Goal: Task Accomplishment & Management: Manage account settings

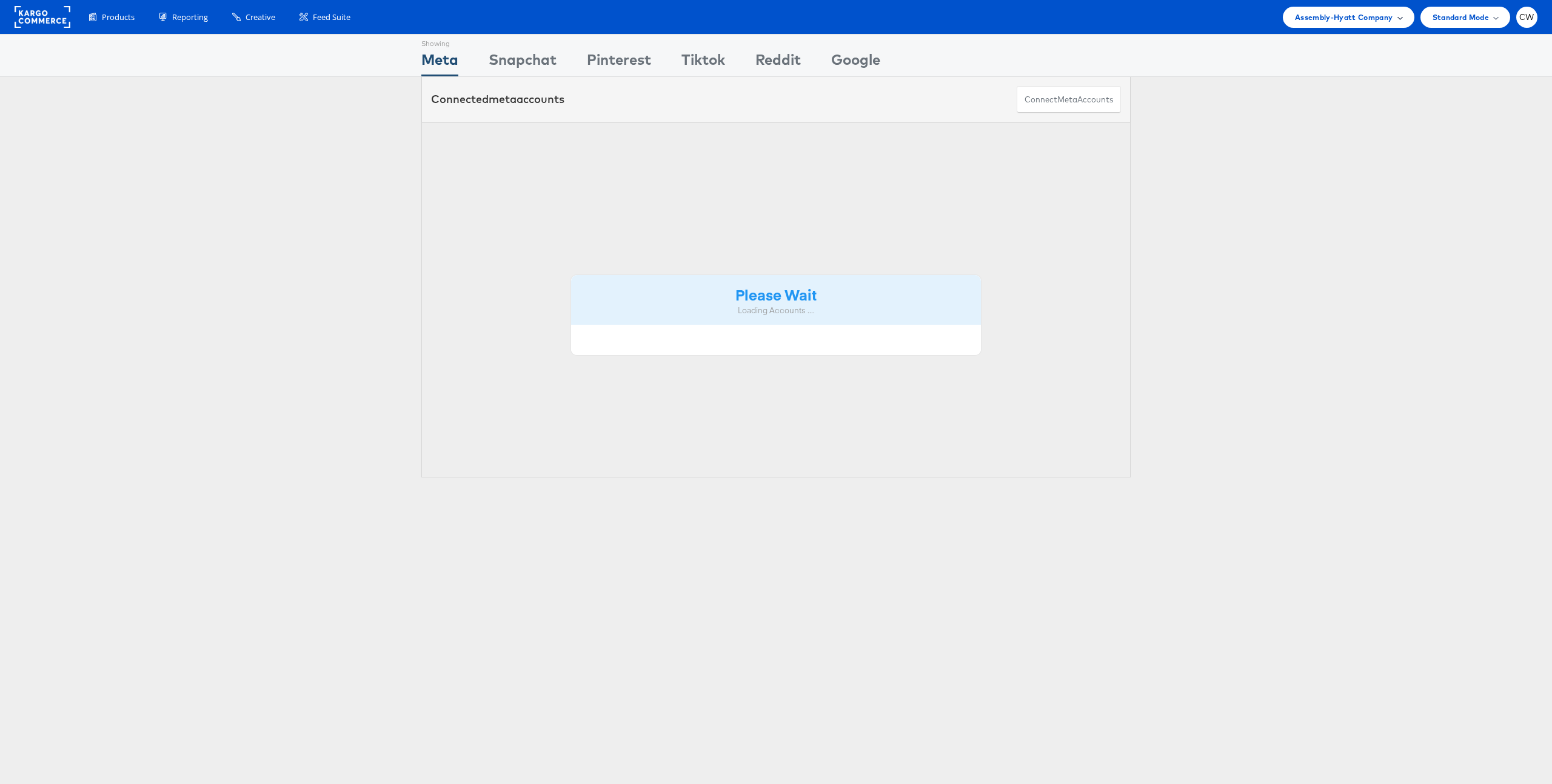
click at [1345, 17] on span "Assembly-Hyatt Company" at bounding box center [1344, 17] width 98 height 13
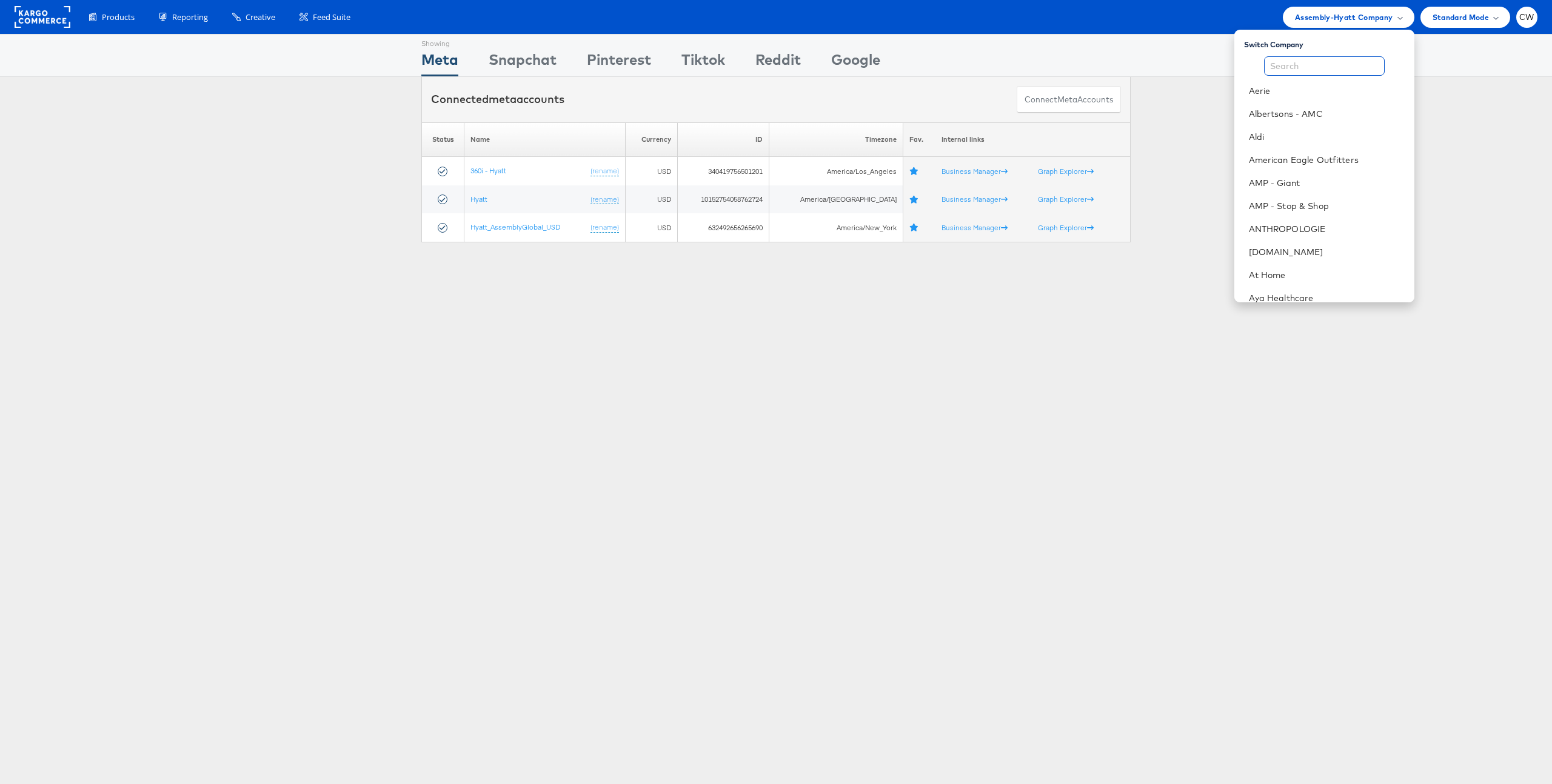
click at [1316, 65] on input "text" at bounding box center [1325, 66] width 121 height 19
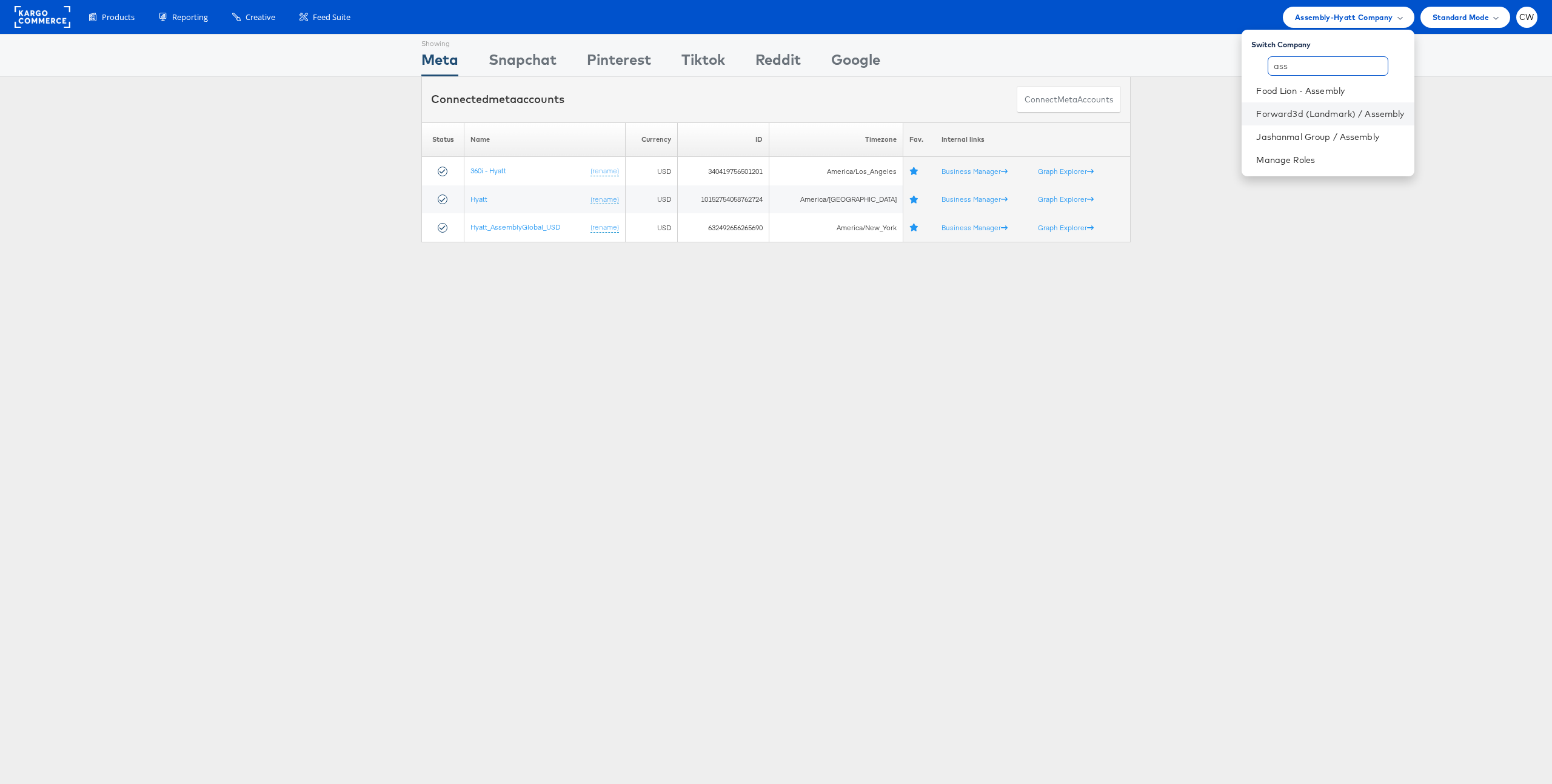
type input "ass"
click at [1318, 120] on li "Forward3d (Landmark) / Assembly" at bounding box center [1328, 114] width 172 height 23
click at [1302, 109] on link "Forward3d (Landmark) / Assembly" at bounding box center [1330, 114] width 148 height 12
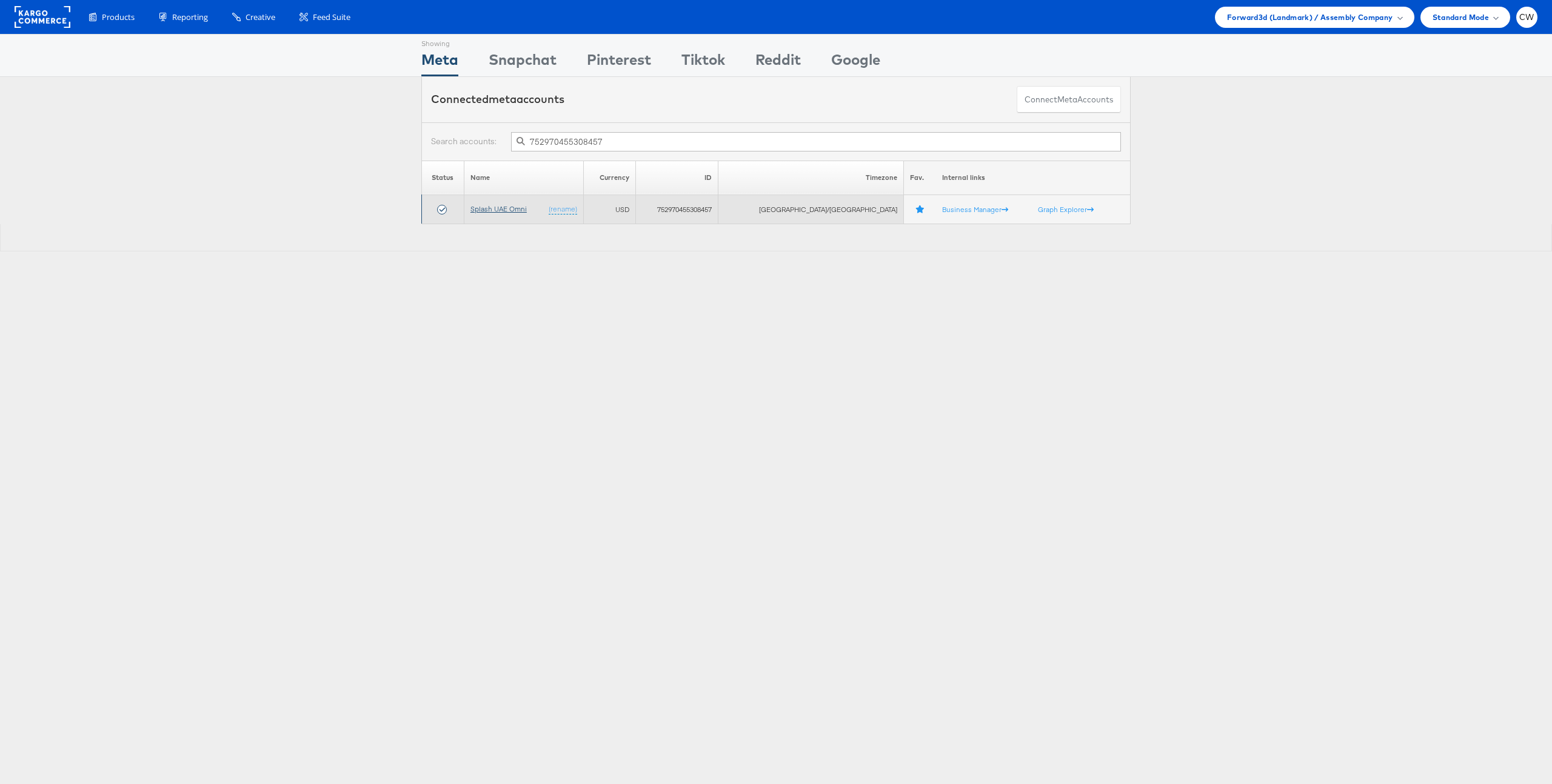
type input "752970455308457"
click at [523, 207] on link "Splash UAE Omni" at bounding box center [499, 209] width 56 height 9
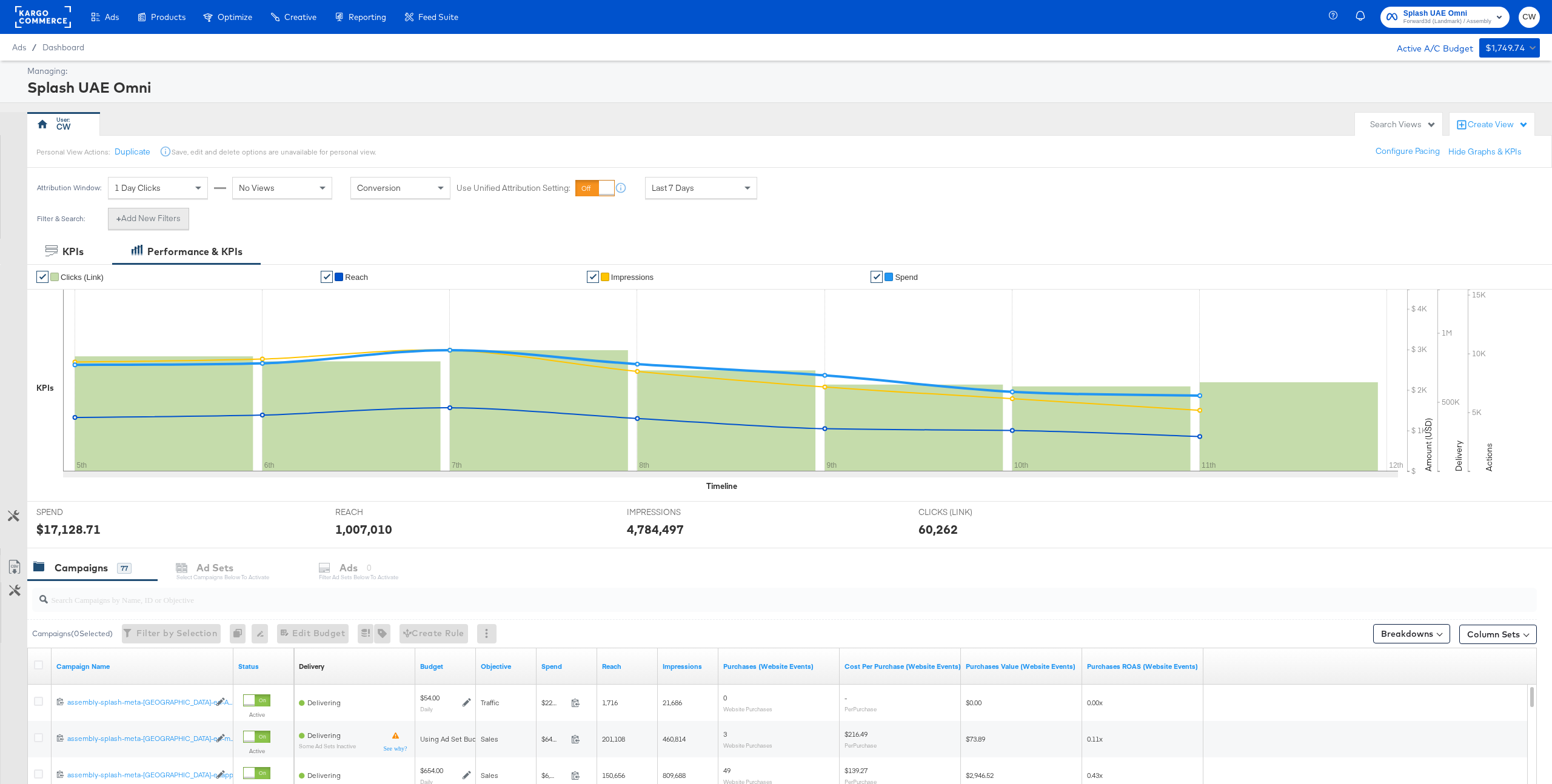
click at [157, 209] on button "+ Add New Filters" at bounding box center [148, 219] width 81 height 22
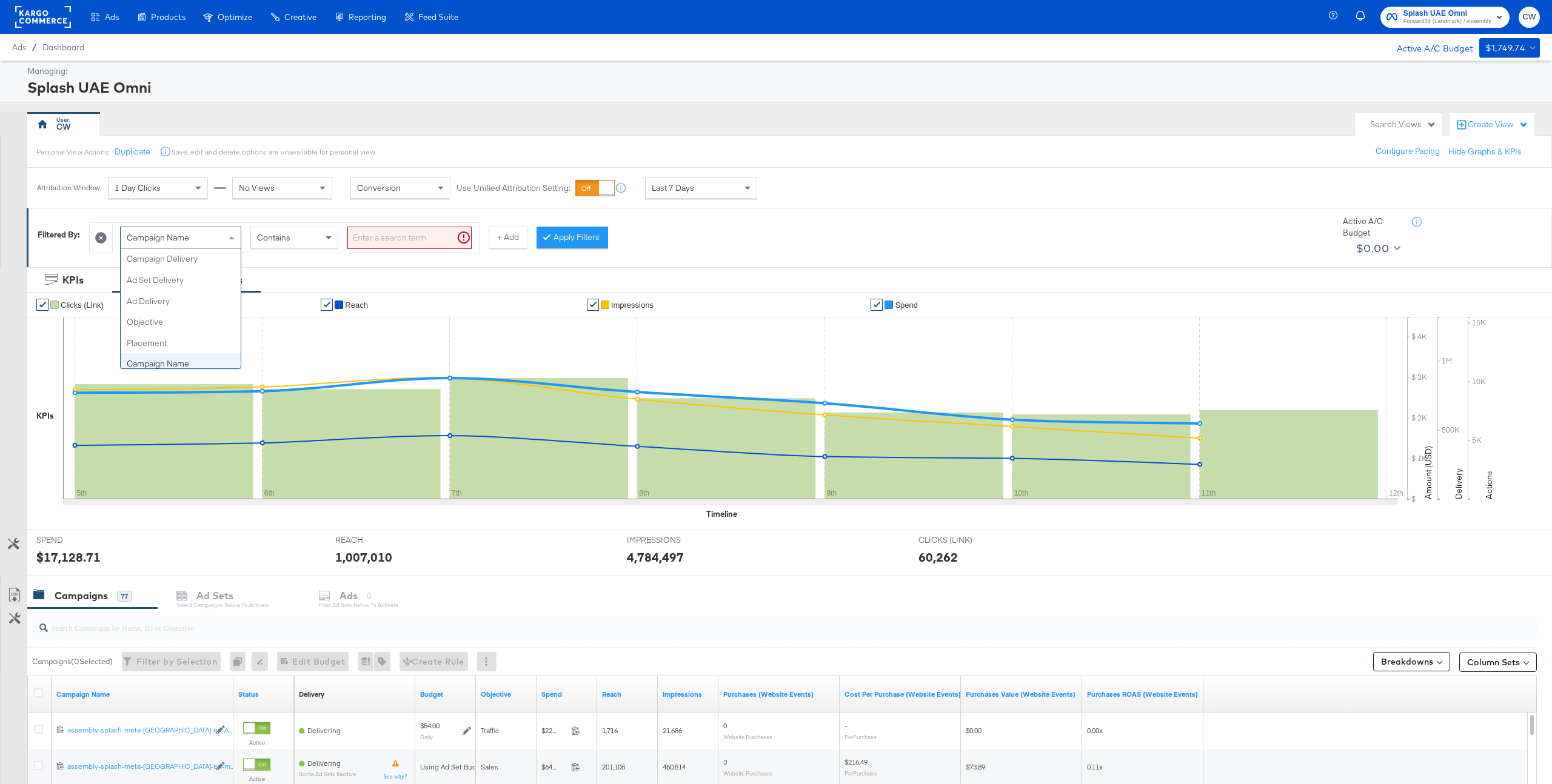
click at [176, 241] on span "Campaign Name" at bounding box center [158, 237] width 62 height 11
type input "ad"
click at [417, 243] on input "search" at bounding box center [409, 237] width 124 height 22
paste input "120230858689160429"
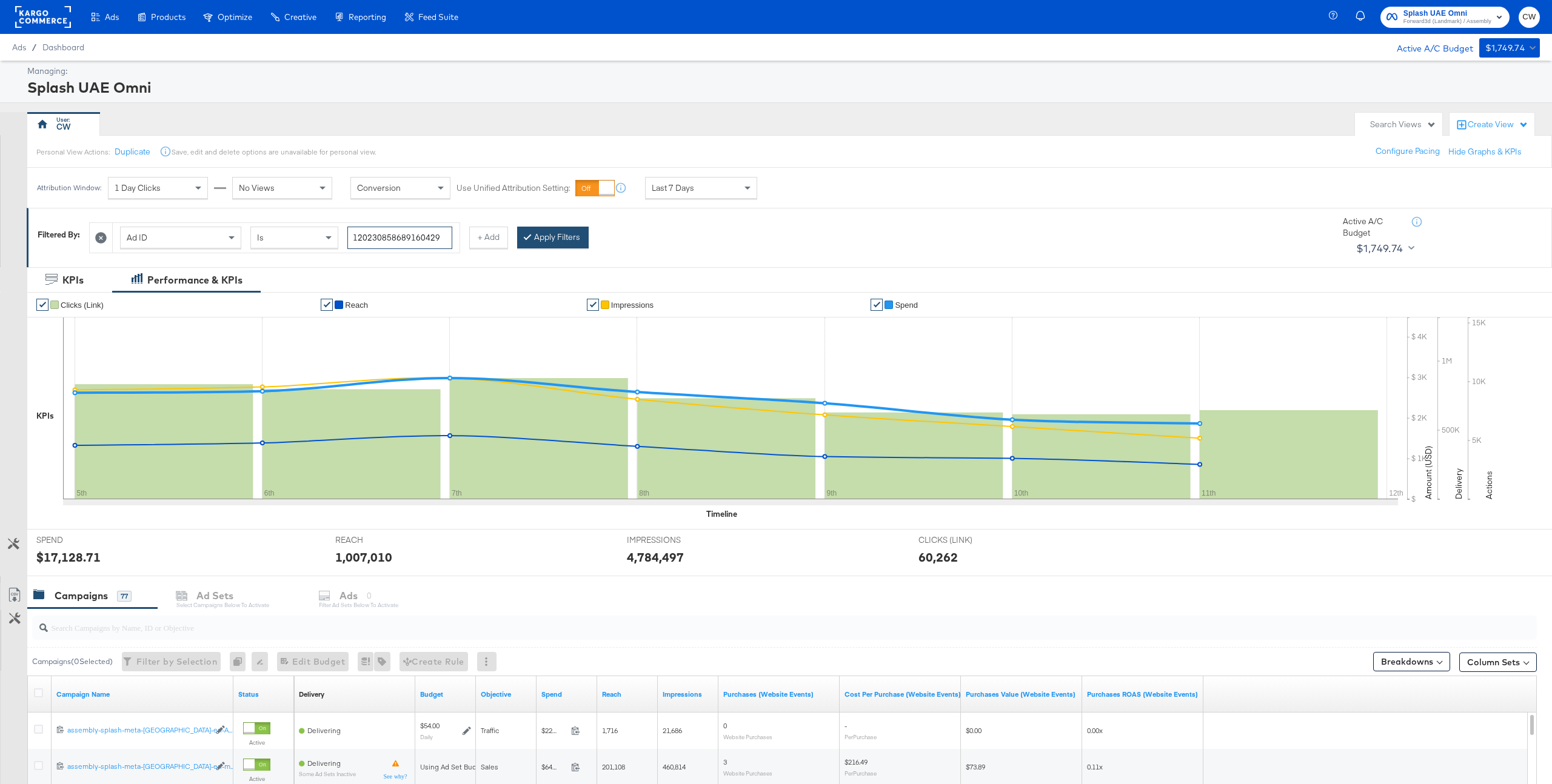
type input "120230858689160429"
click at [584, 231] on button "Apply Filters" at bounding box center [553, 237] width 72 height 22
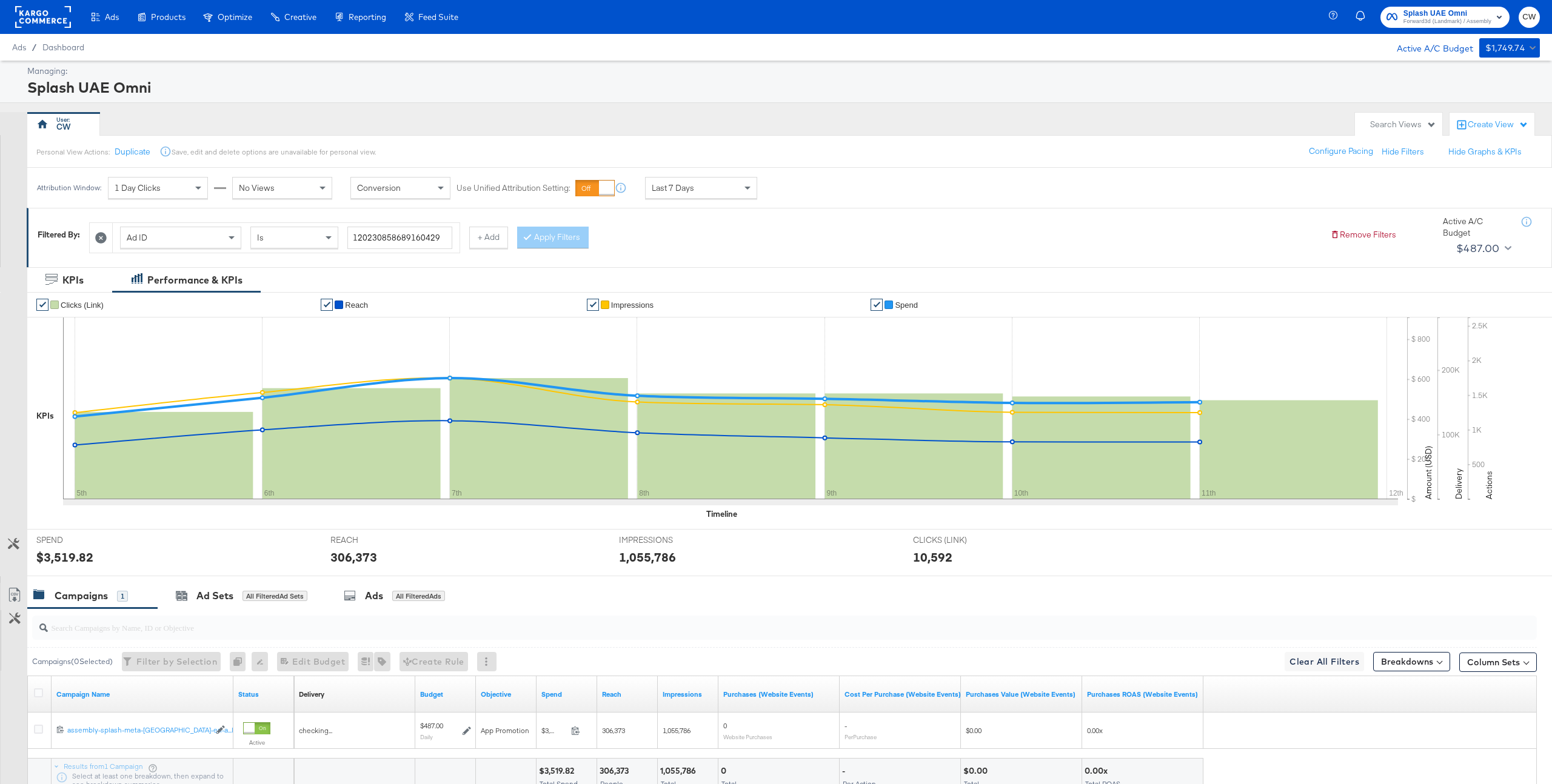
scroll to position [91, 0]
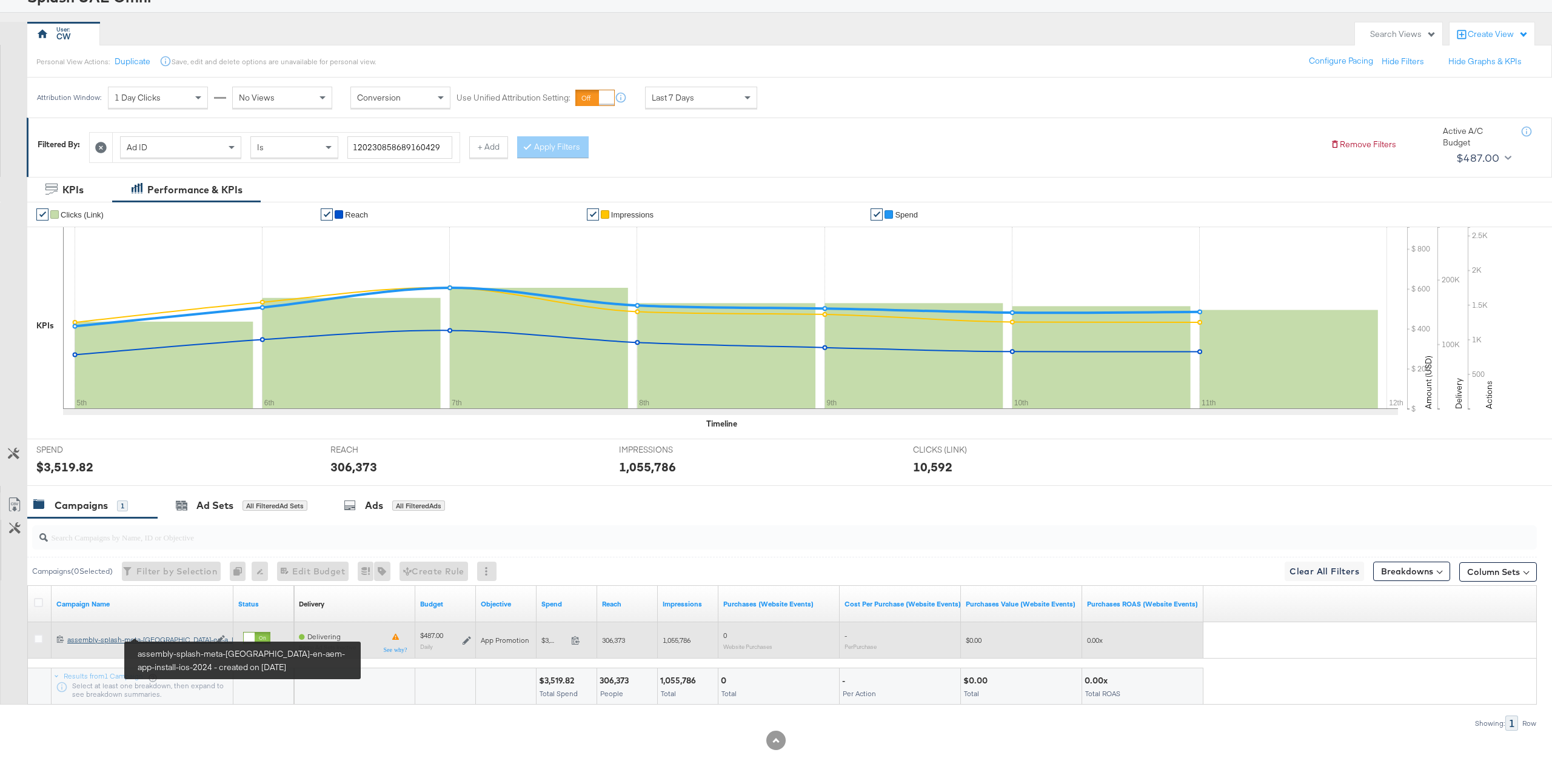
click at [170, 635] on div "assembly-splash-meta-uae-en-aem-app-install-ios-2024 assembly-splash-meta-uae-e…" at bounding box center [138, 640] width 142 height 9
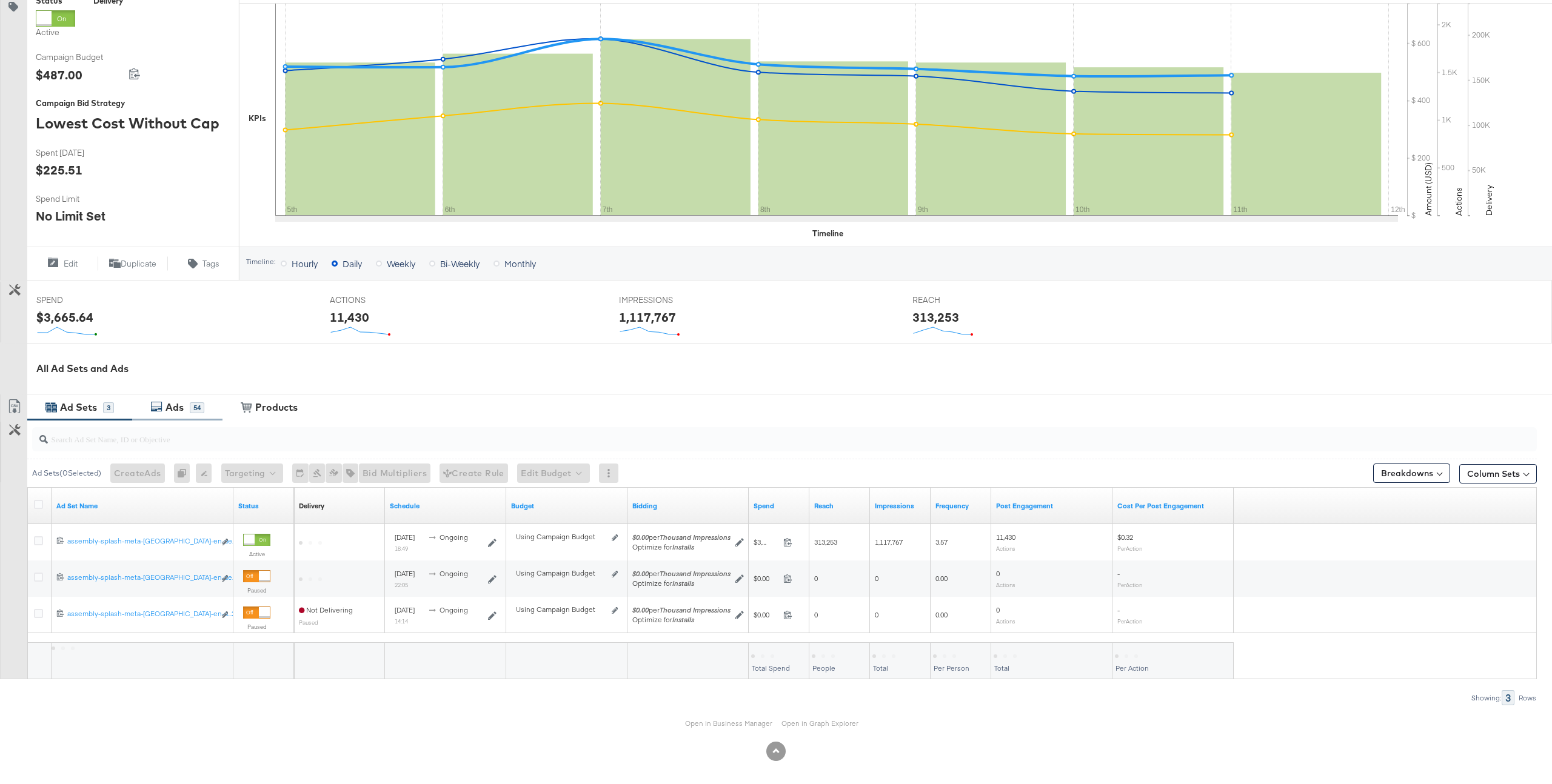
click at [199, 410] on div "54" at bounding box center [197, 408] width 15 height 11
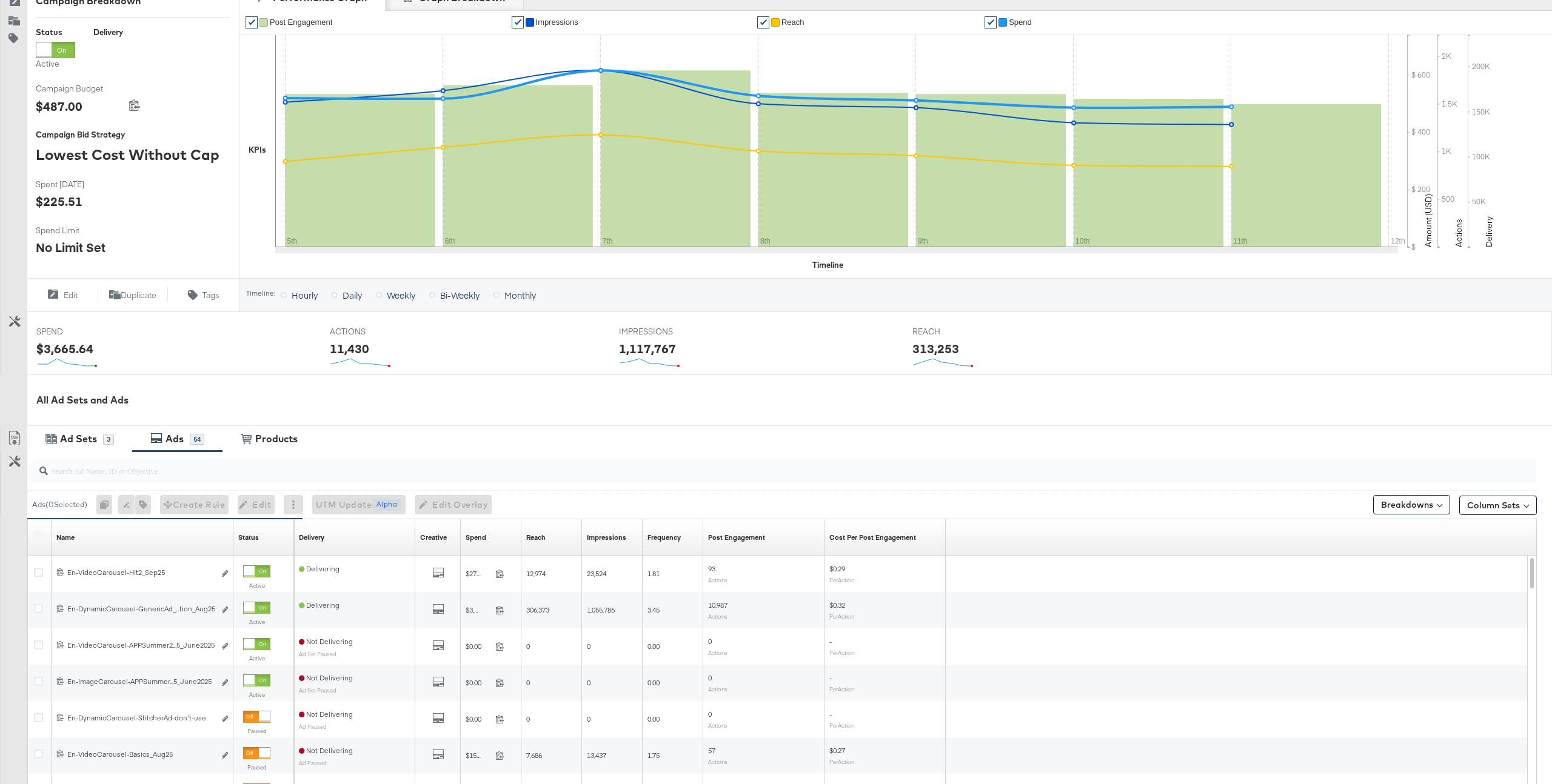
scroll to position [211, 0]
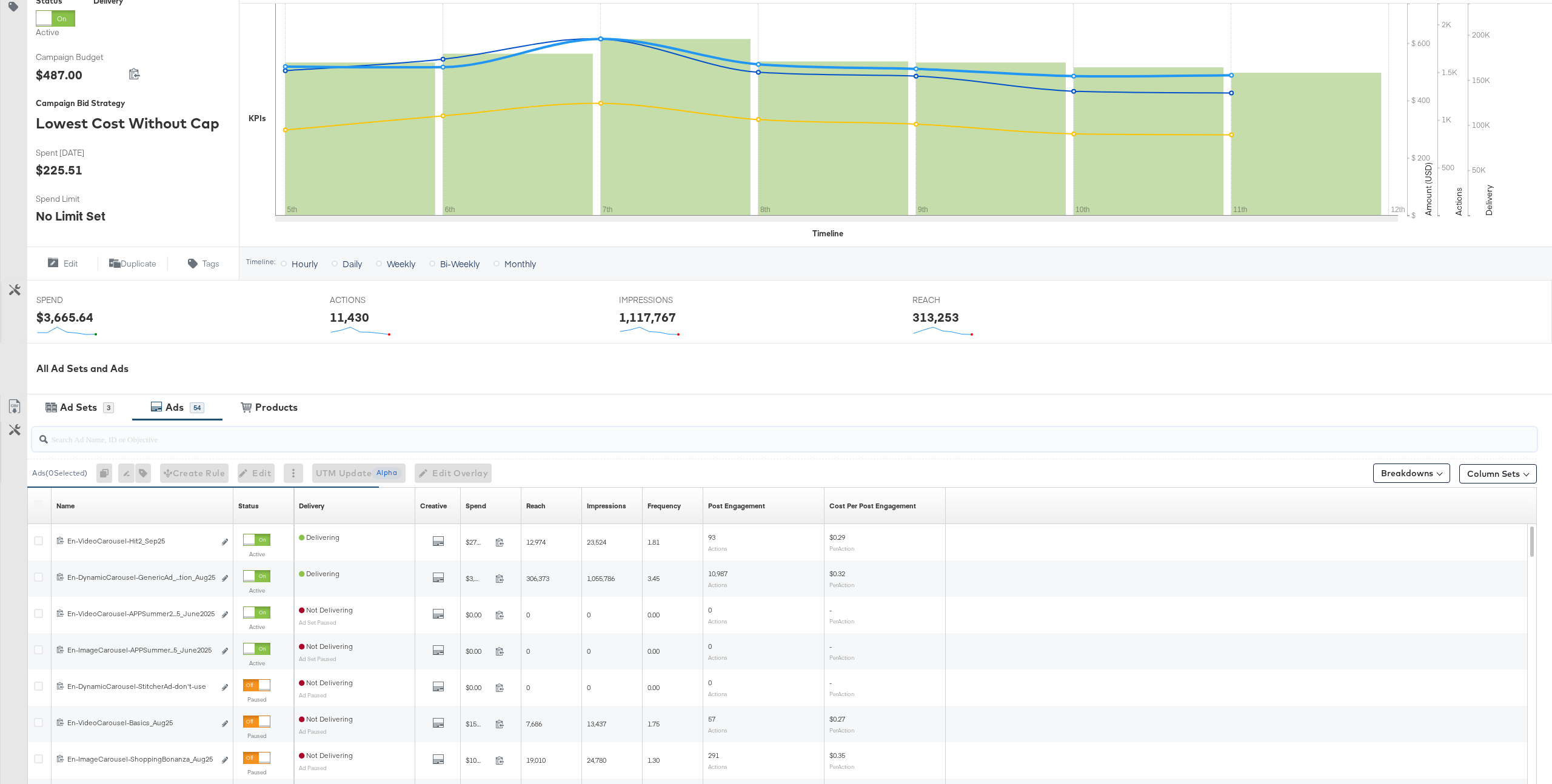
click at [279, 431] on input "search" at bounding box center [721, 434] width 1348 height 23
paste input "120230858689160429"
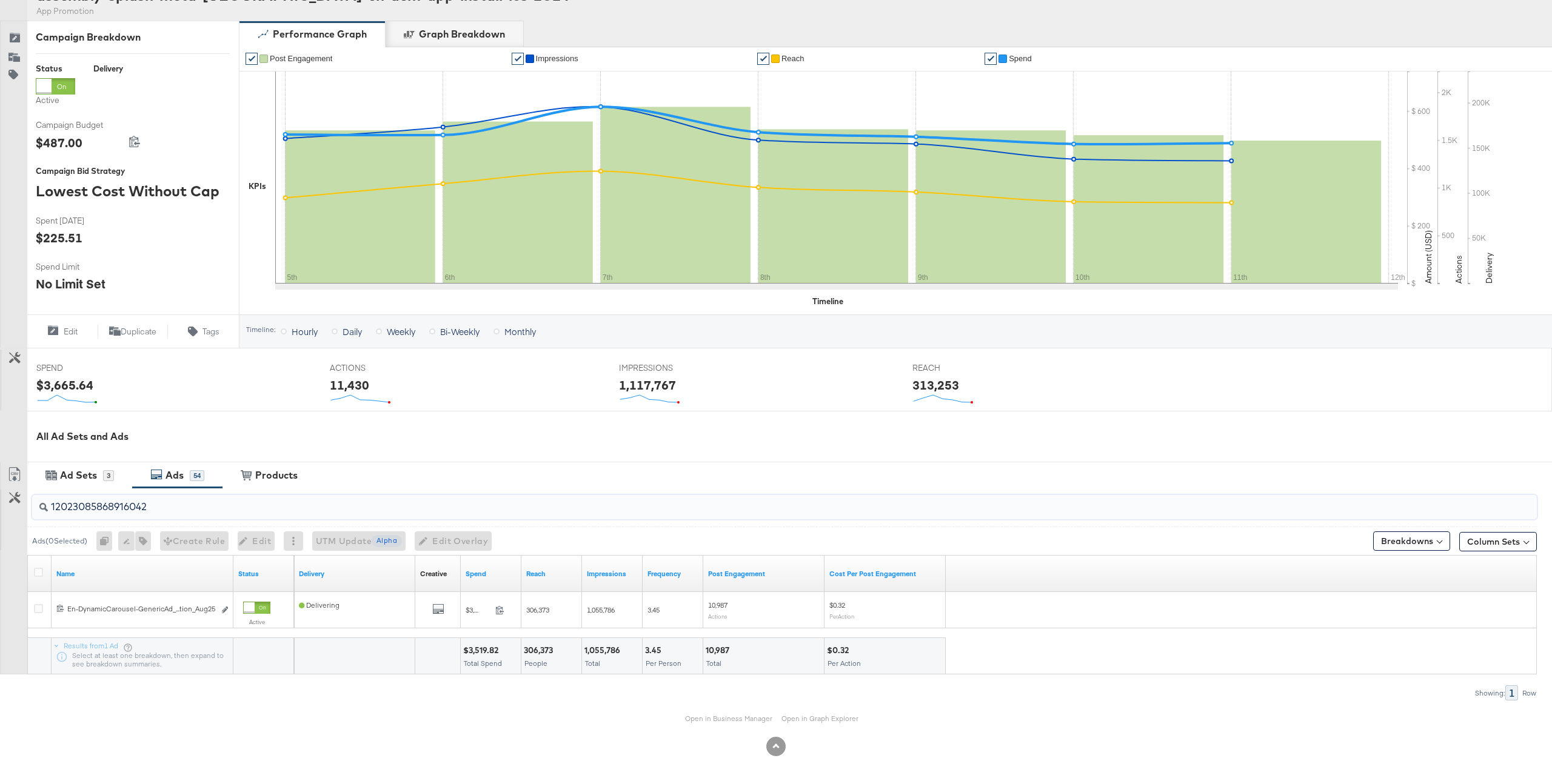
scroll to position [143, 0]
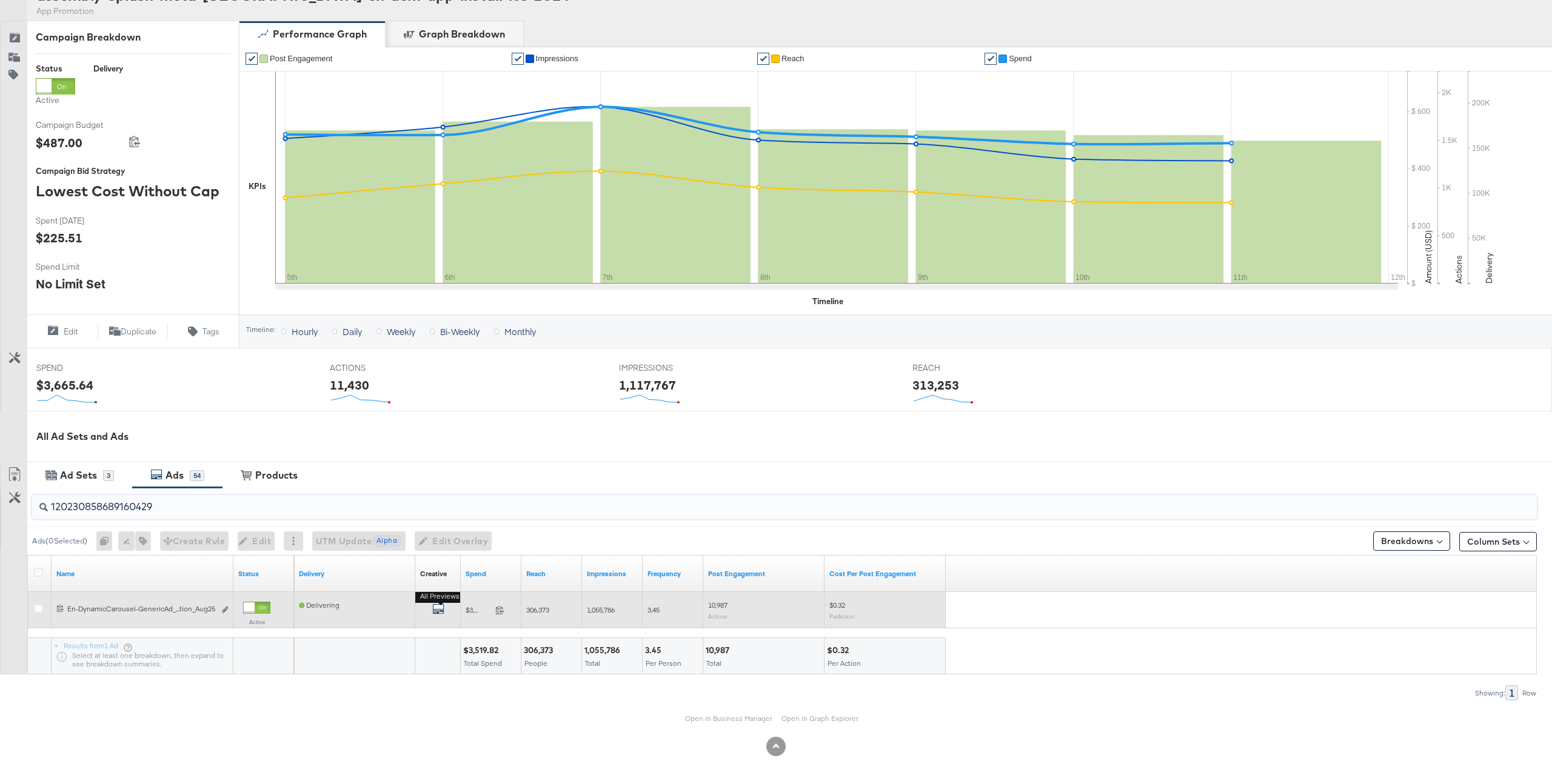
type input "120230858689160429"
click at [441, 609] on icon "default" at bounding box center [438, 609] width 12 height 12
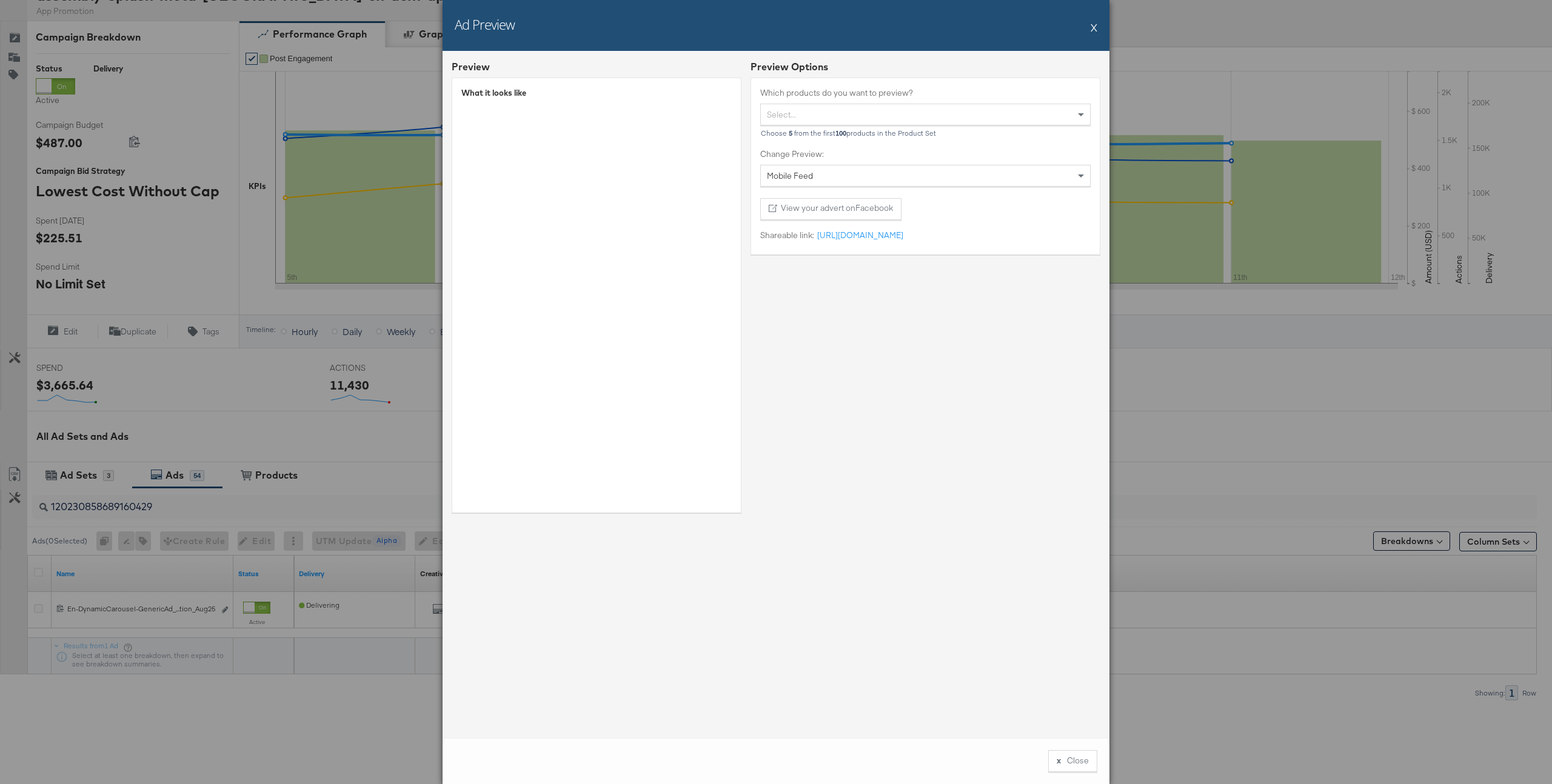
click at [1092, 30] on button "X" at bounding box center [1094, 27] width 7 height 24
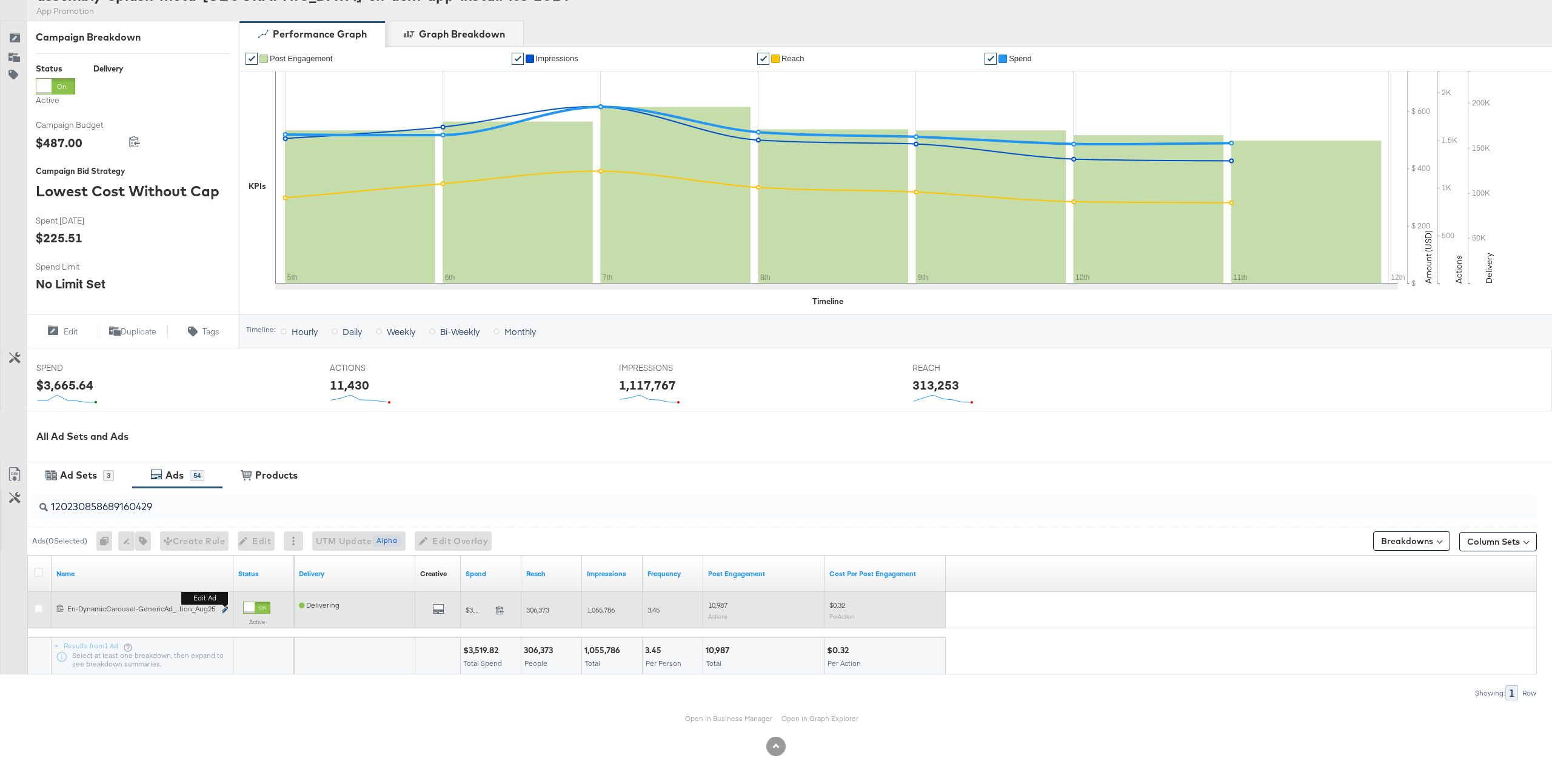
click at [226, 612] on icon "link" at bounding box center [225, 610] width 6 height 7
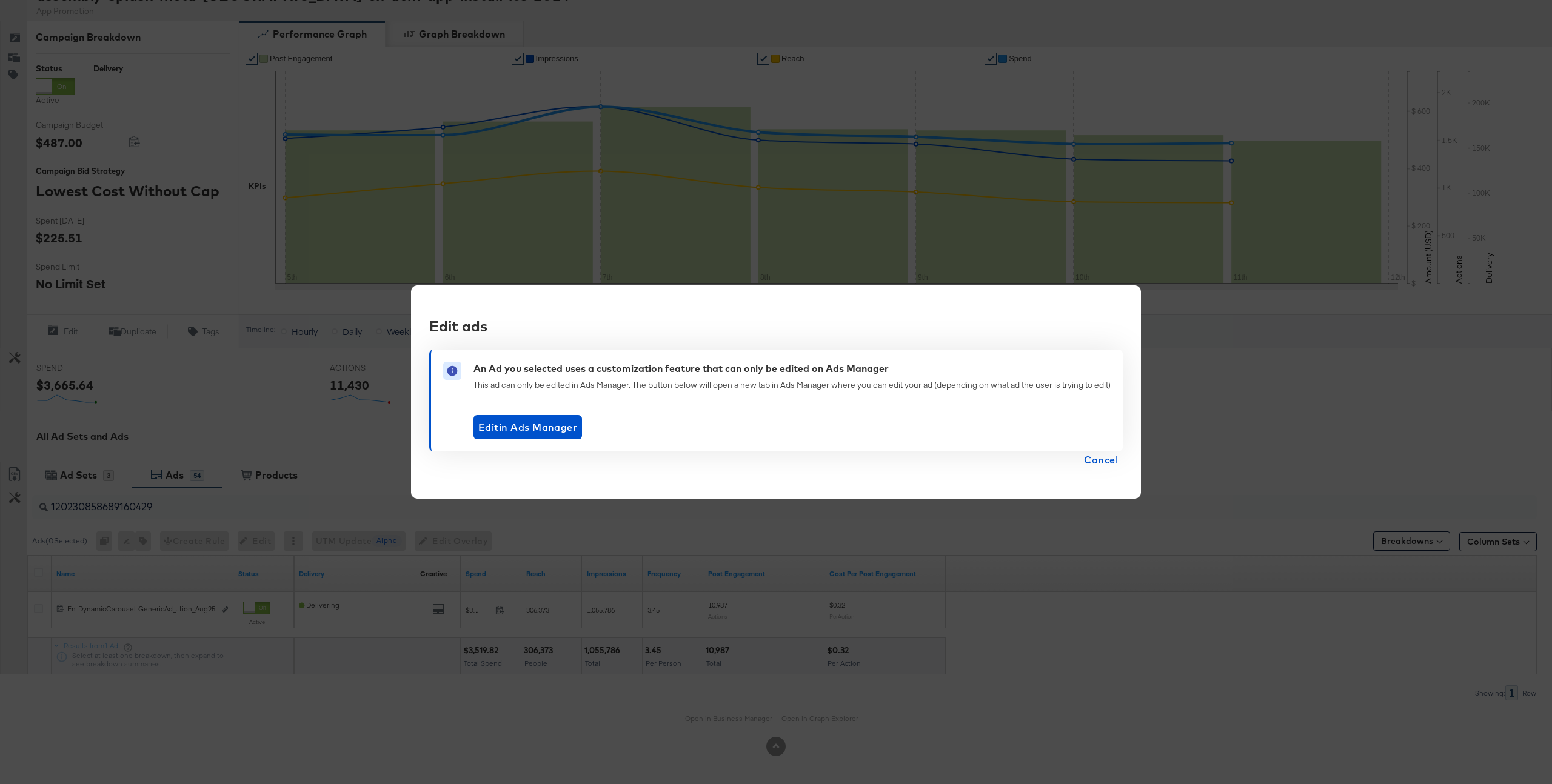
click at [1111, 458] on span "Cancel" at bounding box center [1101, 459] width 34 height 17
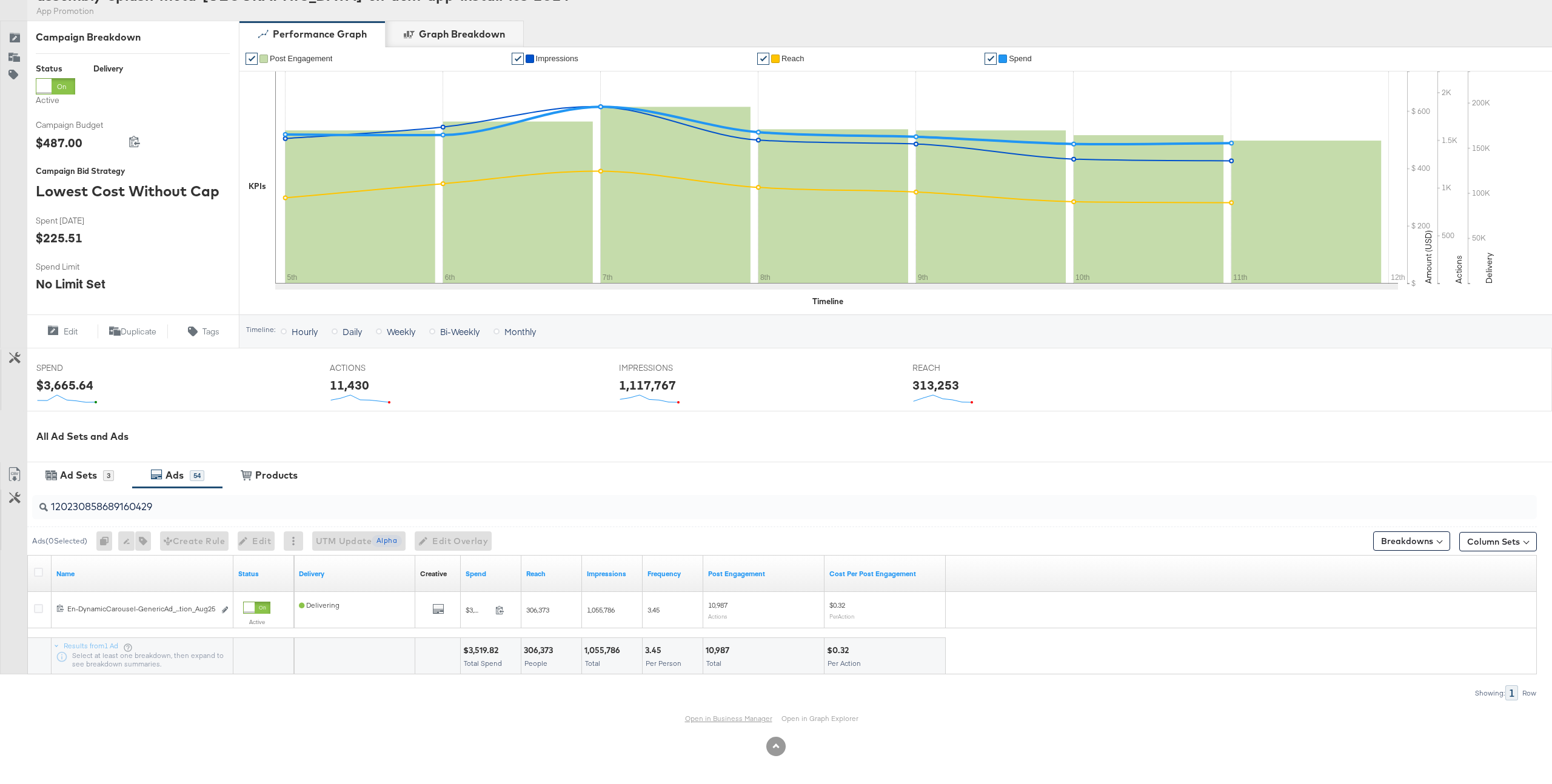
click at [709, 716] on link "Open in Business Manager" at bounding box center [729, 719] width 87 height 9
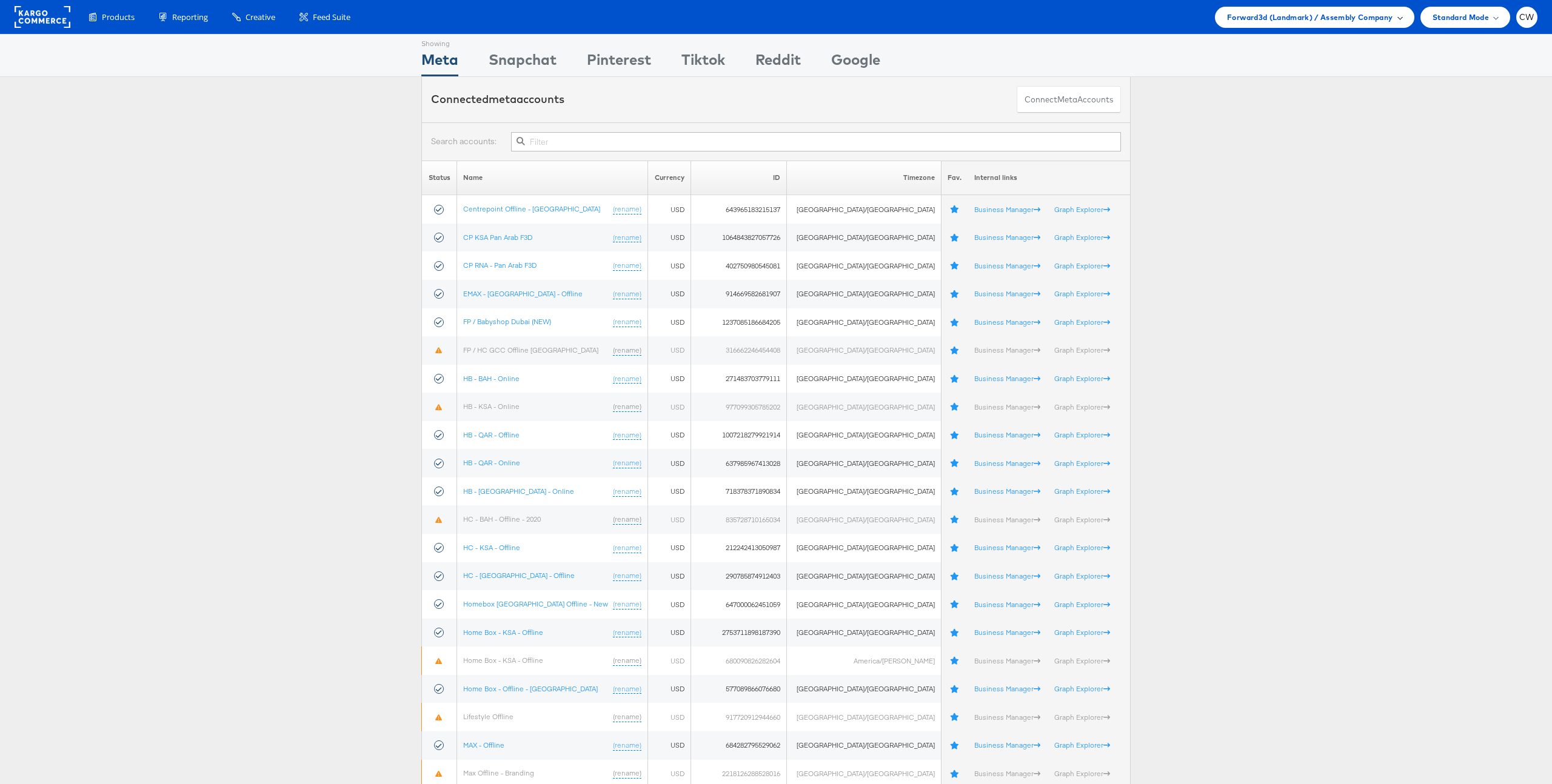
click at [1262, 22] on span "Forward3d (Landmark) / Assembly Company" at bounding box center [1310, 17] width 166 height 13
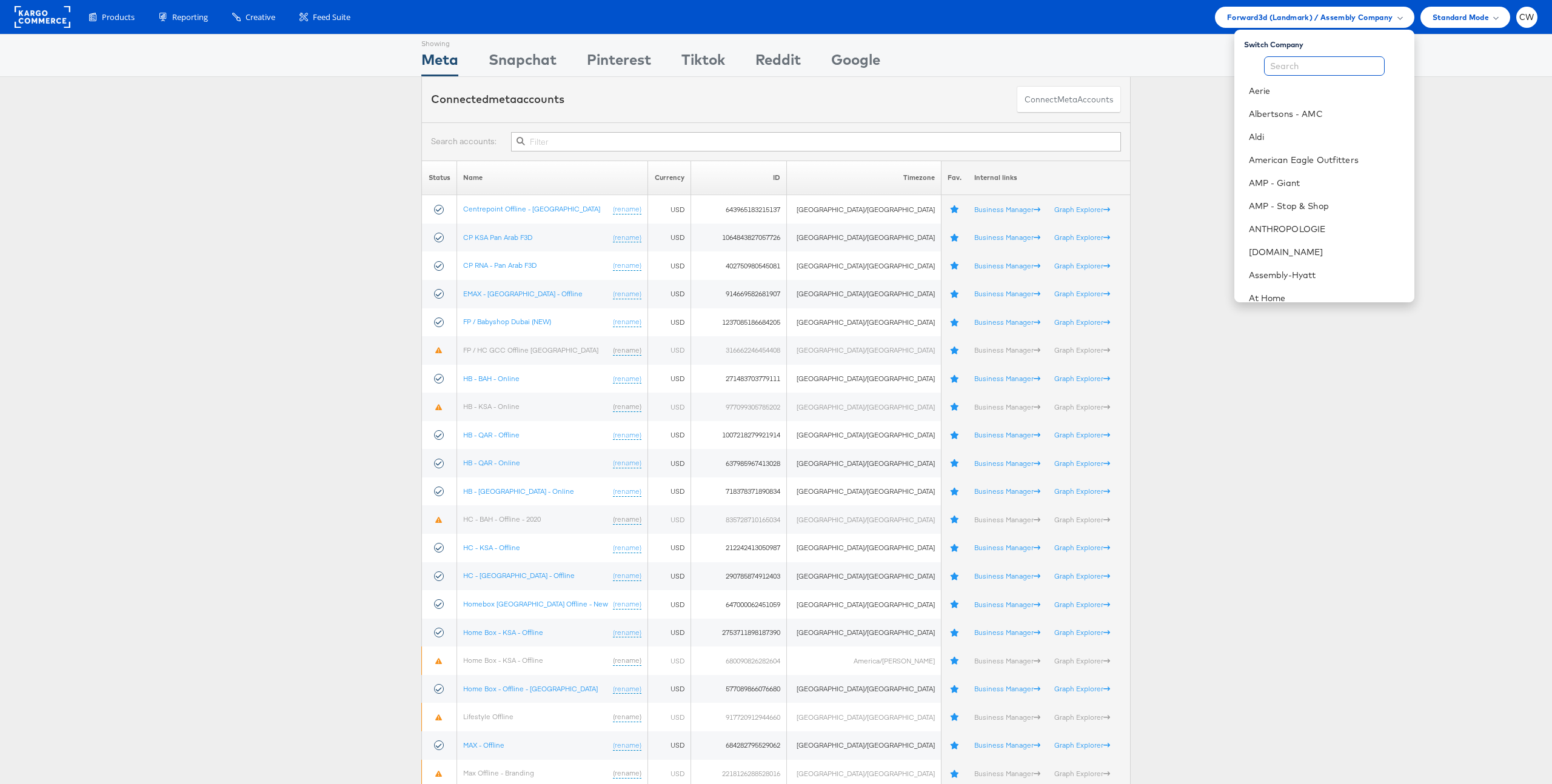
click at [1285, 65] on input "text" at bounding box center [1325, 66] width 121 height 19
type input "l"
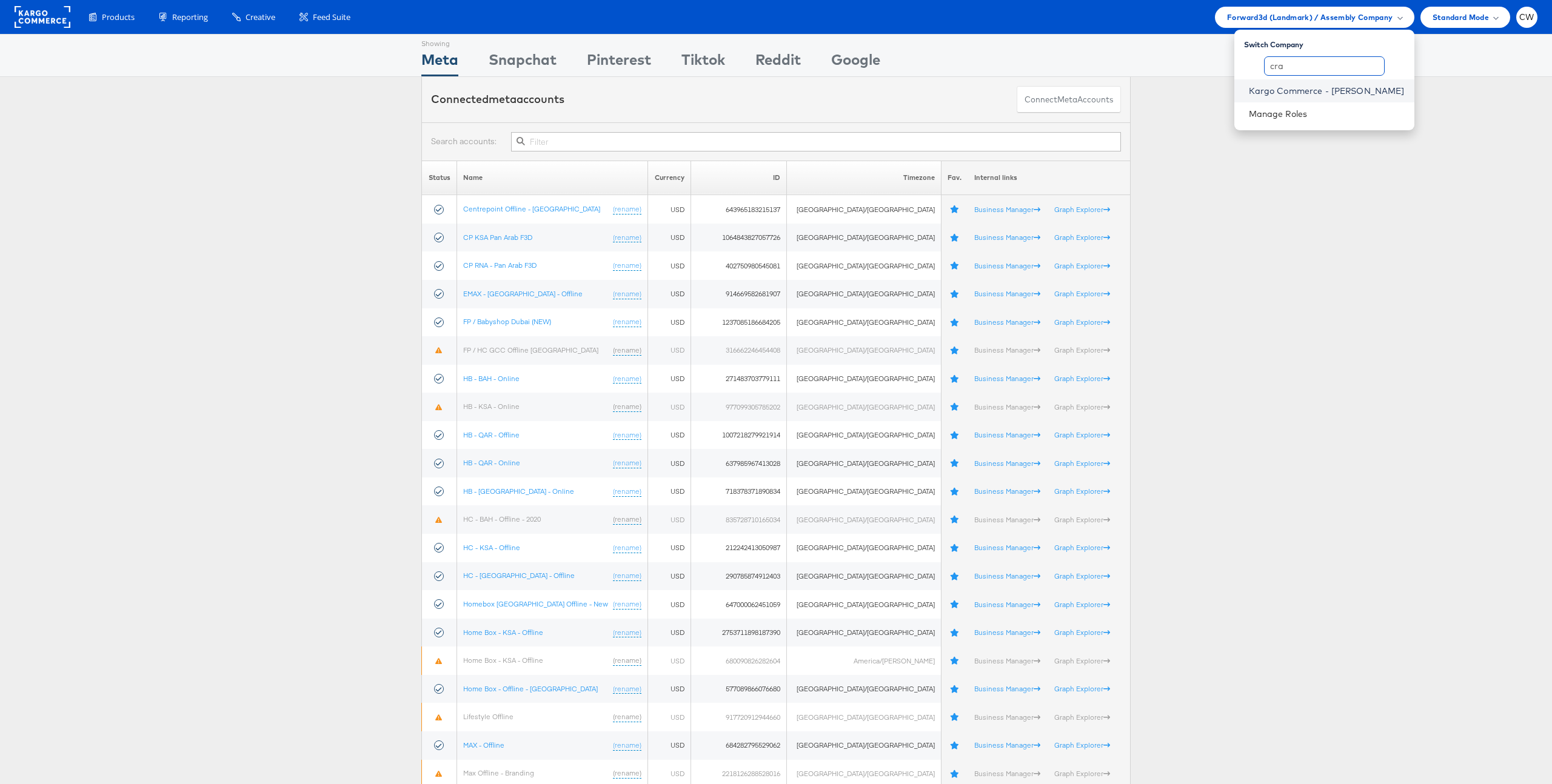
type input "cra"
click at [1335, 90] on link "Kargo Commerce - [PERSON_NAME]" at bounding box center [1327, 91] width 156 height 12
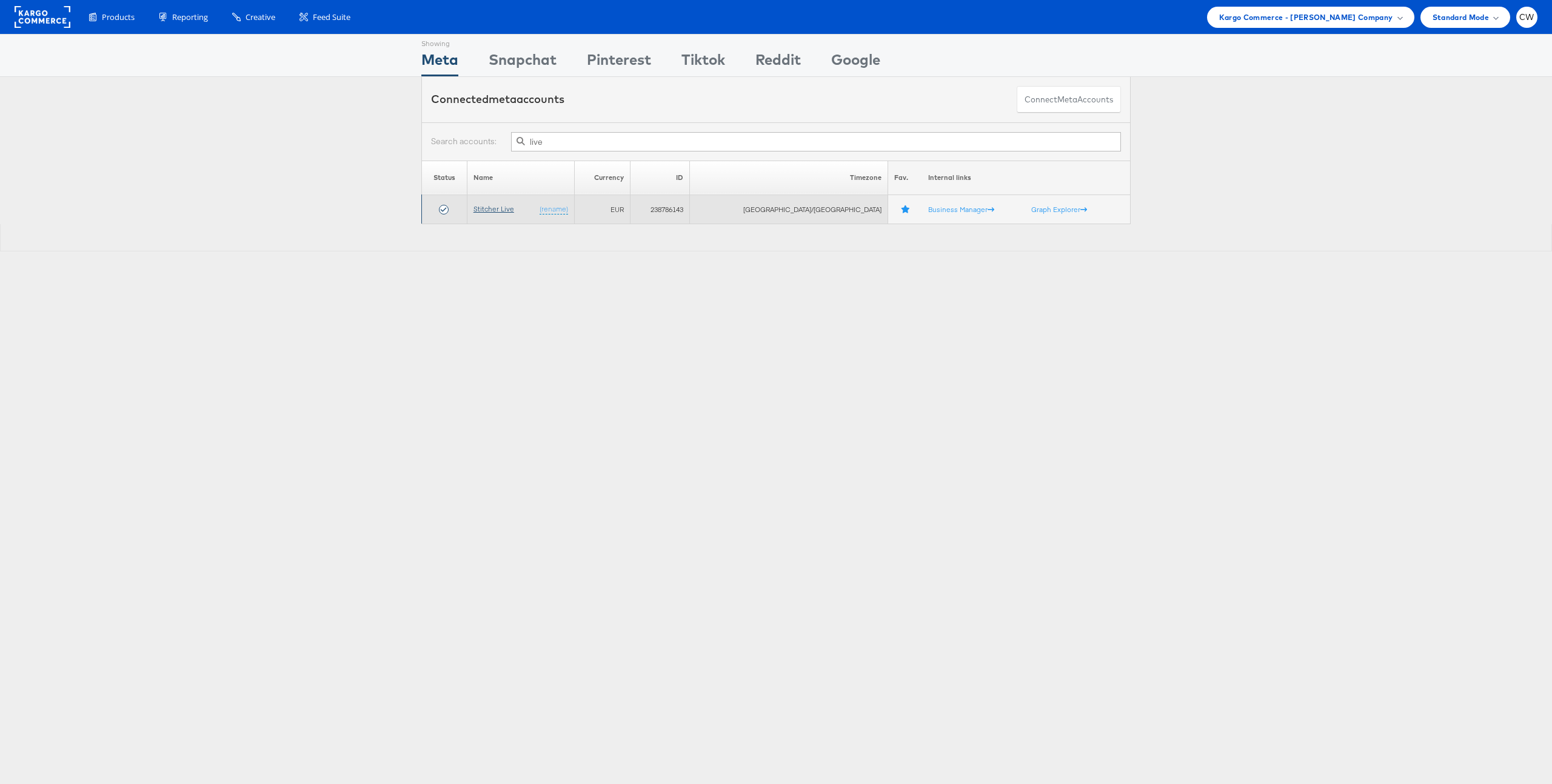
type input "live"
click at [508, 209] on link "Stitcher Live" at bounding box center [494, 209] width 41 height 9
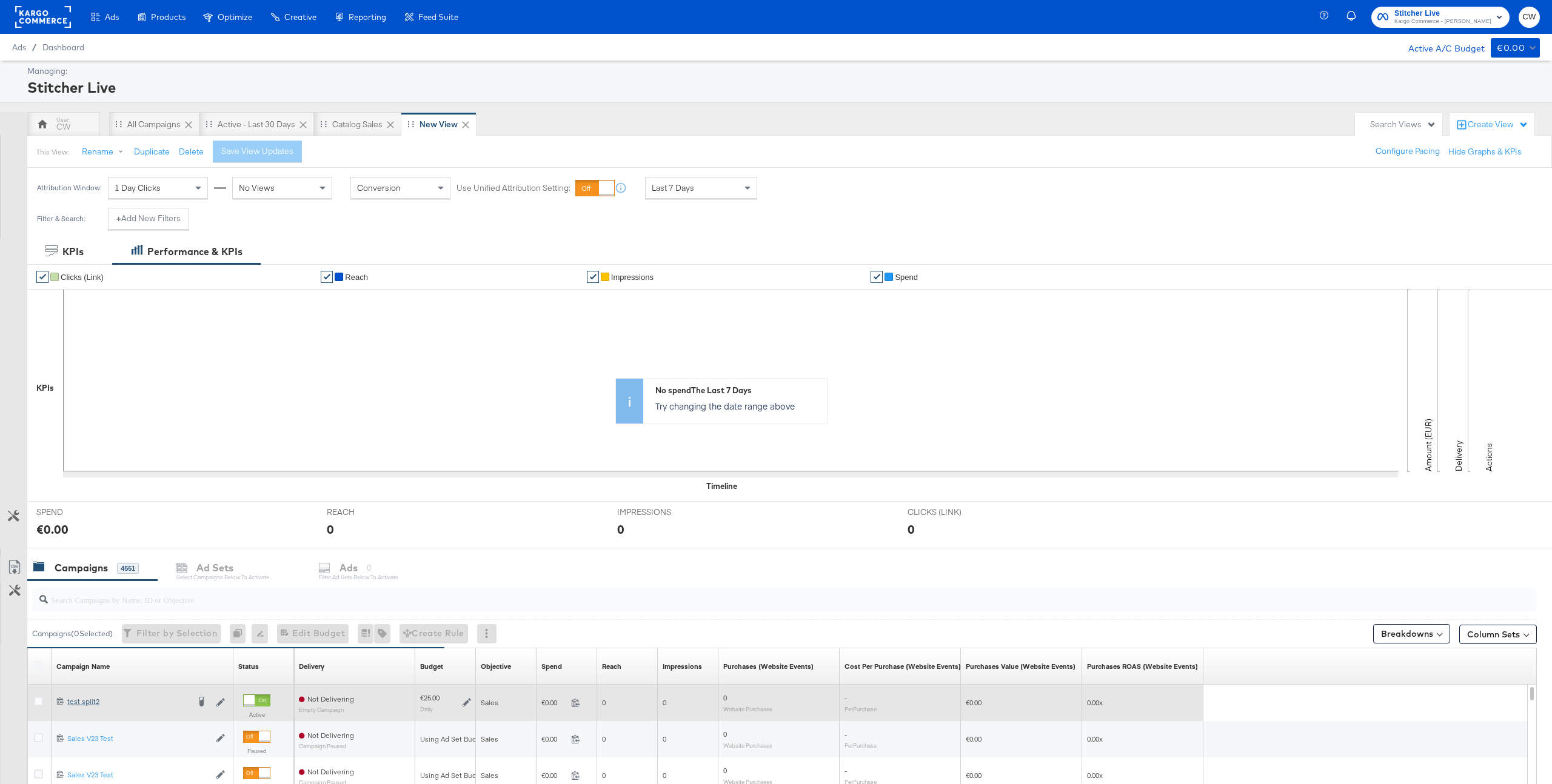
click at [87, 697] on div "test split2 test split2" at bounding box center [127, 702] width 121 height 9
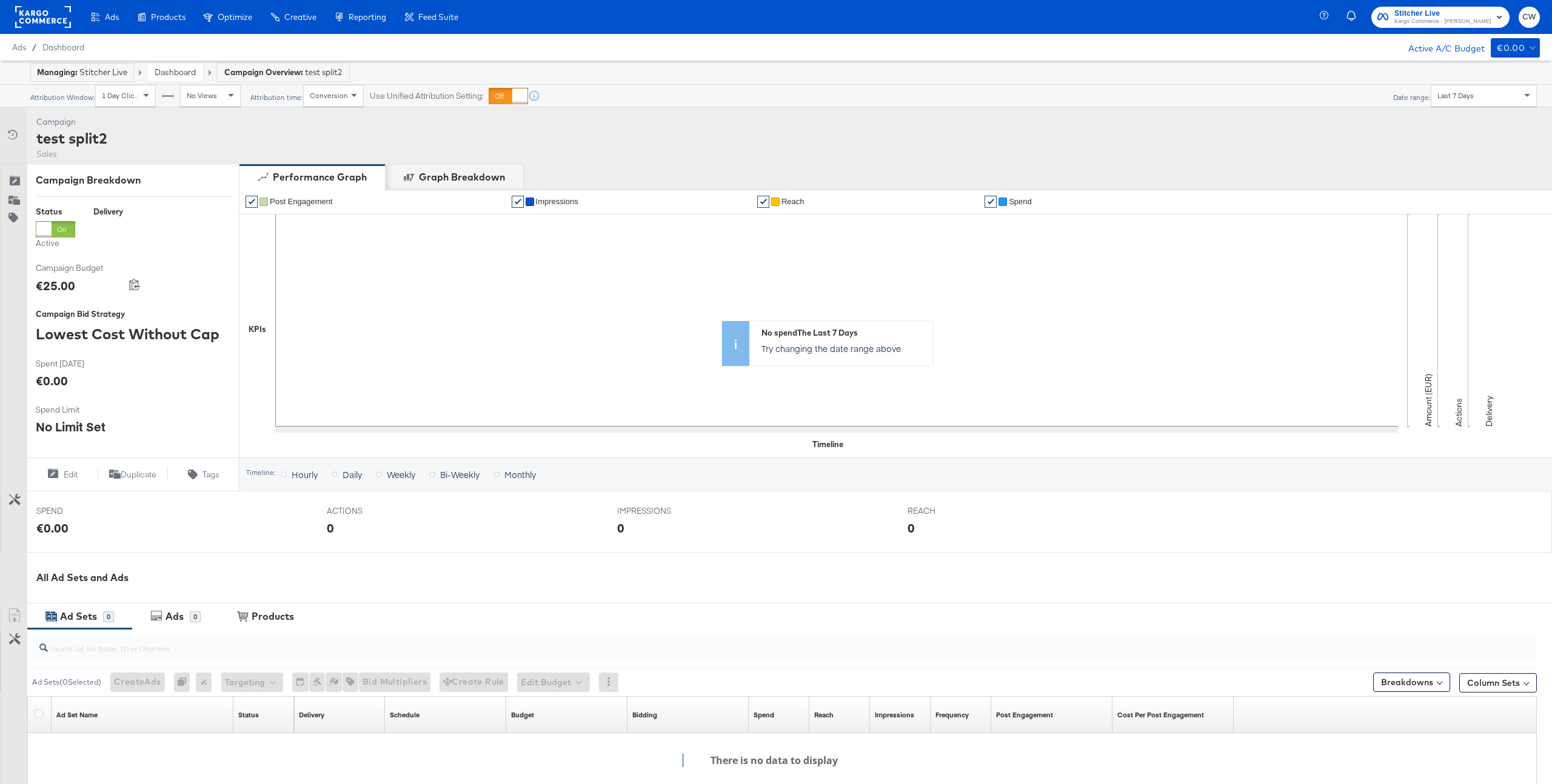
scroll to position [178, 0]
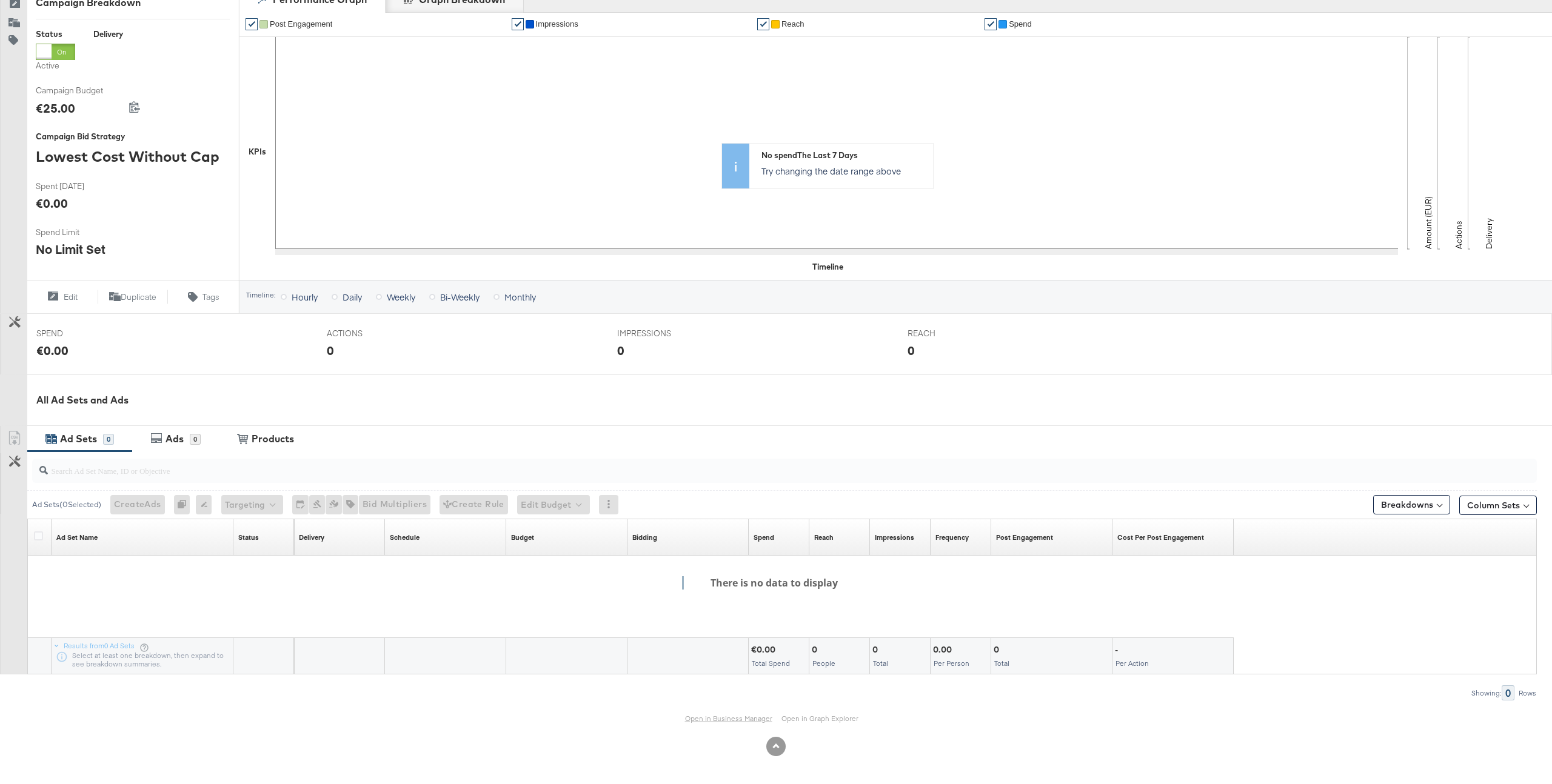
click at [742, 718] on link "Open in Business Manager" at bounding box center [729, 719] width 87 height 9
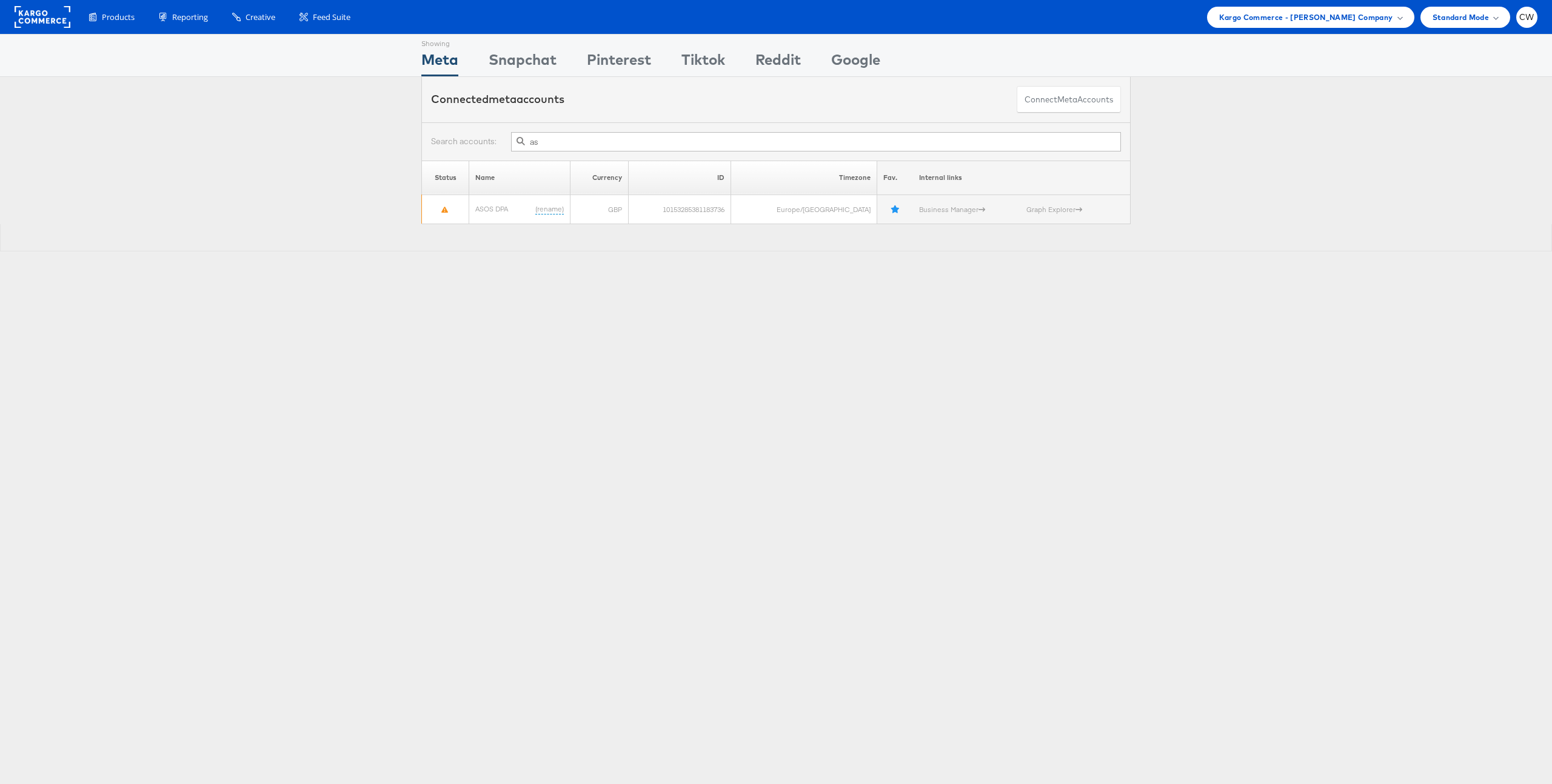
type input "a"
type input "liv"
click at [500, 241] on link "Stitcher Live" at bounding box center [490, 237] width 41 height 9
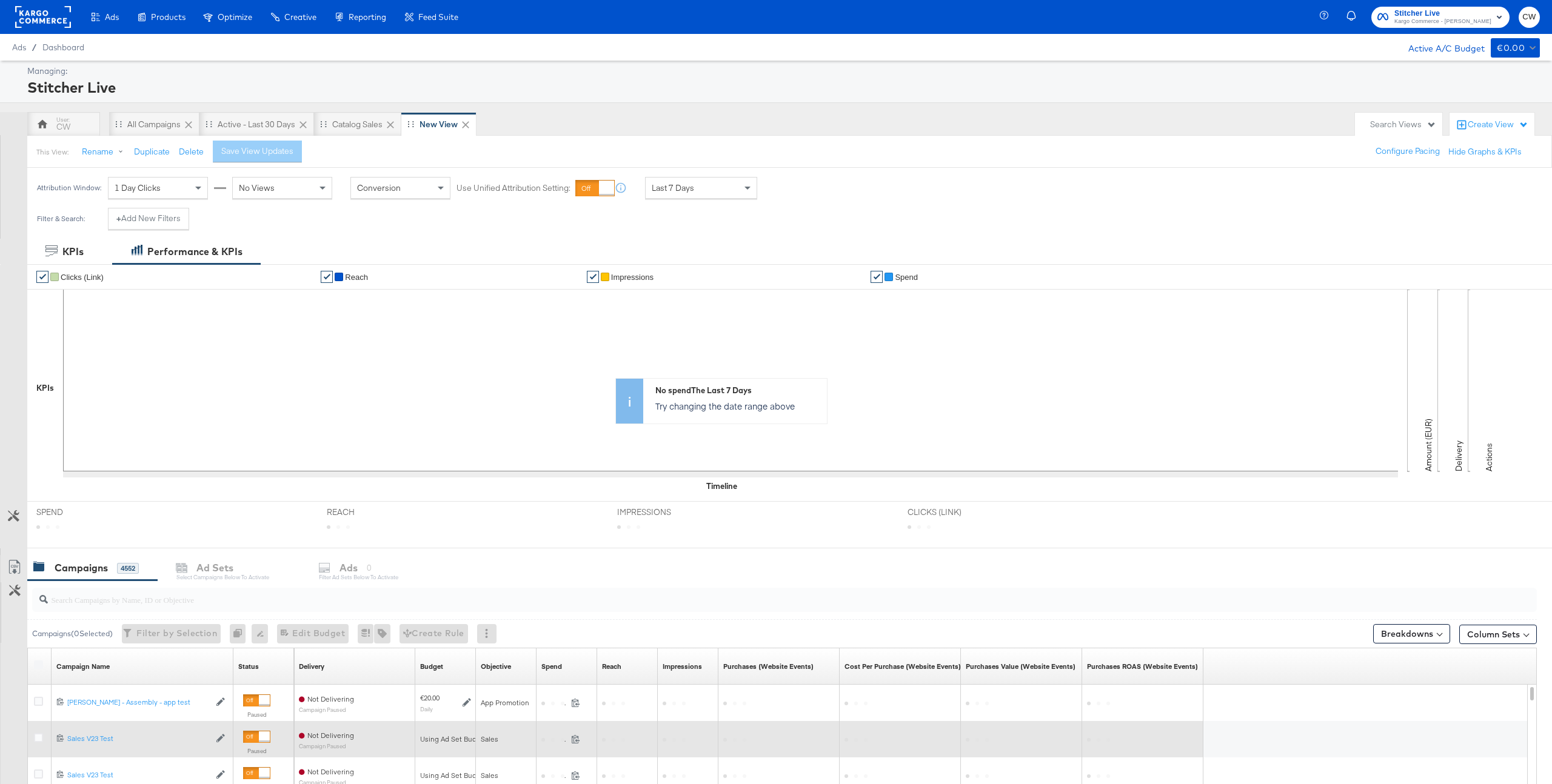
scroll to position [280, 0]
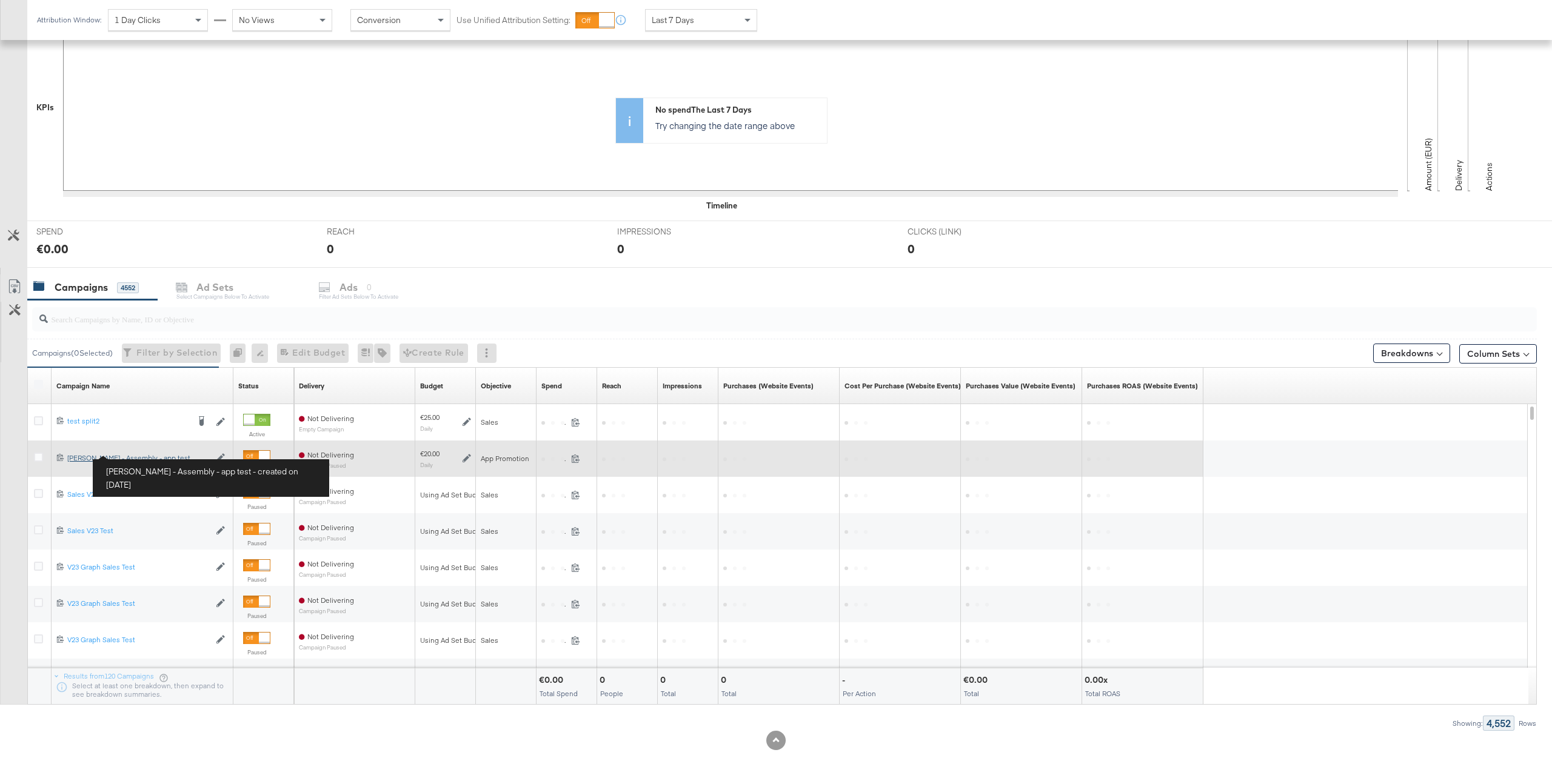
click at [128, 457] on div "Craig - Assembly - app test Craig - Assembly - app test" at bounding box center [138, 458] width 142 height 9
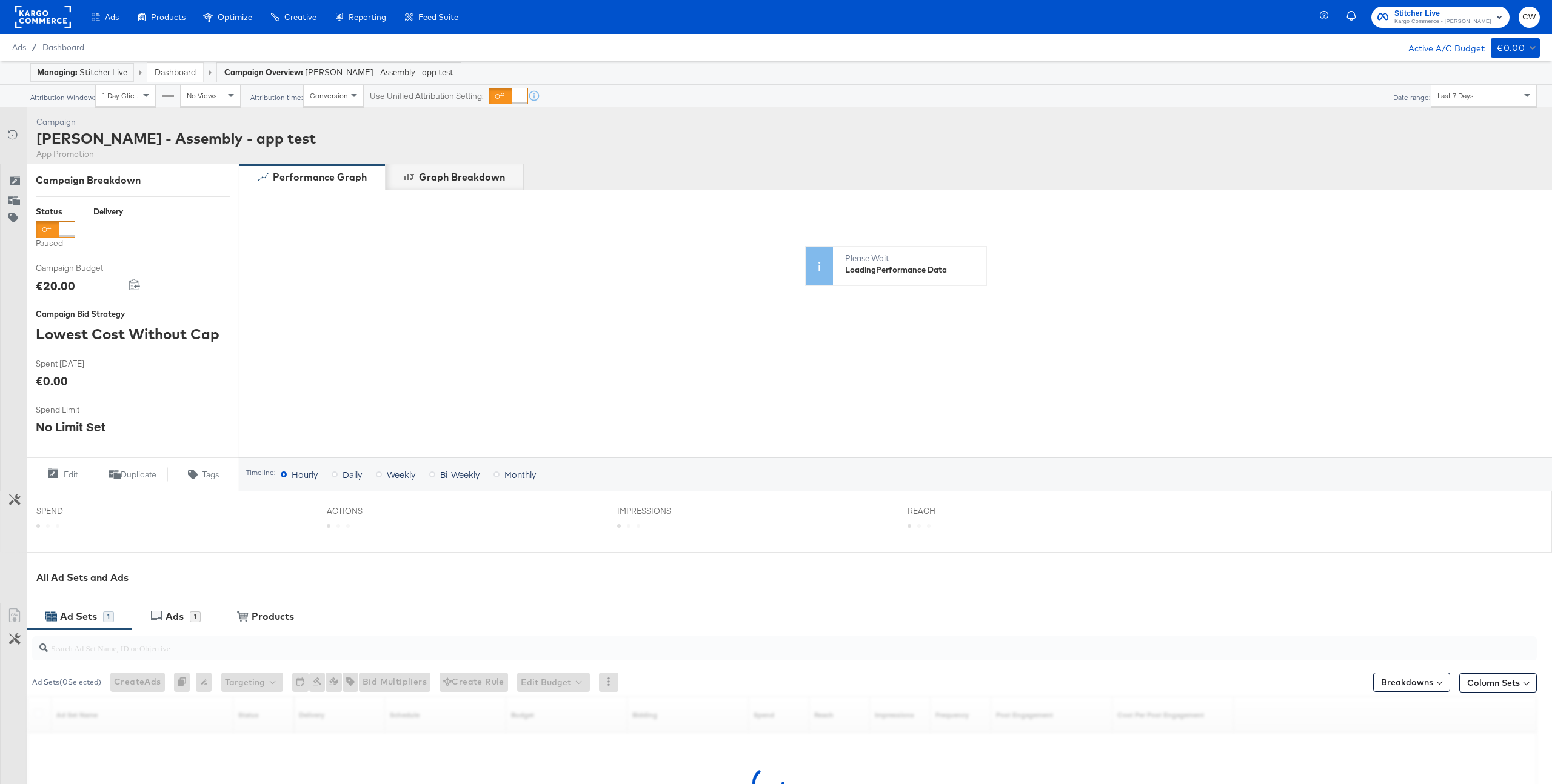
scroll to position [142, 0]
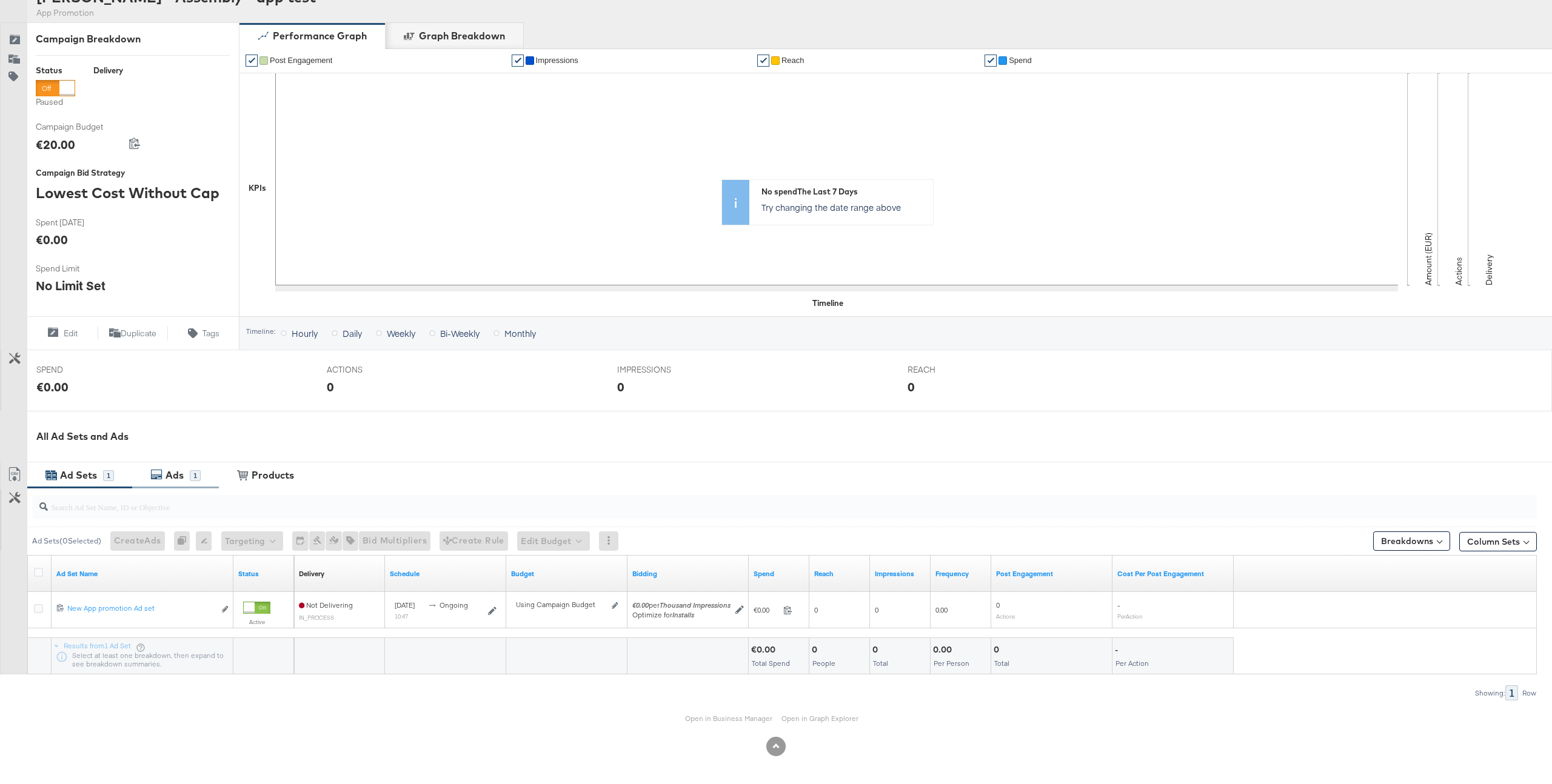
click at [193, 475] on div "1" at bounding box center [195, 475] width 11 height 11
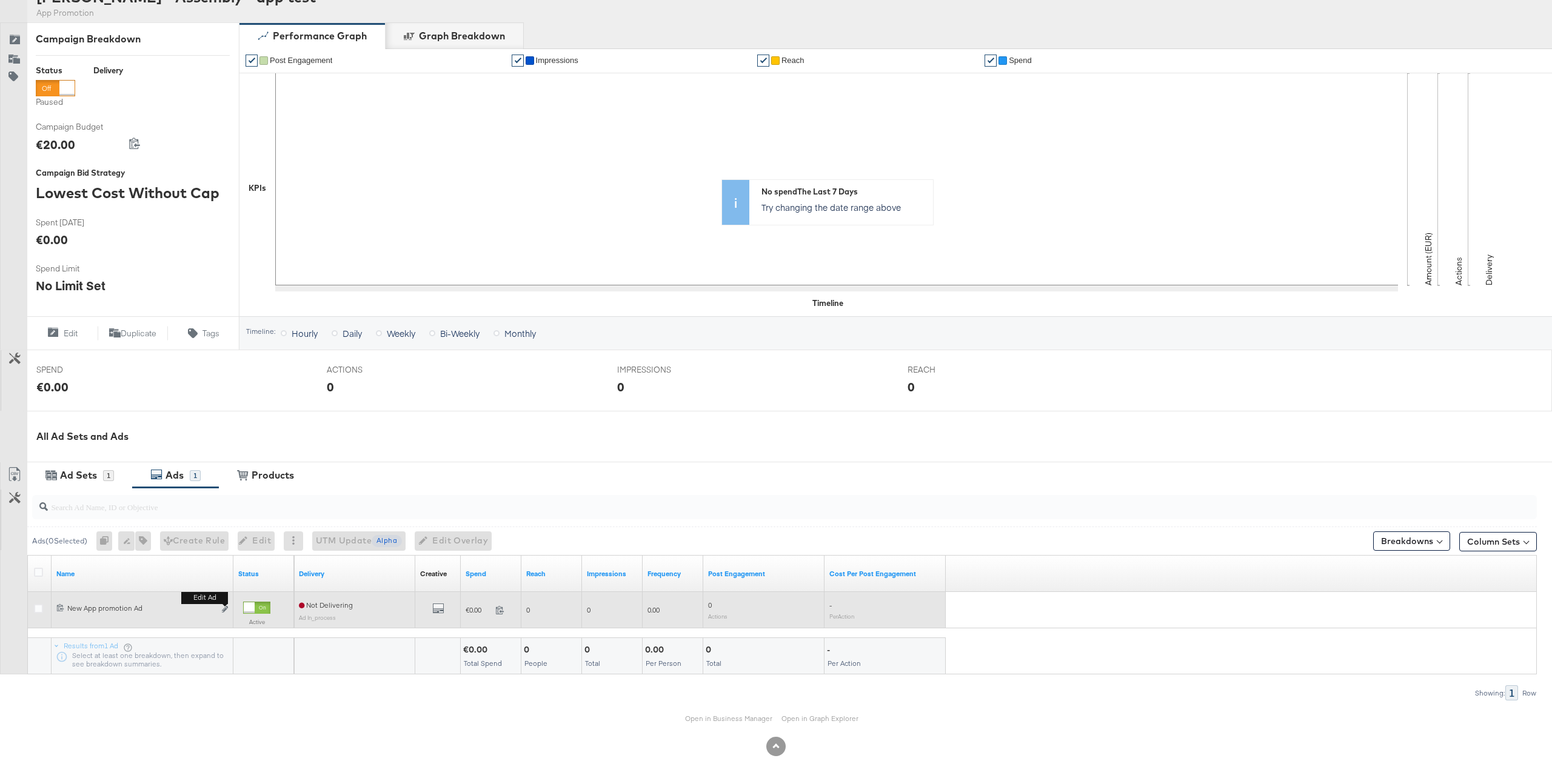
click at [225, 613] on button "Edit ad" at bounding box center [225, 610] width 7 height 13
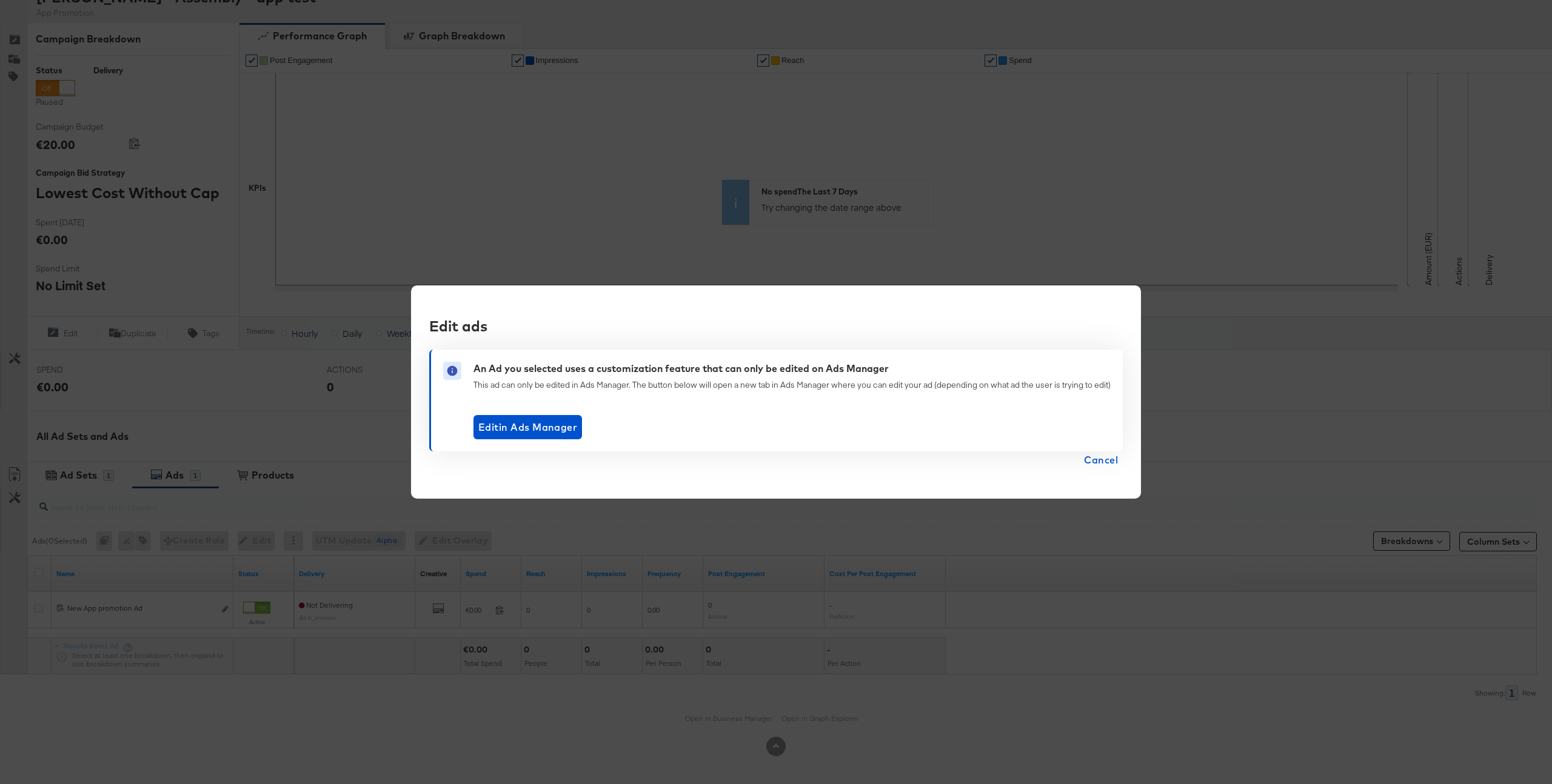
click at [1099, 458] on span "Cancel" at bounding box center [1101, 459] width 34 height 17
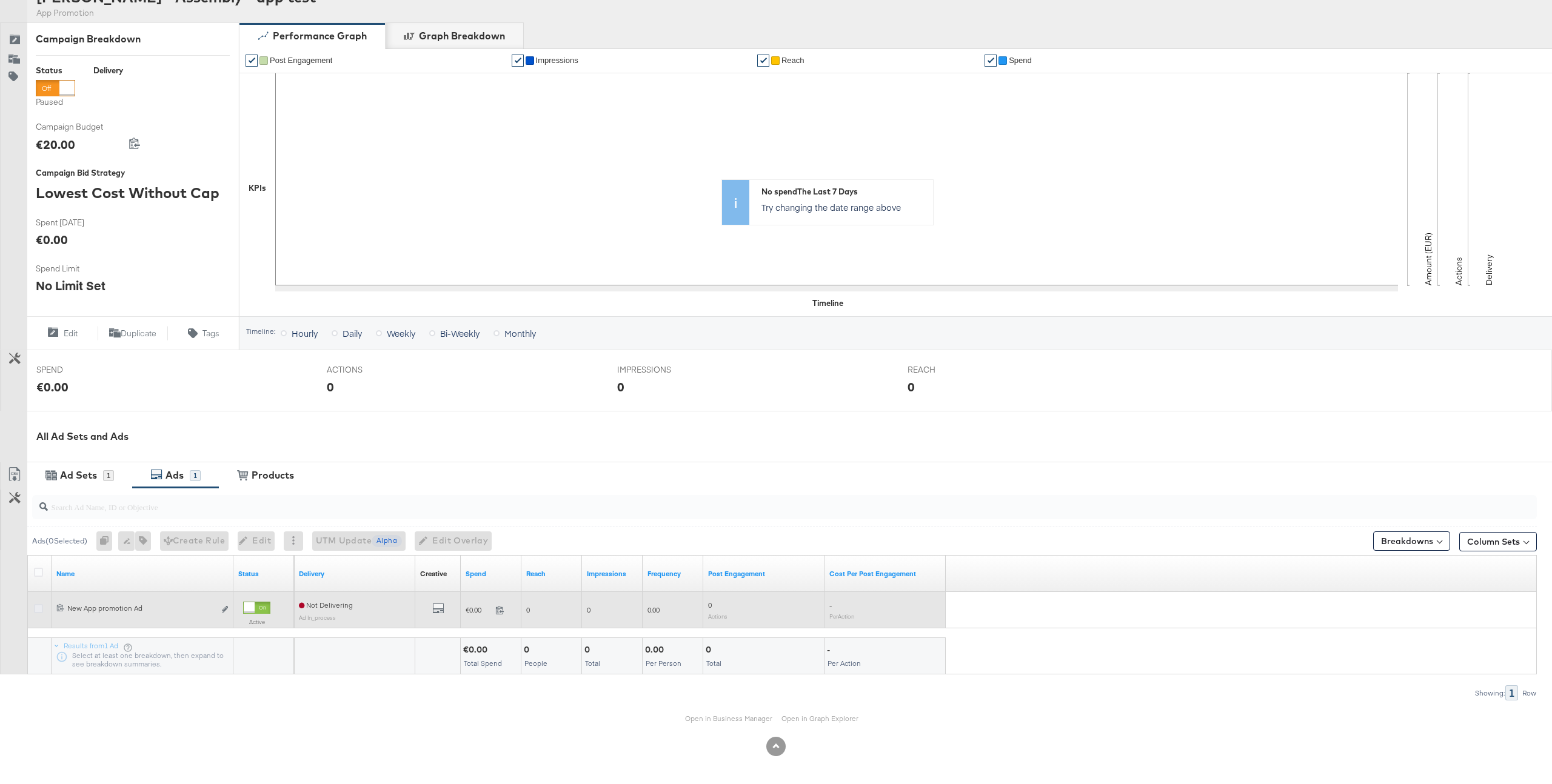
click at [38, 612] on icon at bounding box center [39, 609] width 9 height 9
click at [0, 0] on input "checkbox" at bounding box center [0, 0] width 0 height 0
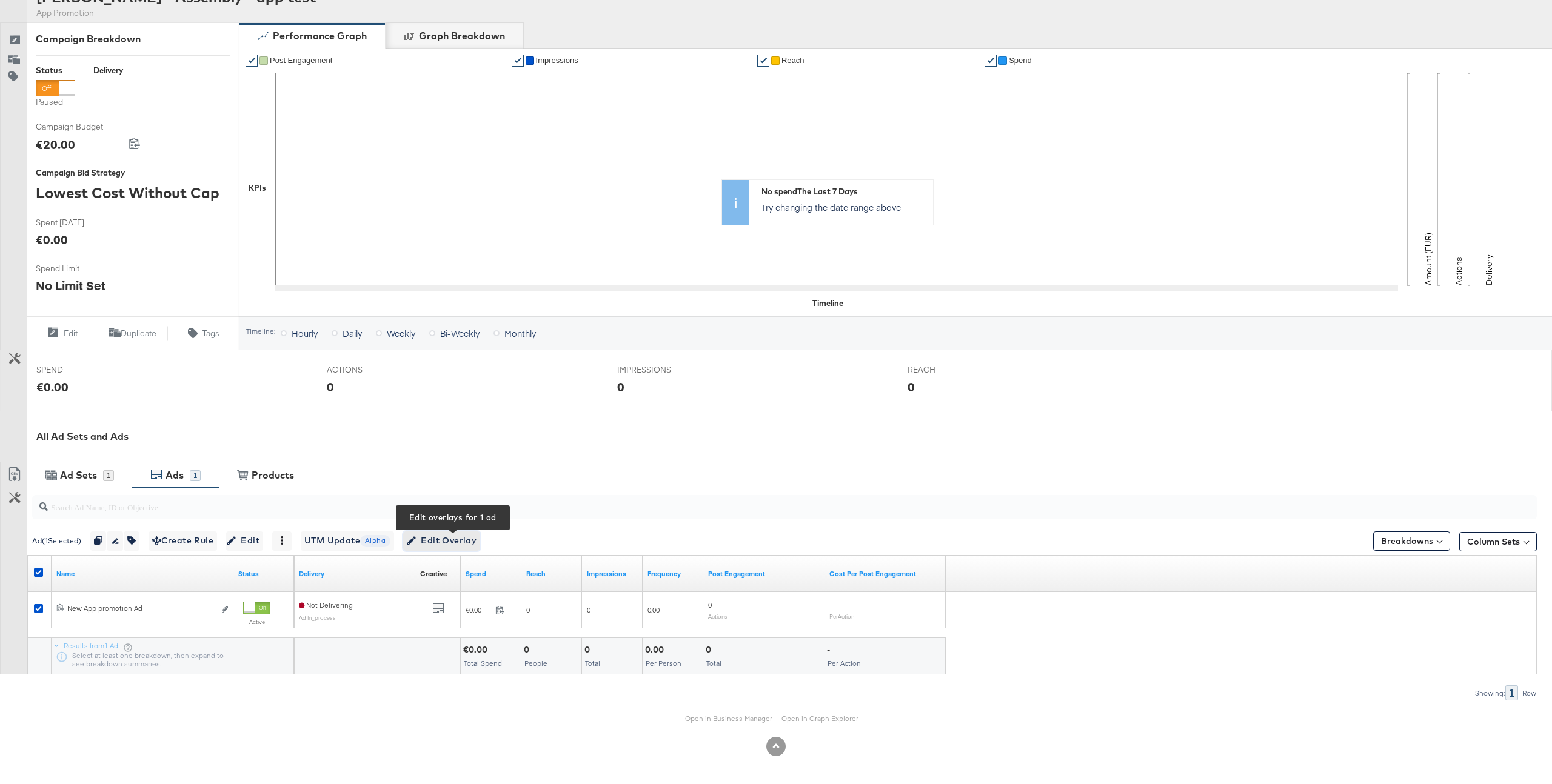
click at [460, 539] on span "Edit Overlay Edit overlays for 1 ad" at bounding box center [442, 541] width 70 height 15
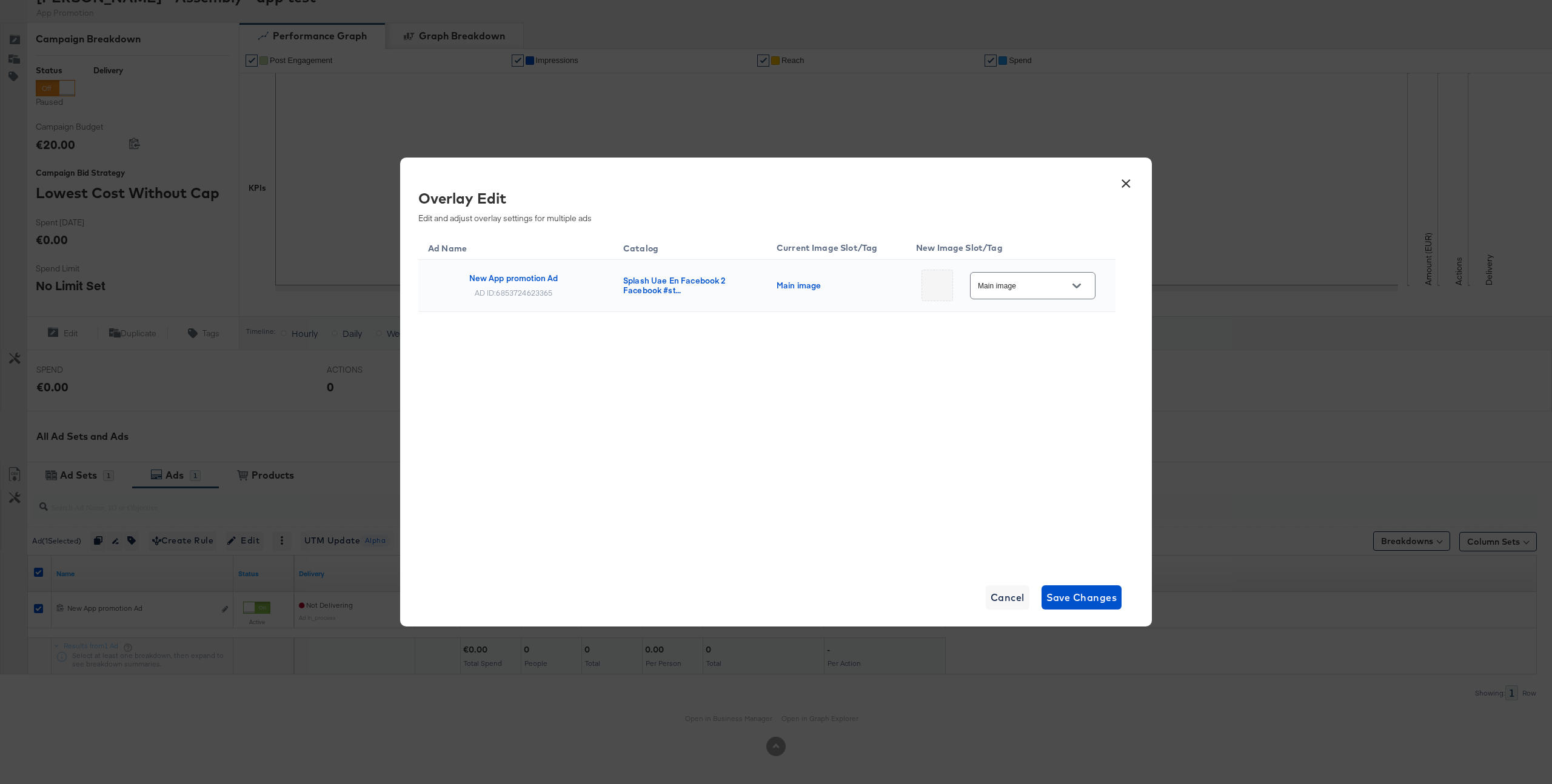
click at [1019, 288] on input "Main image" at bounding box center [1023, 286] width 96 height 14
click at [1025, 319] on div "Slot_1" at bounding box center [1037, 313] width 90 height 29
type input "Slot_1"
click at [1084, 601] on span "Save Changes" at bounding box center [1082, 597] width 71 height 17
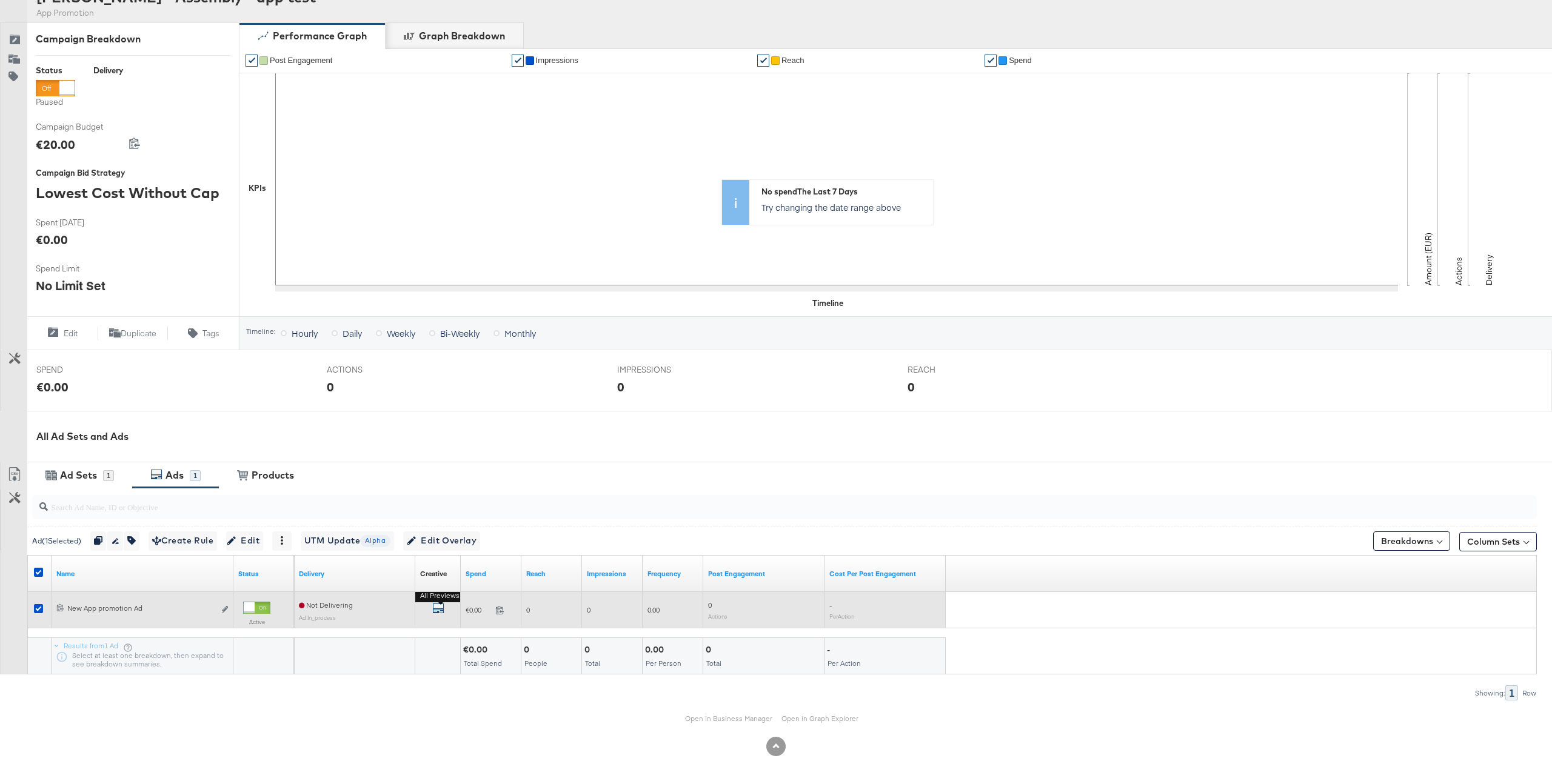
click at [437, 610] on icon "default" at bounding box center [438, 608] width 12 height 12
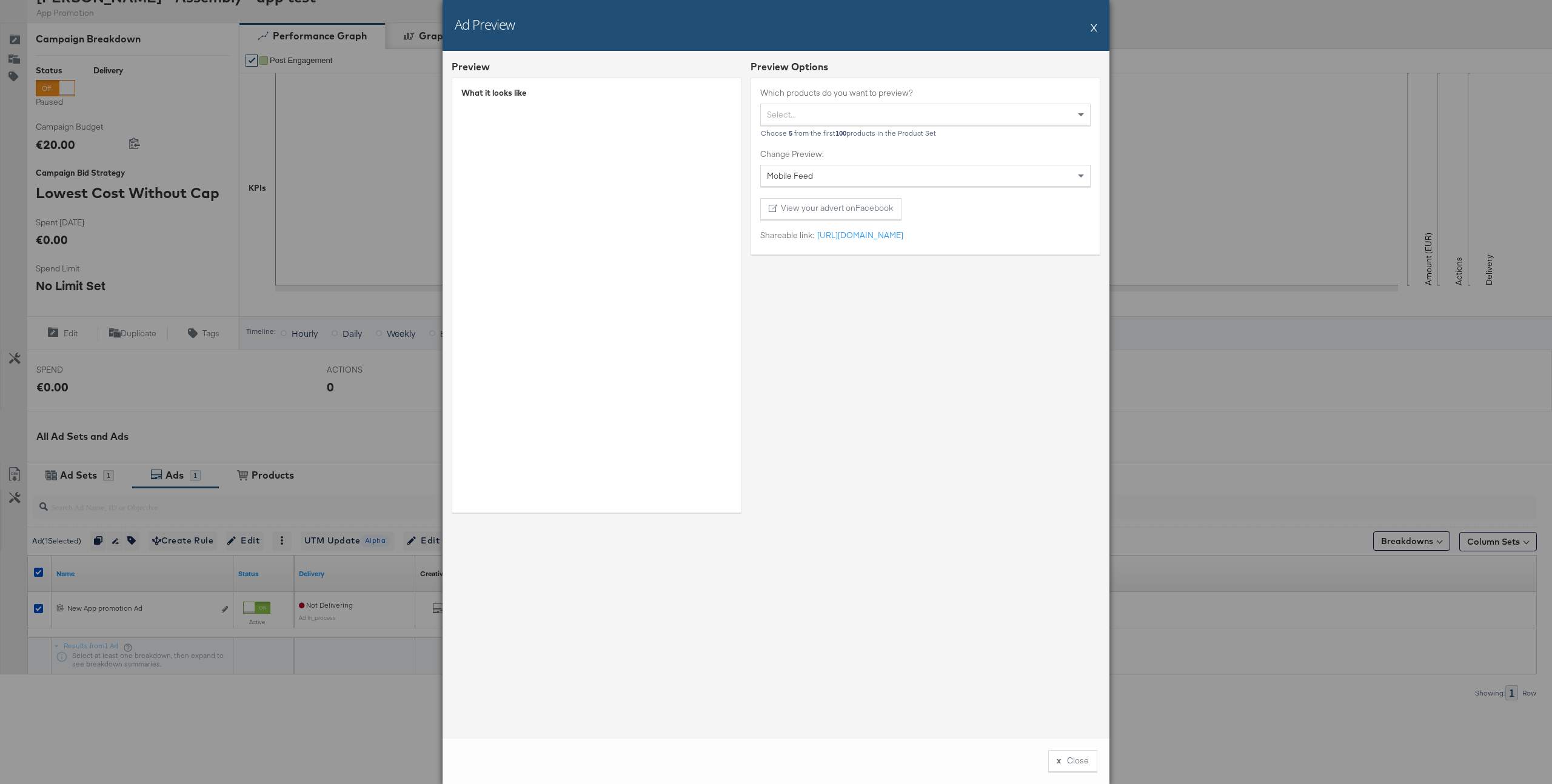
click at [1094, 28] on button "X" at bounding box center [1094, 27] width 7 height 24
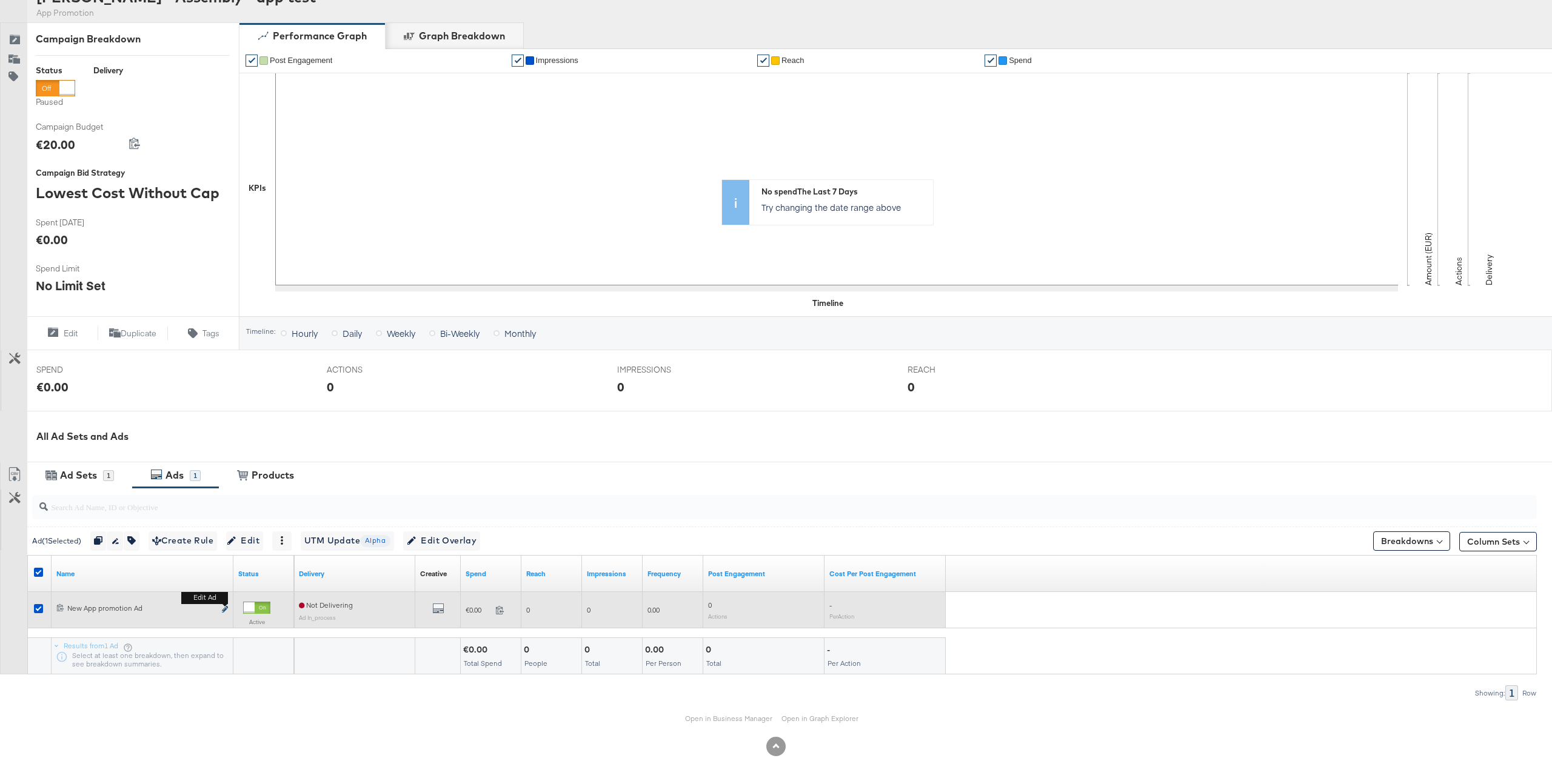
click at [225, 608] on icon "link" at bounding box center [225, 610] width 6 height 7
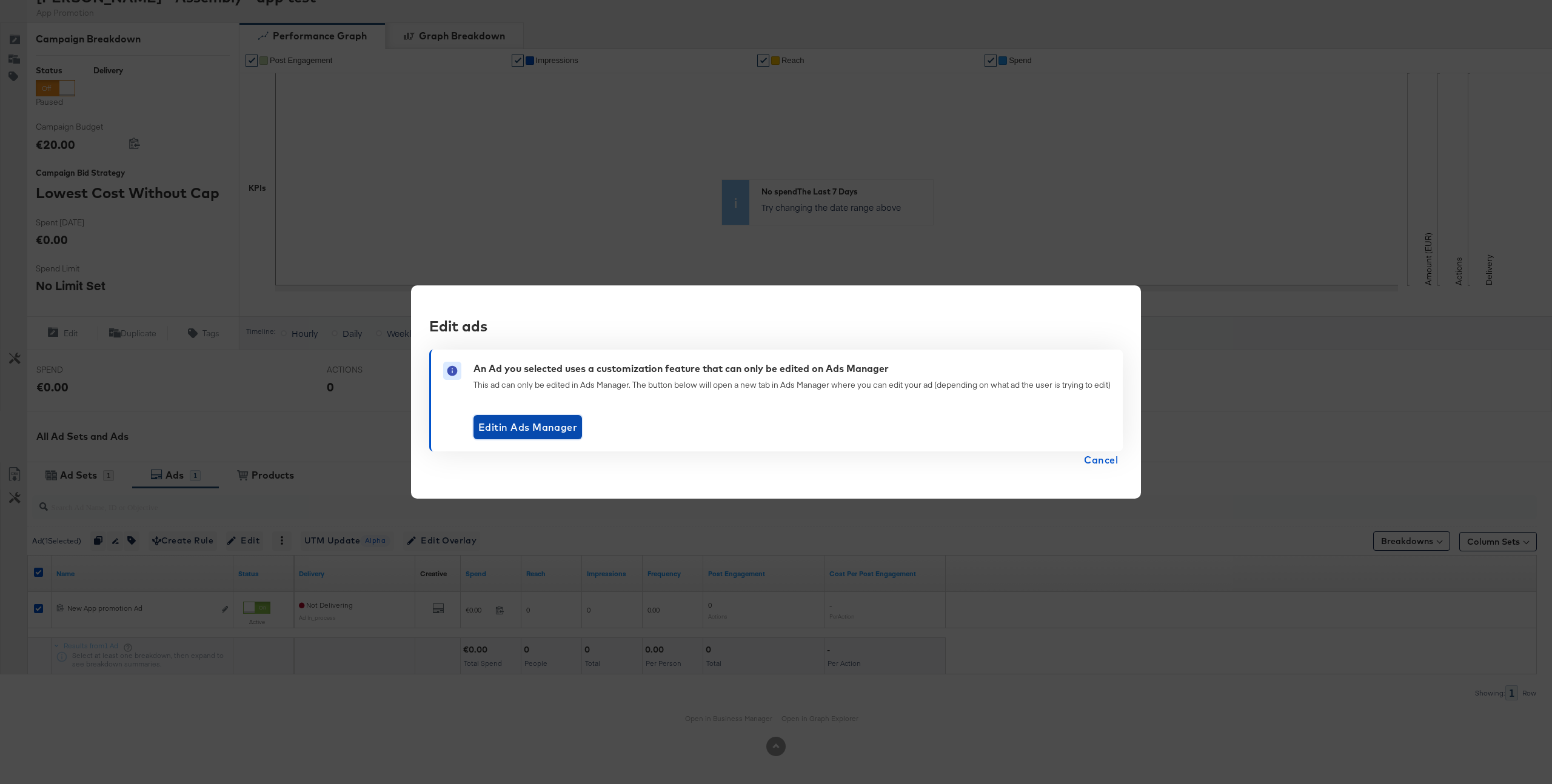
click at [521, 428] on span "Edit in Ads Manager" at bounding box center [527, 427] width 99 height 17
click at [1113, 451] on span "Cancel" at bounding box center [1101, 459] width 34 height 17
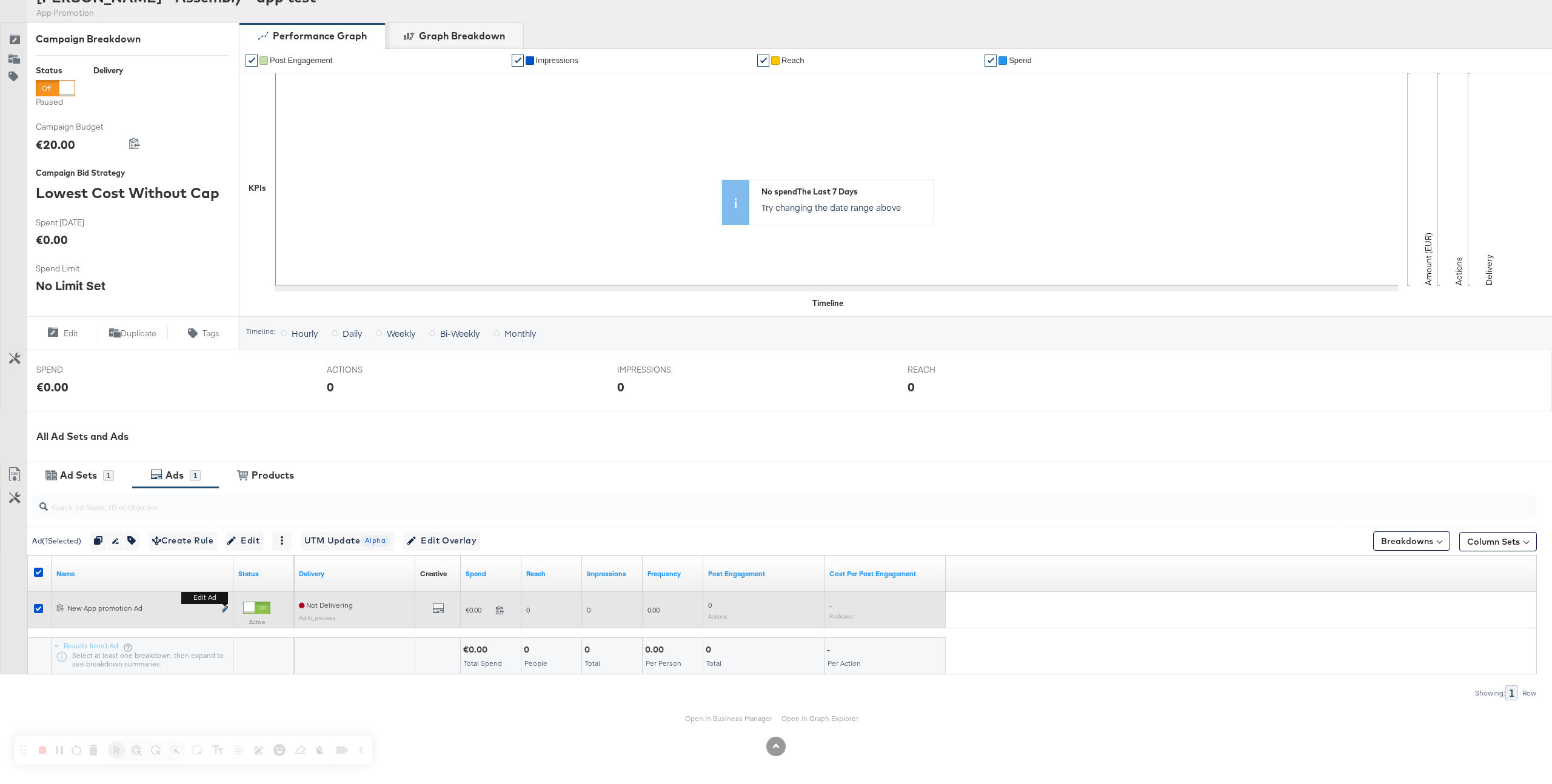
click at [225, 608] on icon "link" at bounding box center [225, 610] width 6 height 7
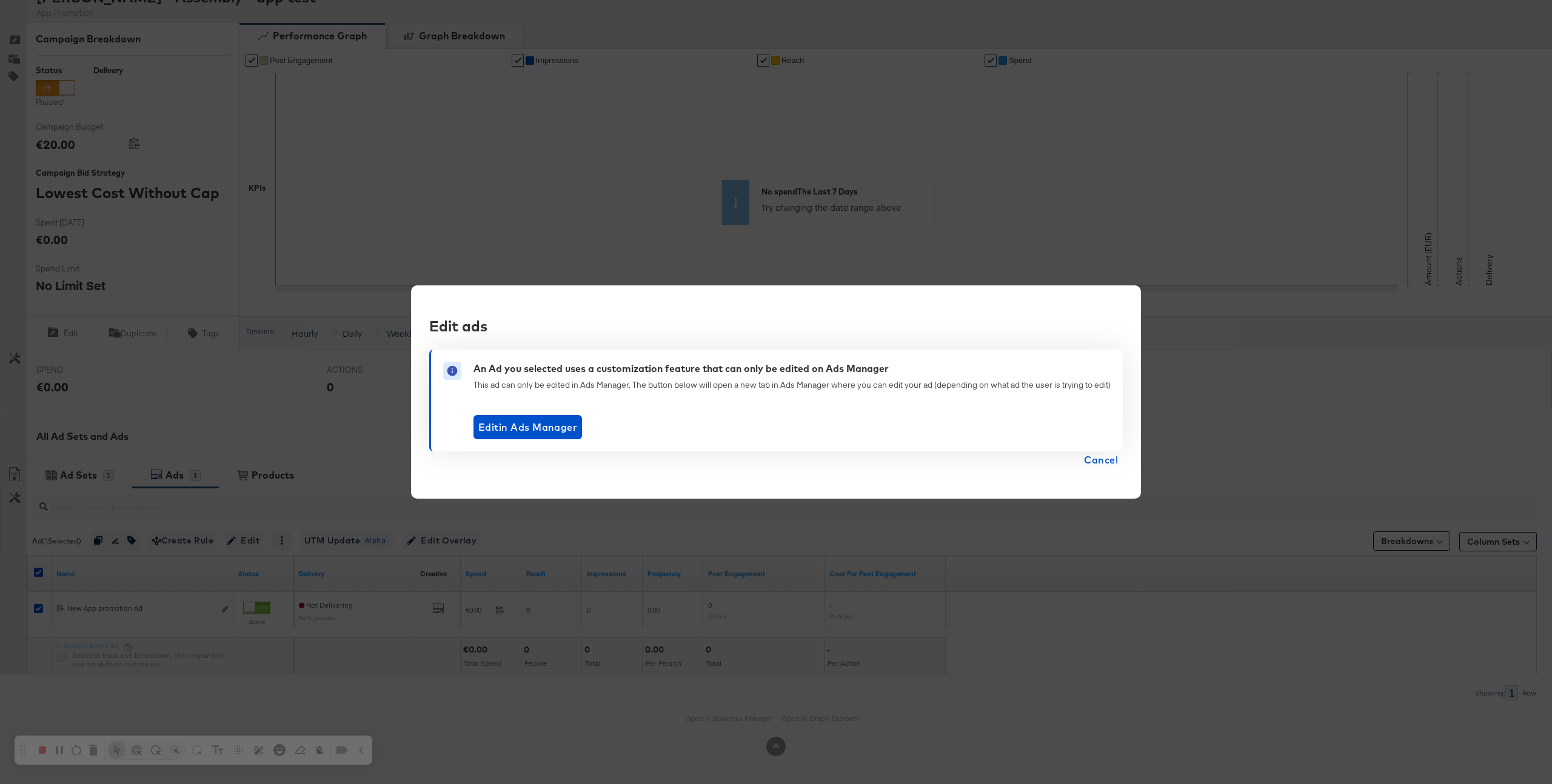
click at [1100, 461] on span "Cancel" at bounding box center [1101, 459] width 34 height 17
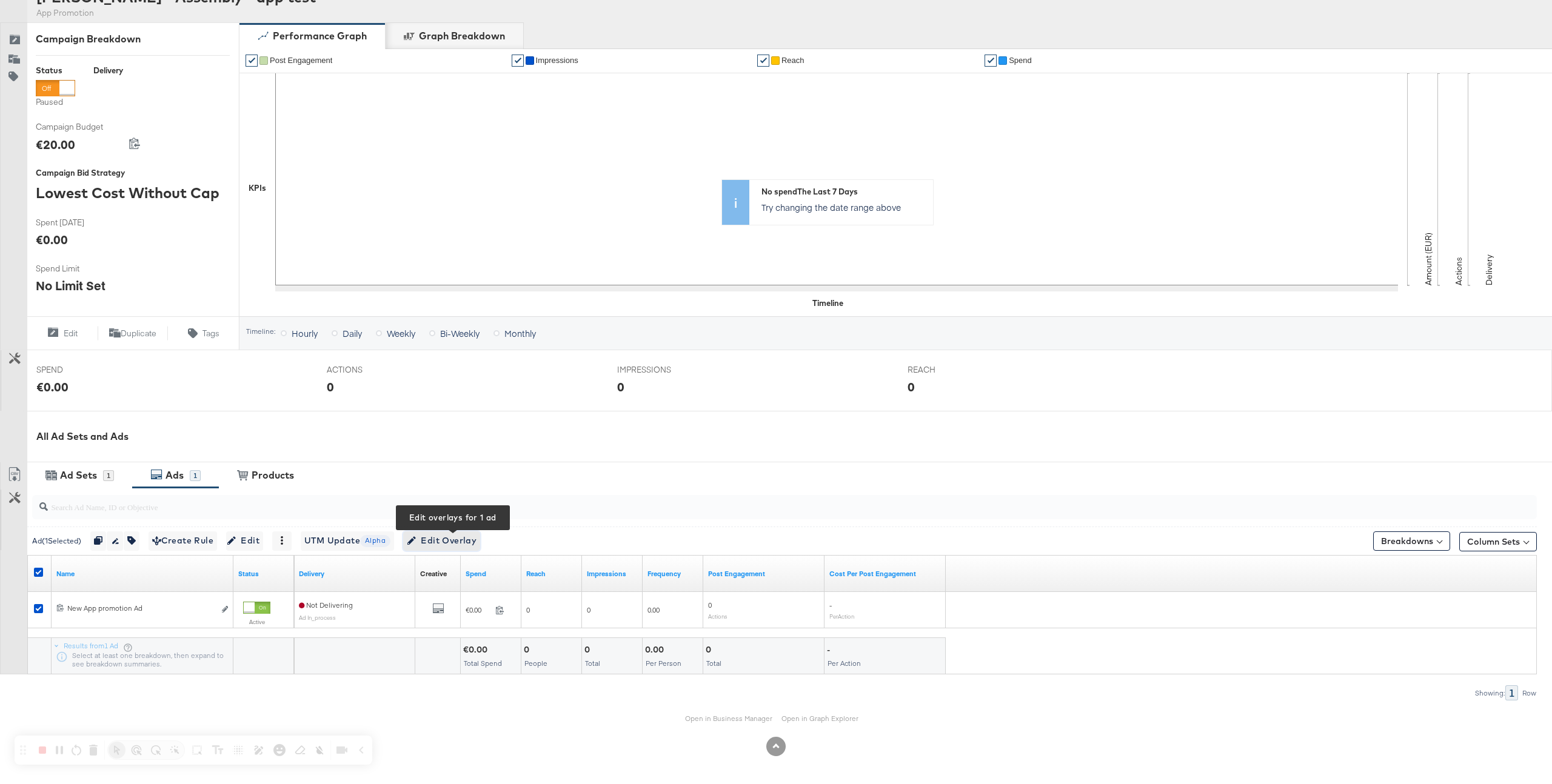
click at [460, 542] on span "Edit Overlay Edit overlays for 1 ad" at bounding box center [442, 541] width 70 height 15
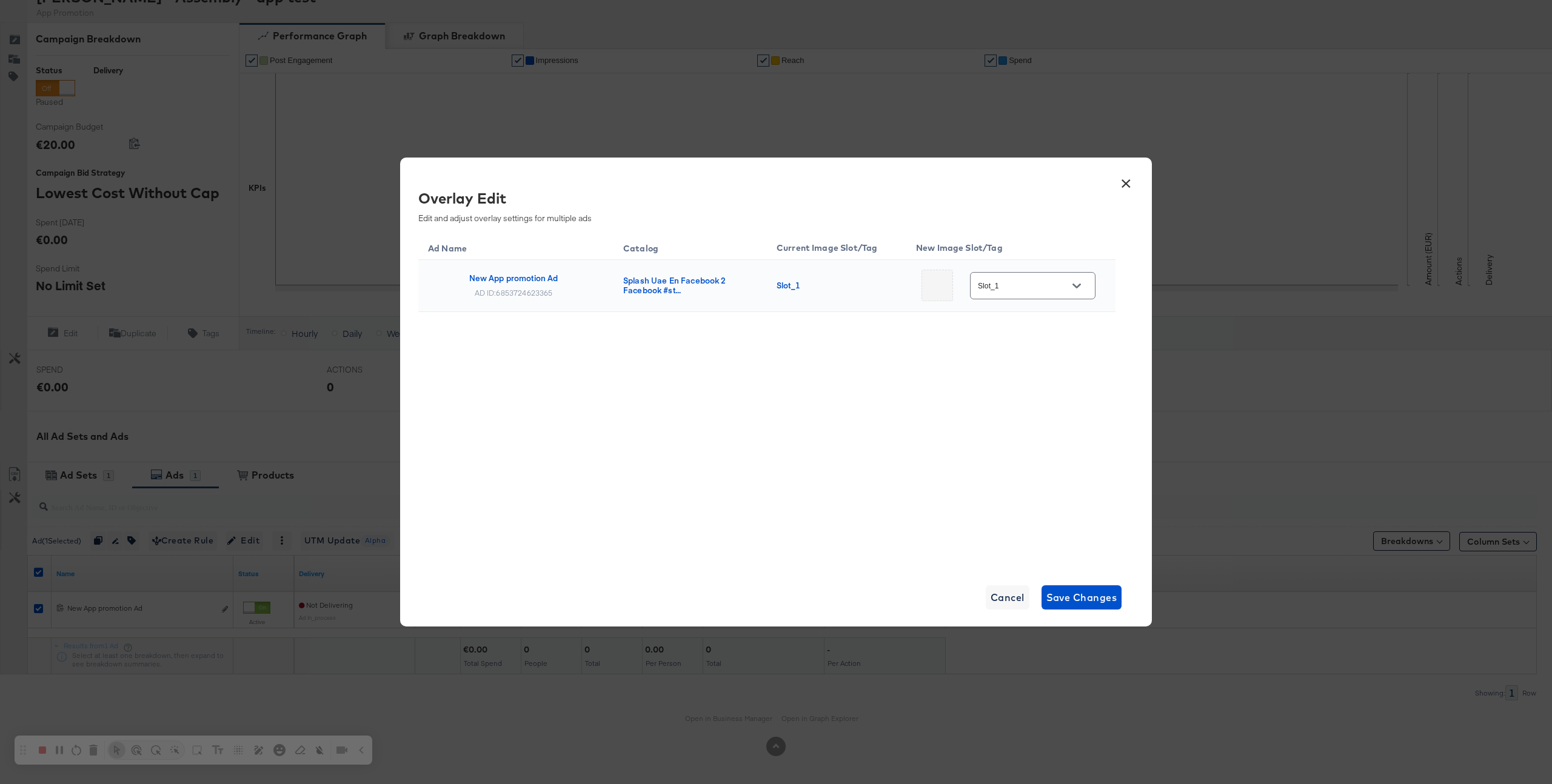
click at [1042, 286] on input "Slot_1" at bounding box center [1023, 286] width 96 height 14
click at [1017, 430] on div "Slot_3" at bounding box center [1025, 434] width 51 height 12
type input "Slot_3"
click at [1090, 598] on span "Save Changes" at bounding box center [1082, 597] width 71 height 17
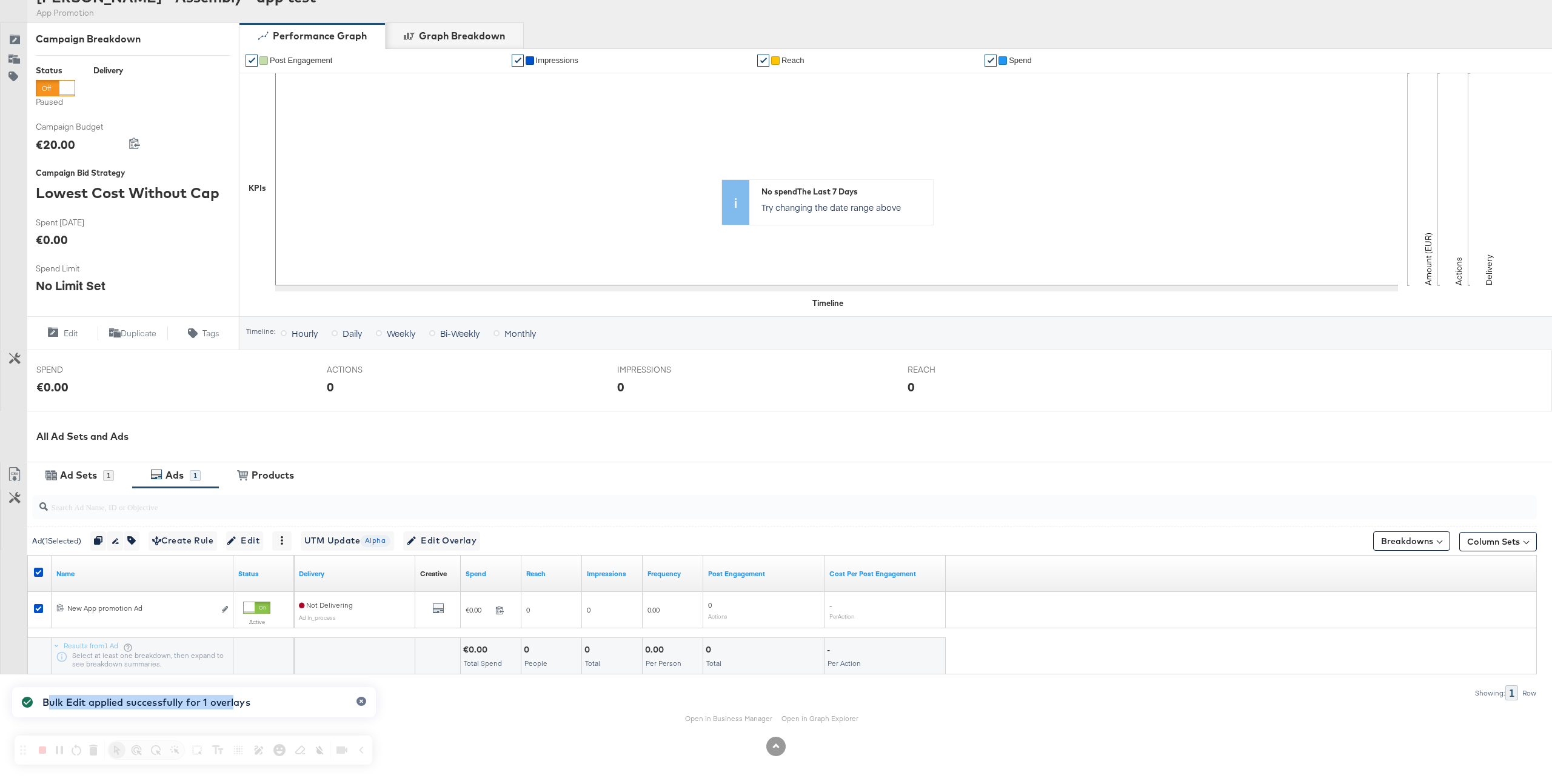
drag, startPoint x: 46, startPoint y: 697, endPoint x: 235, endPoint y: 697, distance: 189.0
click at [235, 697] on div "Bulk Edit applied successfully for 1 overlays" at bounding box center [146, 703] width 208 height 15
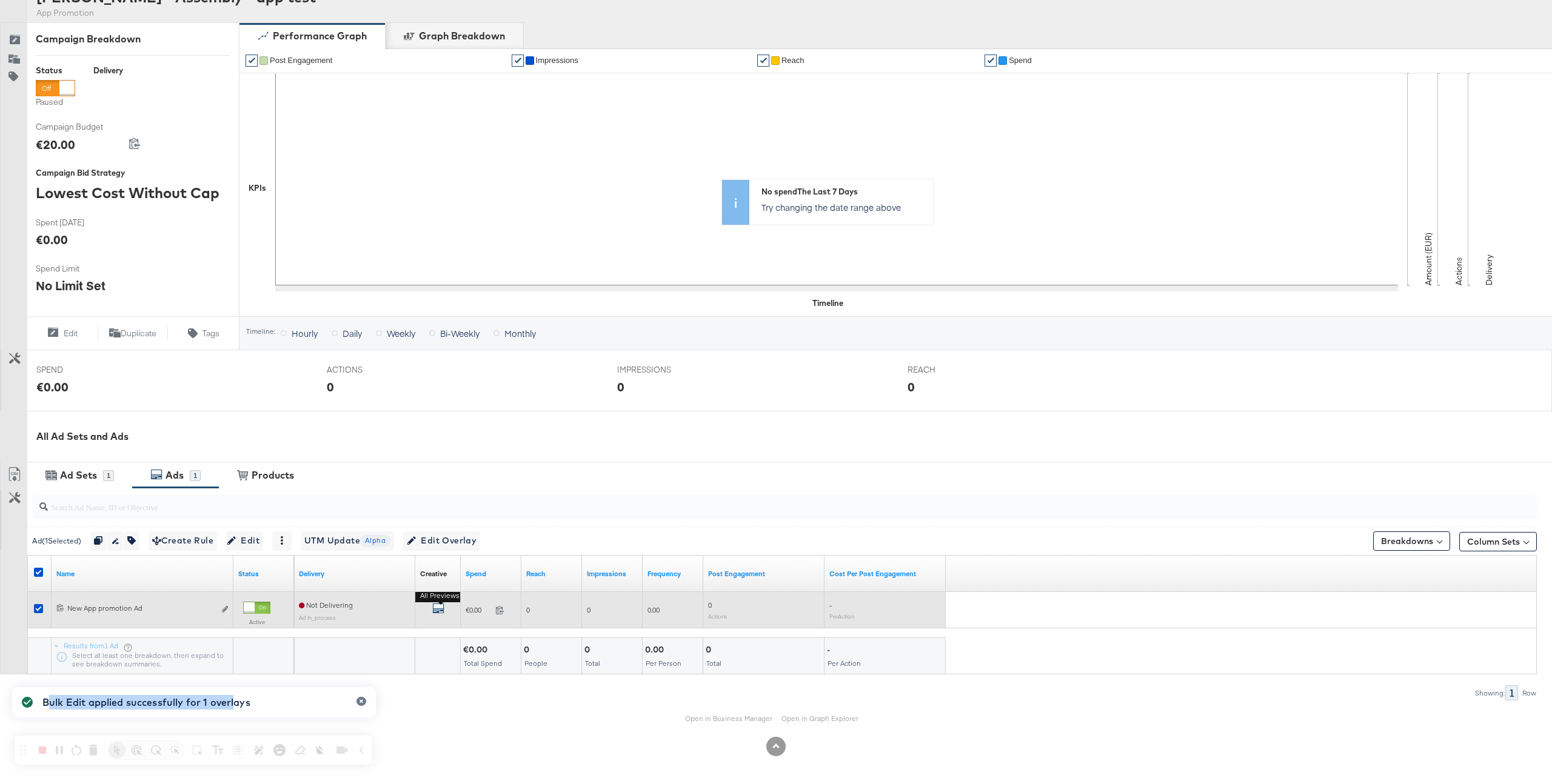
click at [439, 608] on icon "default" at bounding box center [438, 608] width 12 height 12
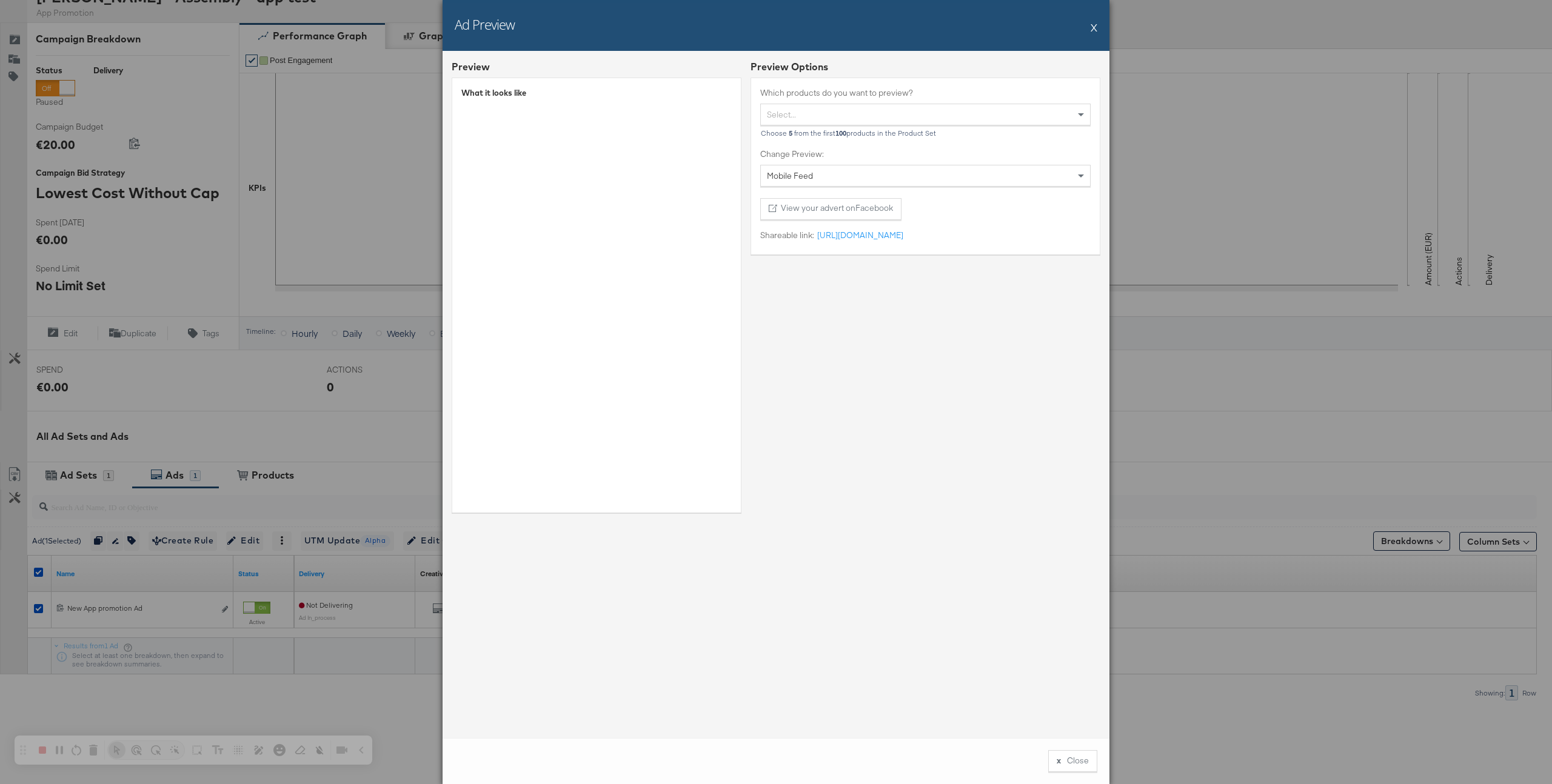
click at [1096, 23] on button "X" at bounding box center [1094, 27] width 7 height 24
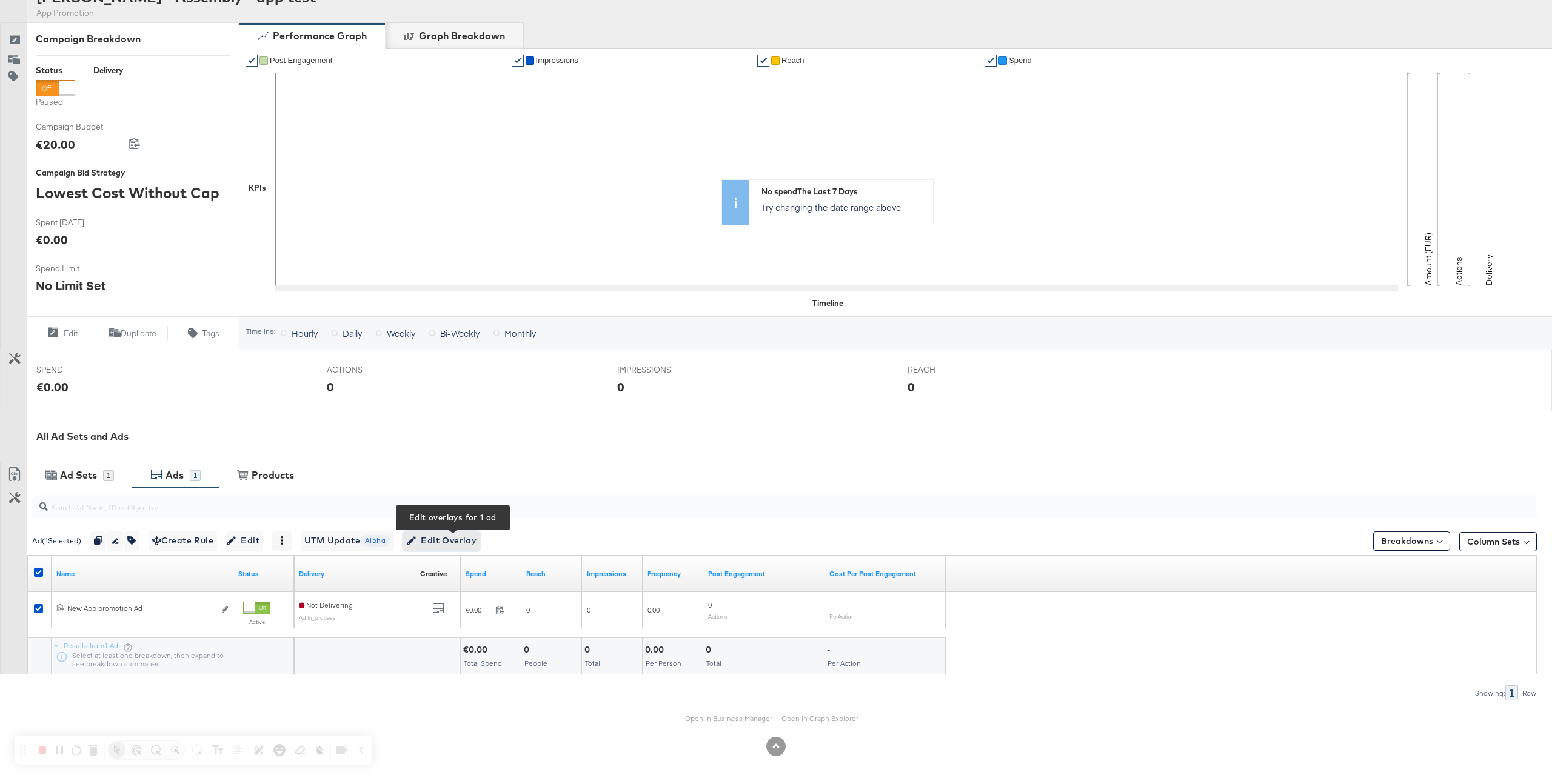
click at [455, 540] on span "Edit Overlay Edit overlays for 1 ad" at bounding box center [442, 541] width 70 height 15
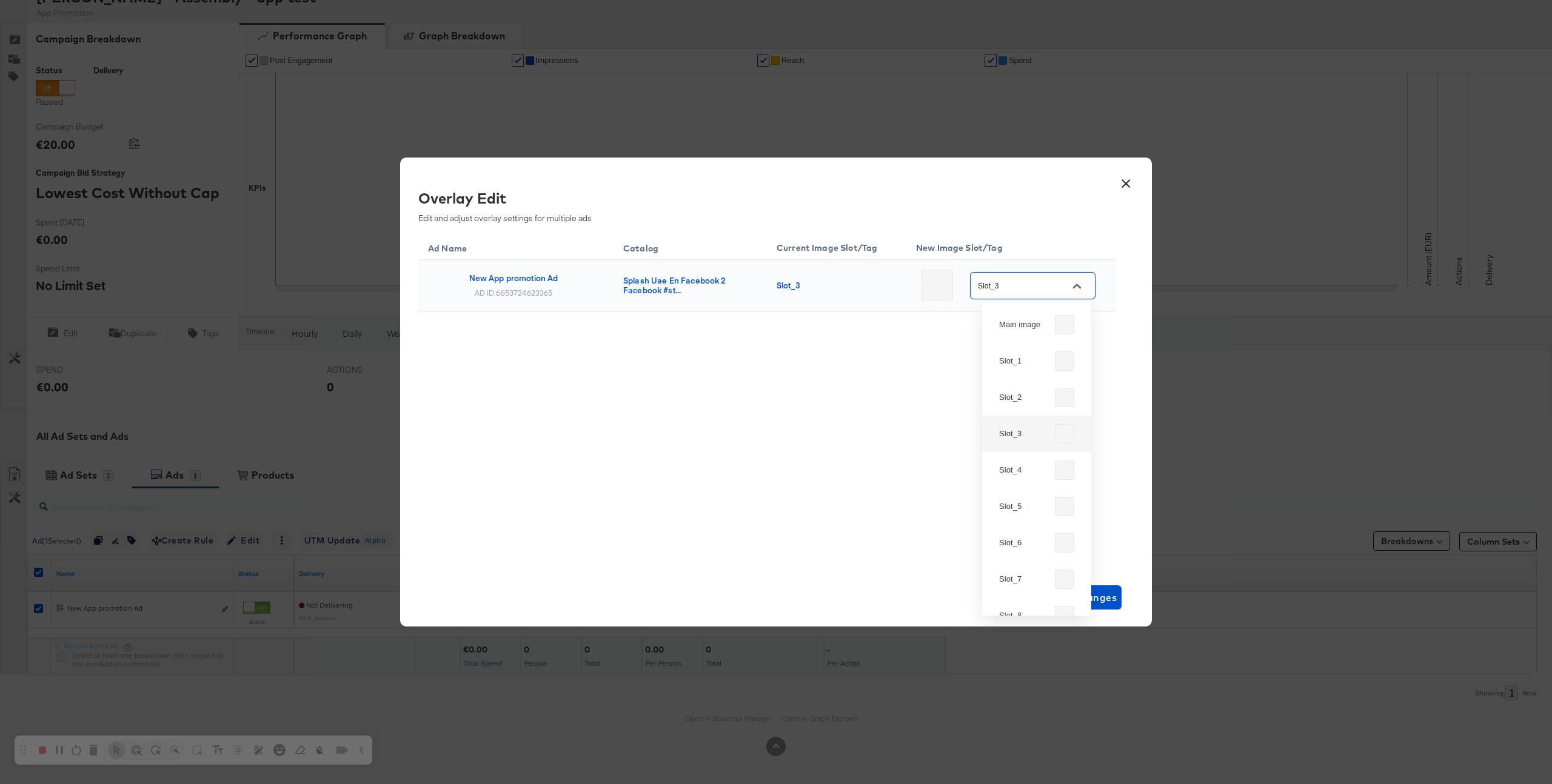
click at [1031, 292] on input "Slot_3" at bounding box center [1023, 286] width 96 height 14
click at [1018, 399] on div "Slot_2" at bounding box center [1025, 398] width 51 height 12
type input "Slot_2"
click at [1064, 601] on span "Save Changes" at bounding box center [1082, 597] width 71 height 17
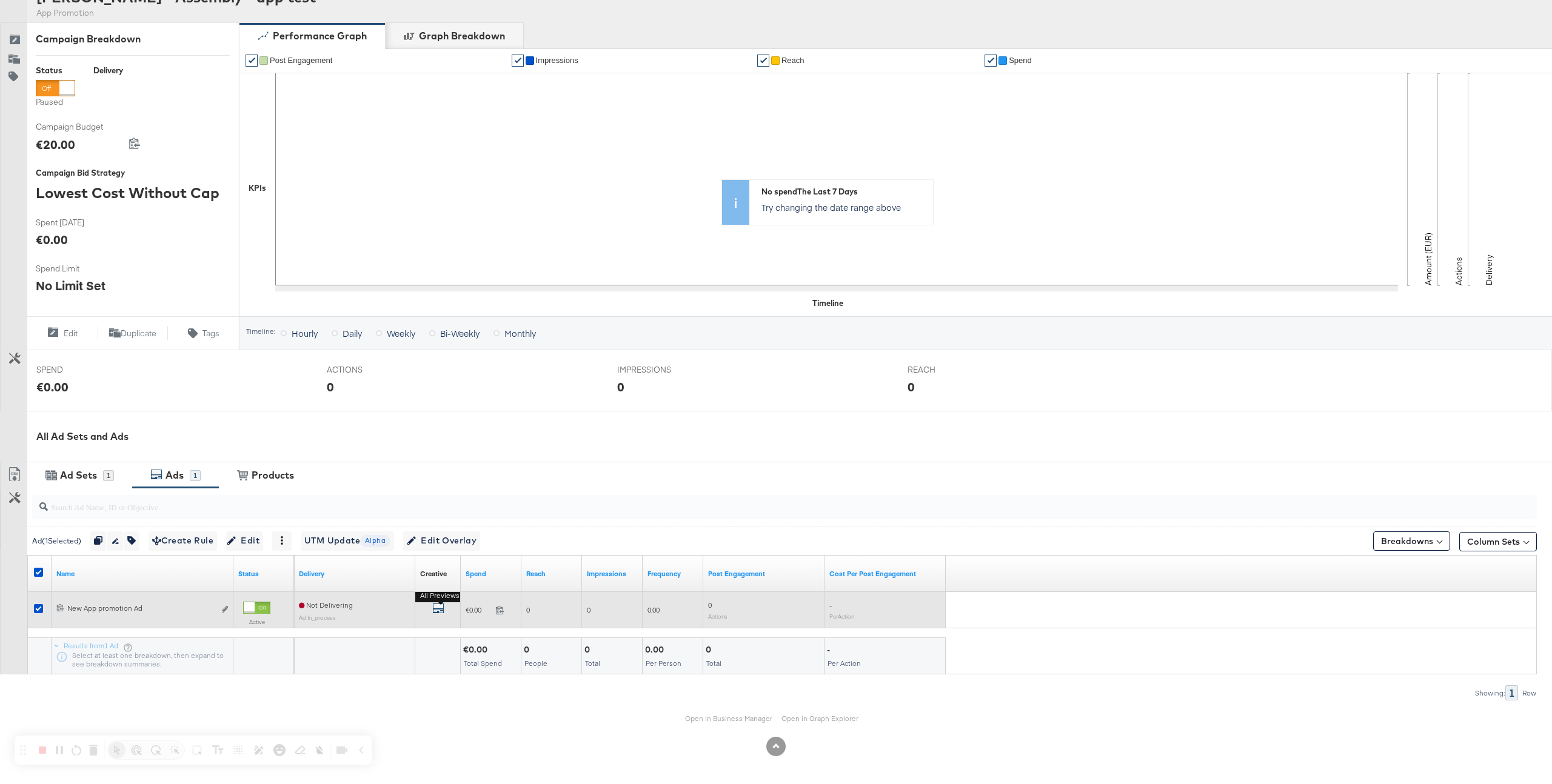
click at [439, 607] on icon "default" at bounding box center [438, 608] width 12 height 12
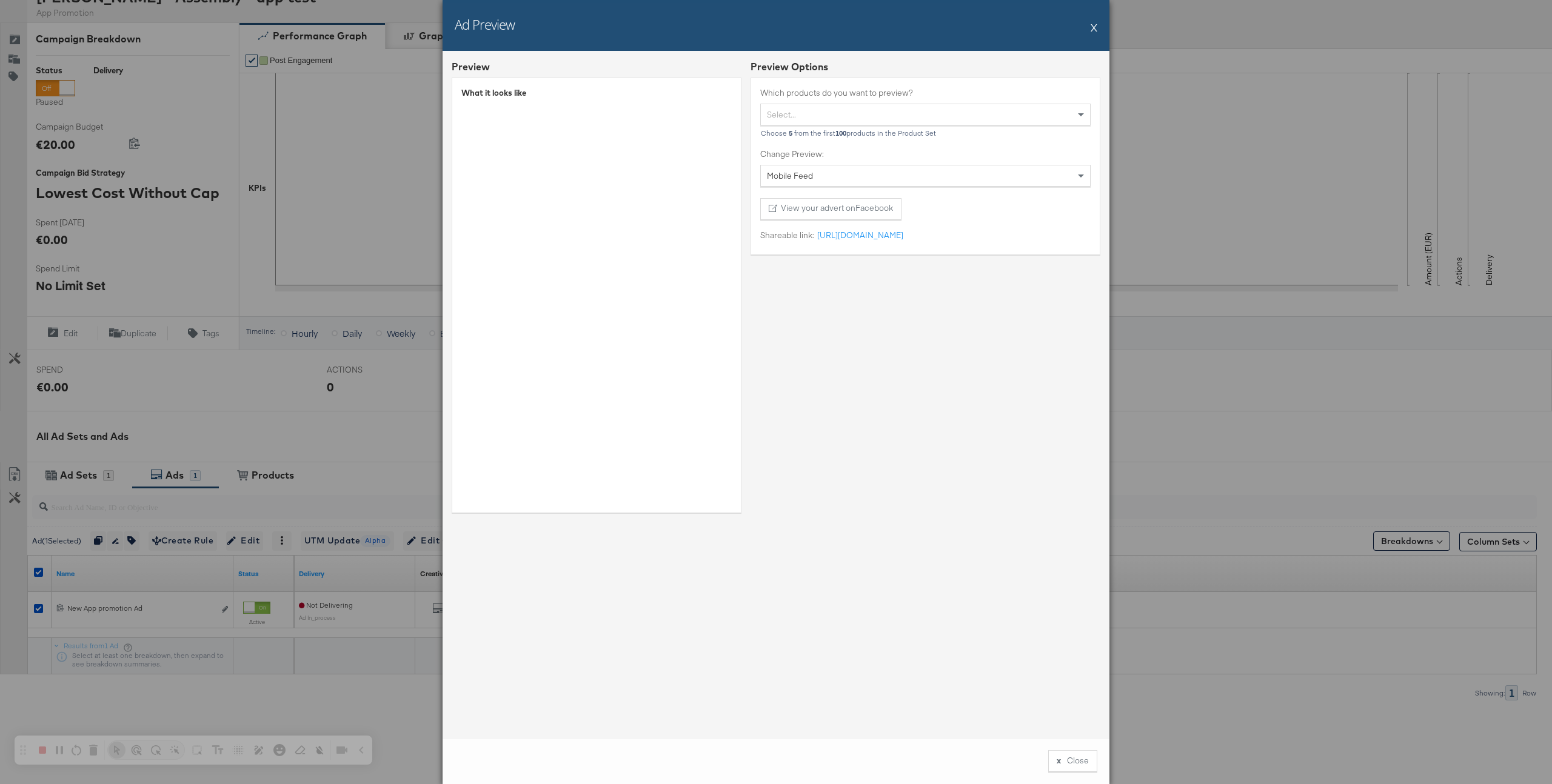
click at [1092, 20] on button "X" at bounding box center [1094, 27] width 7 height 24
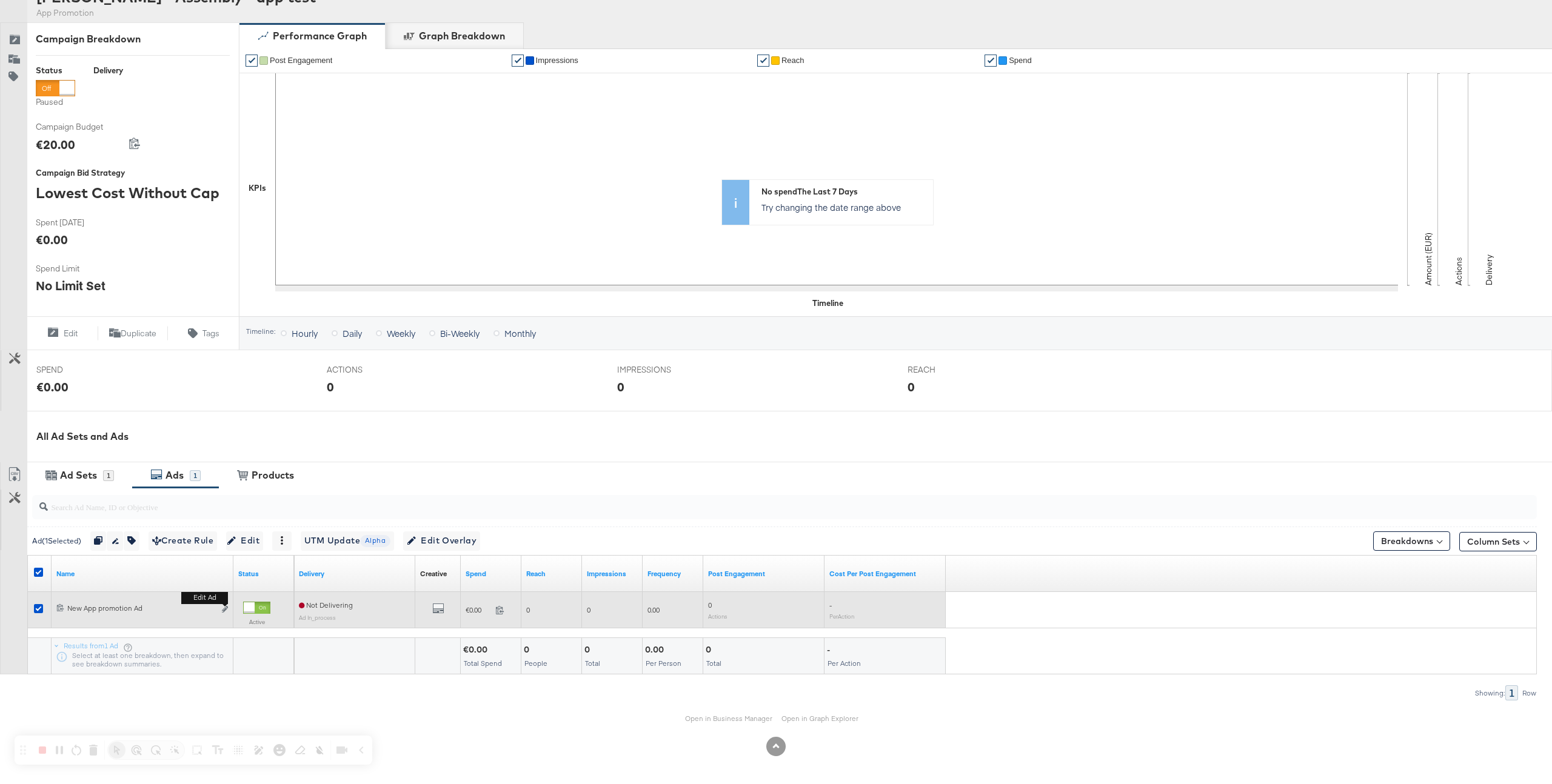
click at [228, 609] on button "Edit ad" at bounding box center [225, 610] width 7 height 13
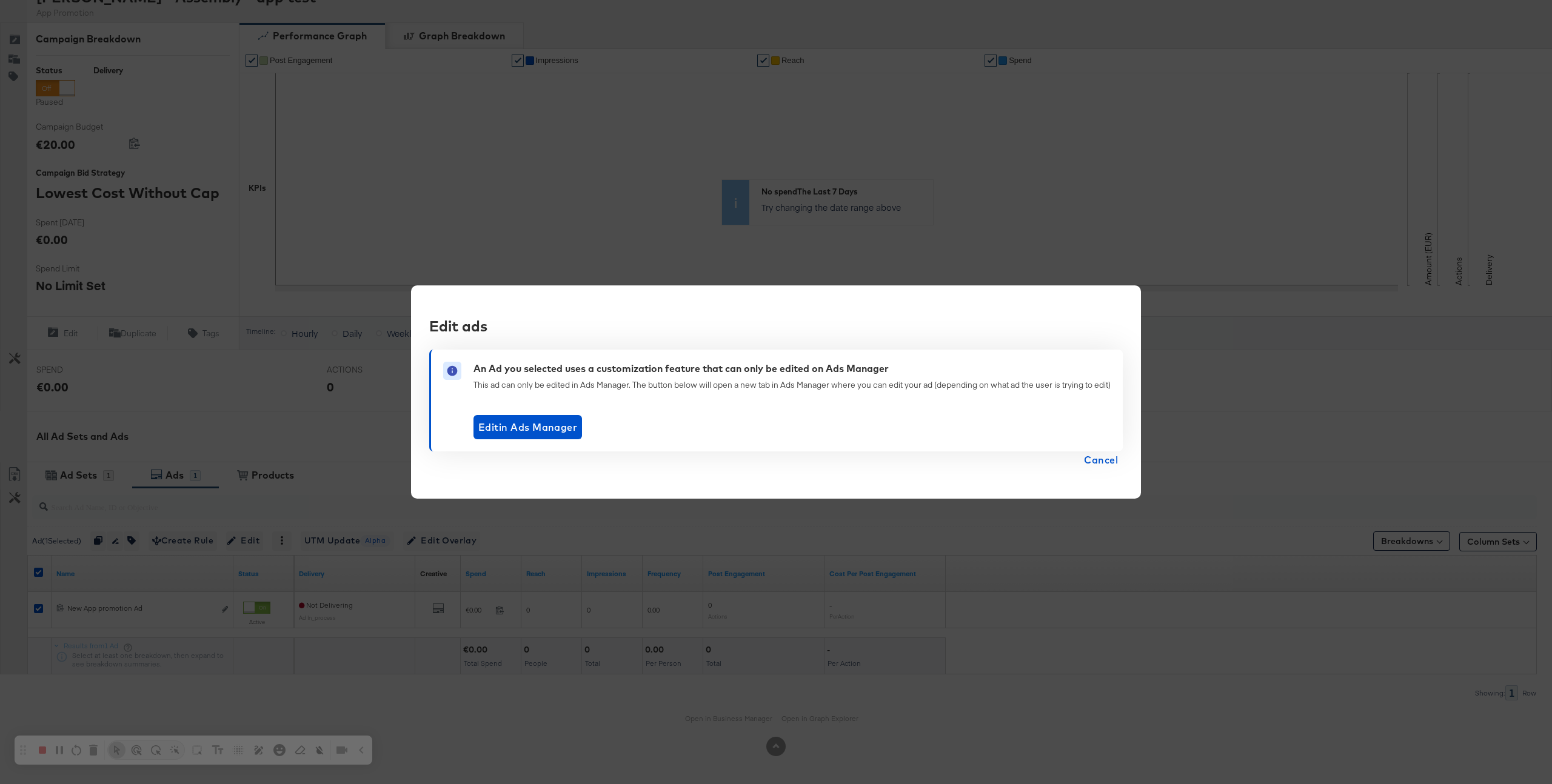
click at [1102, 464] on span "Cancel" at bounding box center [1101, 459] width 34 height 17
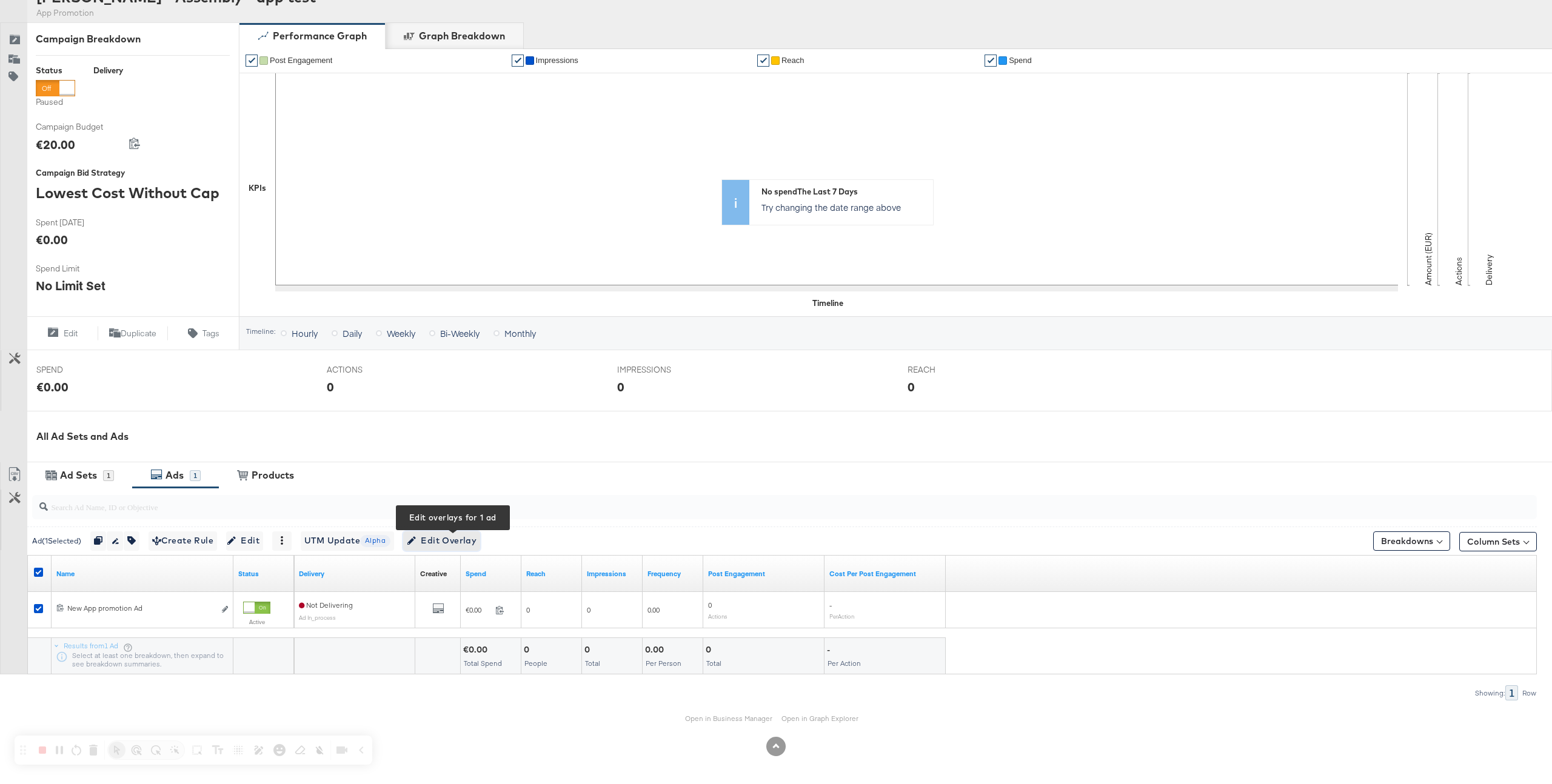
click at [440, 544] on span "Edit Overlay Edit overlays for 1 ad" at bounding box center [442, 541] width 70 height 15
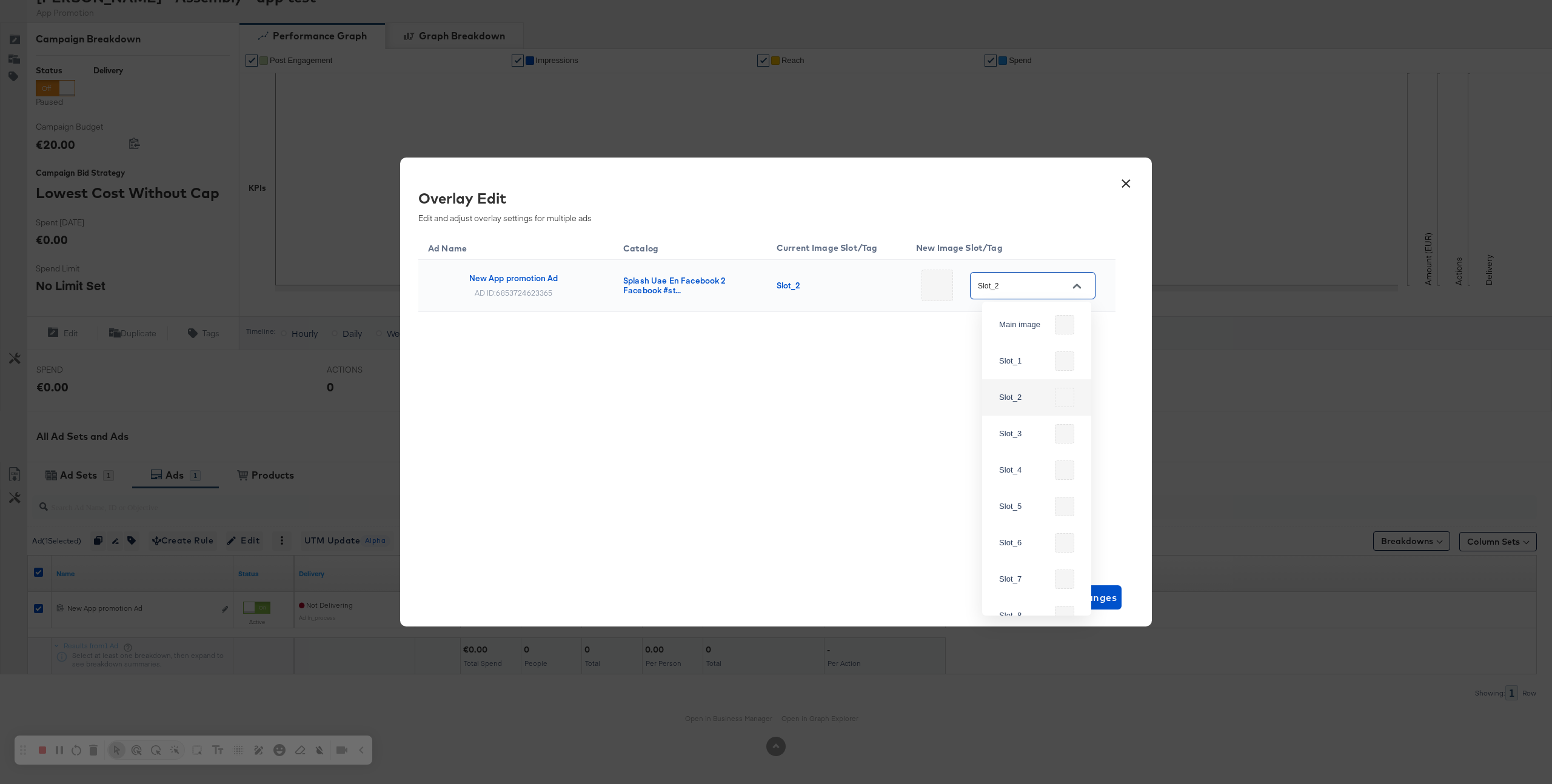
click at [1057, 285] on input "Slot_2" at bounding box center [1023, 286] width 96 height 14
click at [1033, 359] on div "Slot_1" at bounding box center [1025, 361] width 51 height 12
type input "Slot_1"
click at [1090, 602] on span "Save Changes" at bounding box center [1082, 597] width 71 height 17
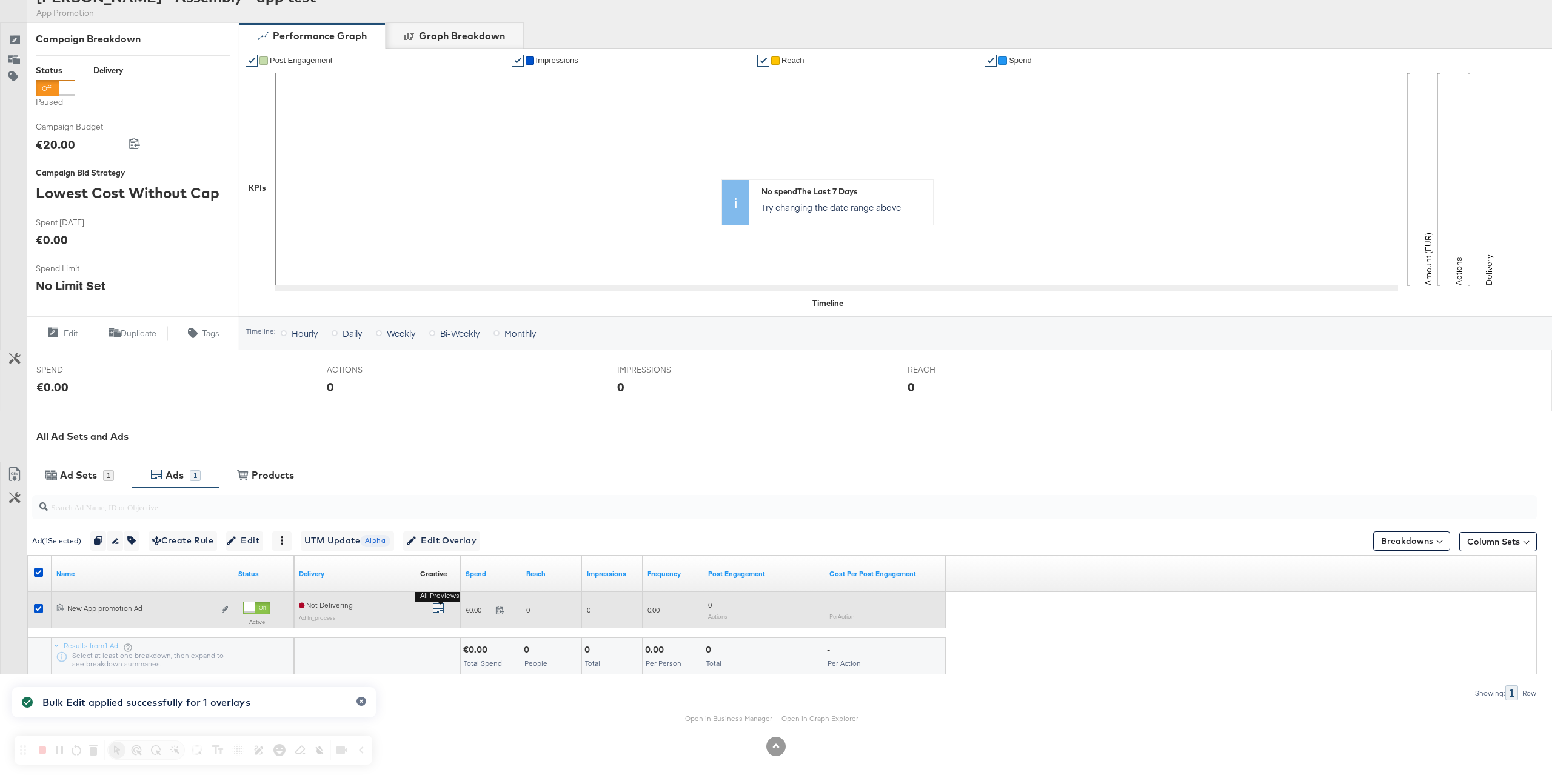
click at [433, 607] on icon "default" at bounding box center [438, 608] width 12 height 12
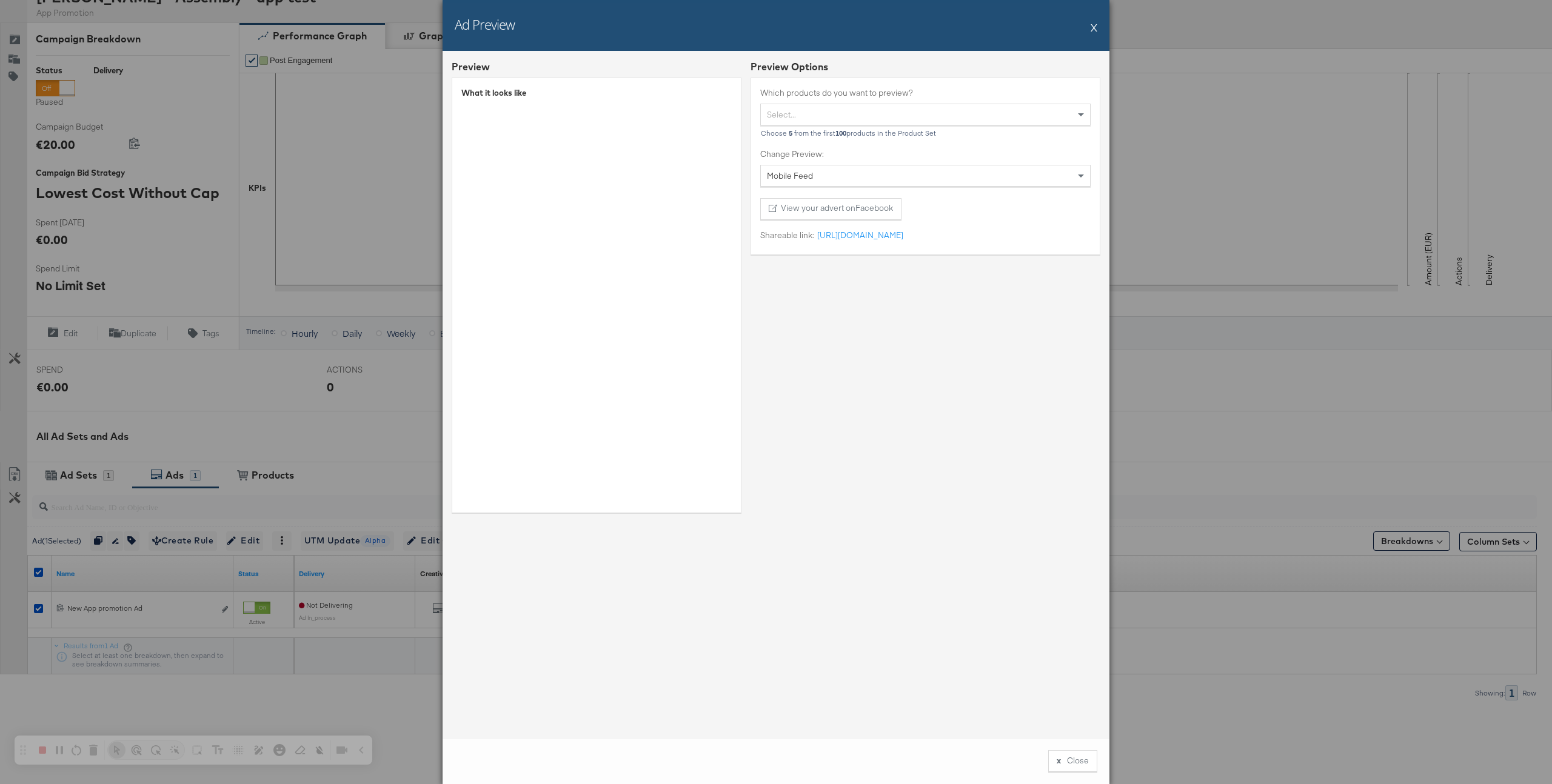
click at [1093, 33] on button "X" at bounding box center [1094, 27] width 7 height 24
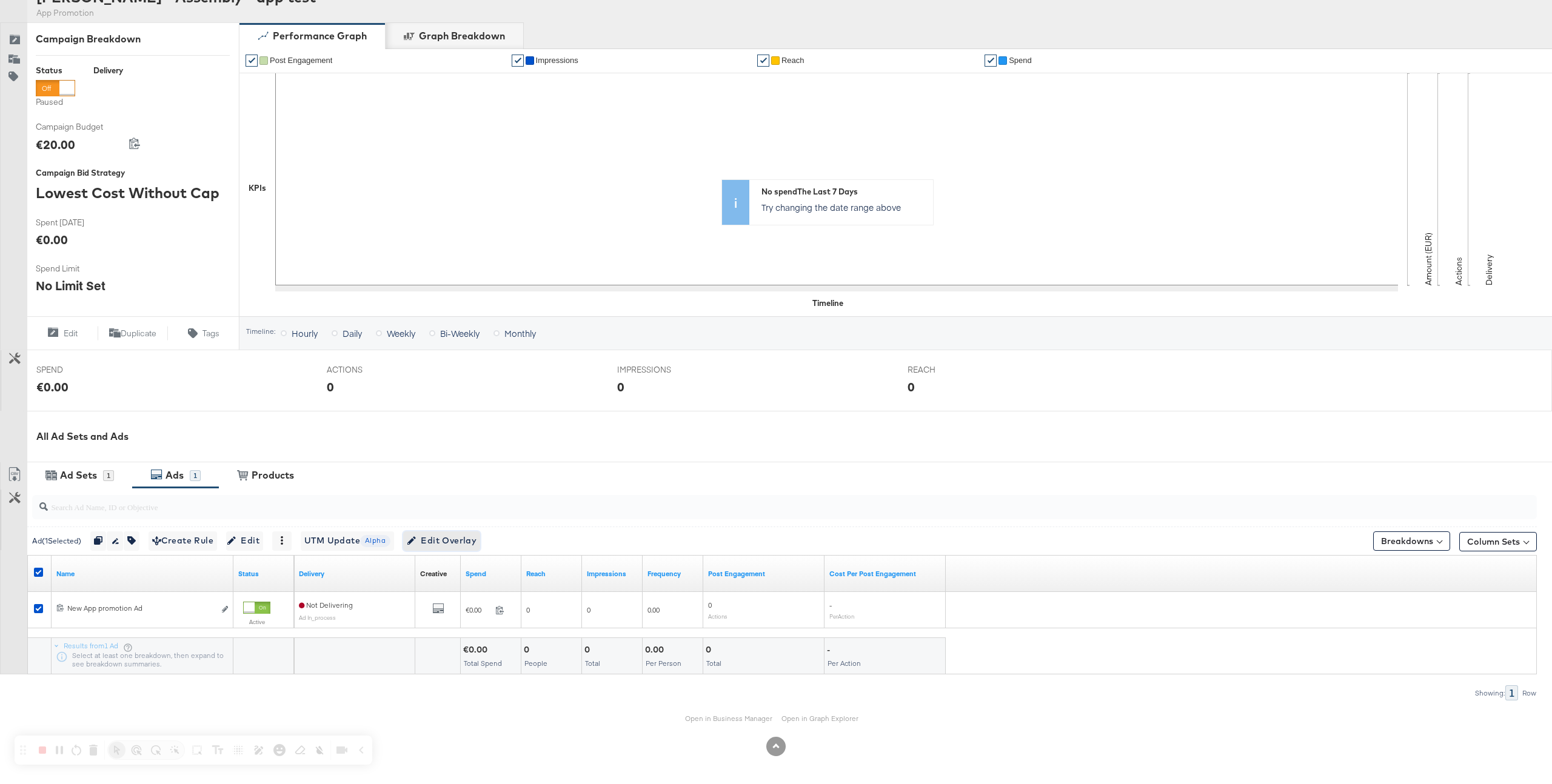
click at [469, 548] on span "Edit Overlay Edit overlays for 1 ad" at bounding box center [442, 541] width 70 height 15
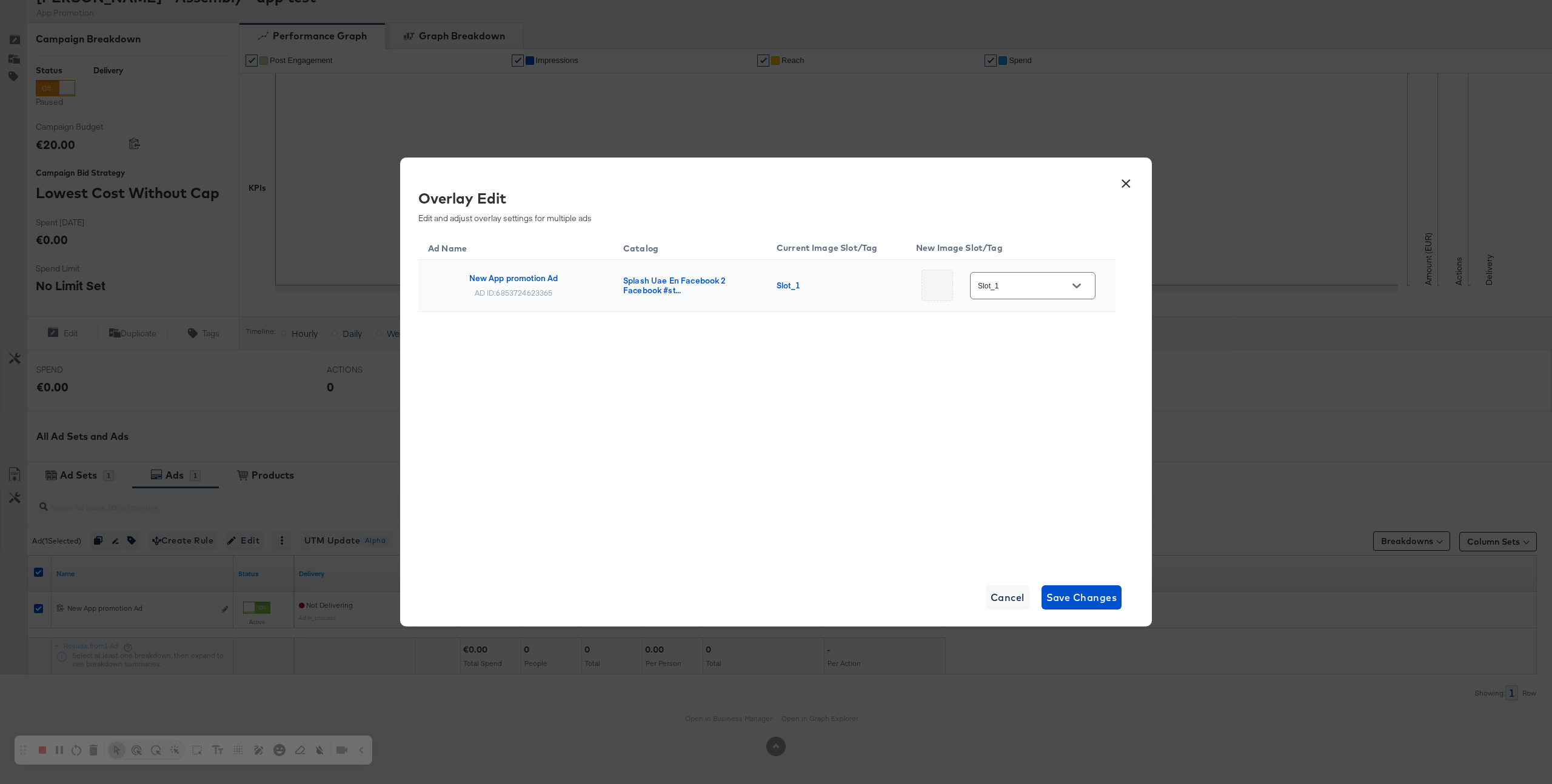
click at [1051, 247] on th "New Image Slot/Tag" at bounding box center [1011, 246] width 209 height 27
click at [1048, 285] on input "Slot_1" at bounding box center [1023, 286] width 96 height 14
click at [1017, 439] on div "Slot_4" at bounding box center [1025, 439] width 51 height 12
type input "Slot_4"
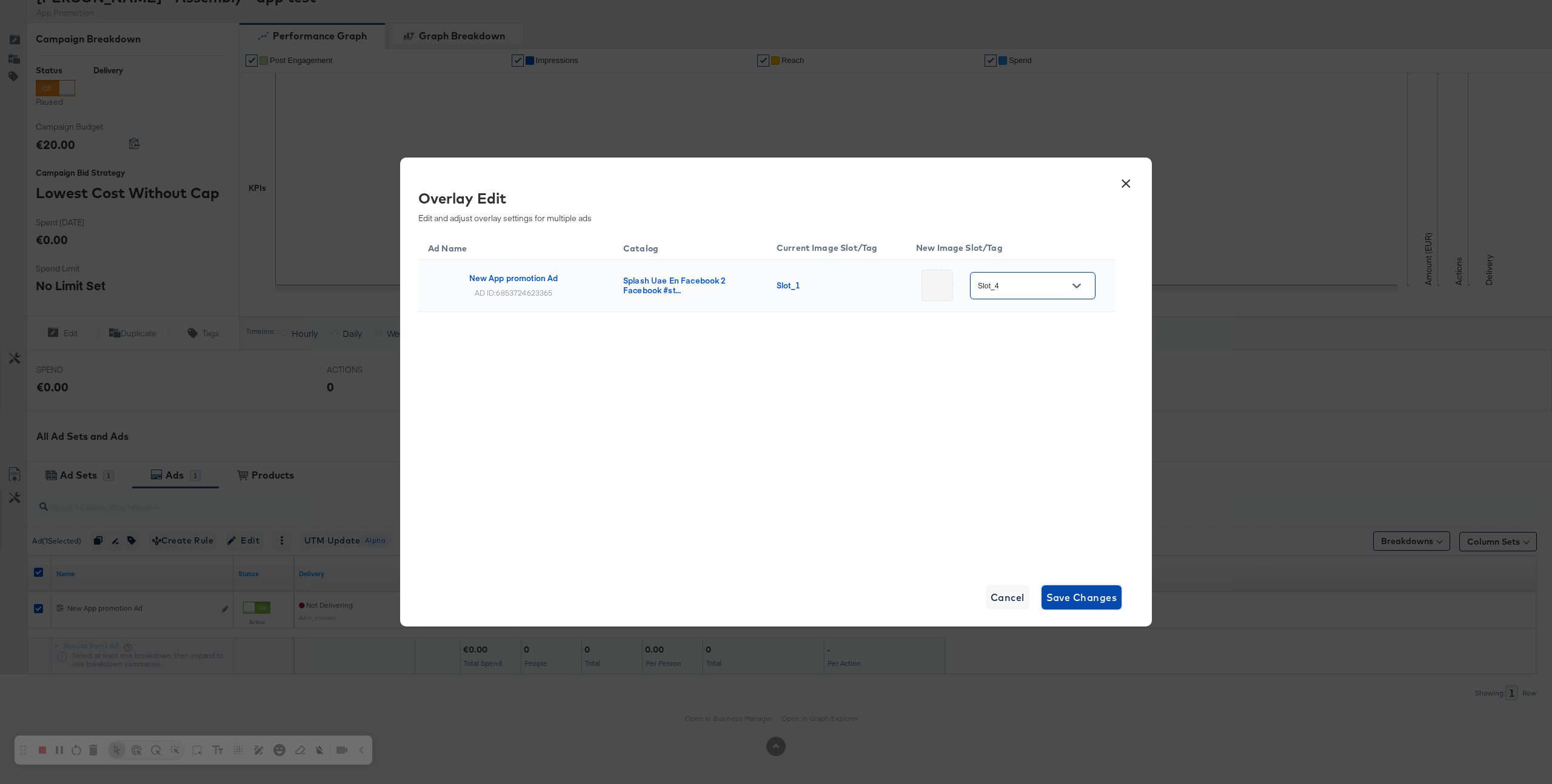
click at [1067, 589] on span "Save Changes" at bounding box center [1082, 597] width 71 height 17
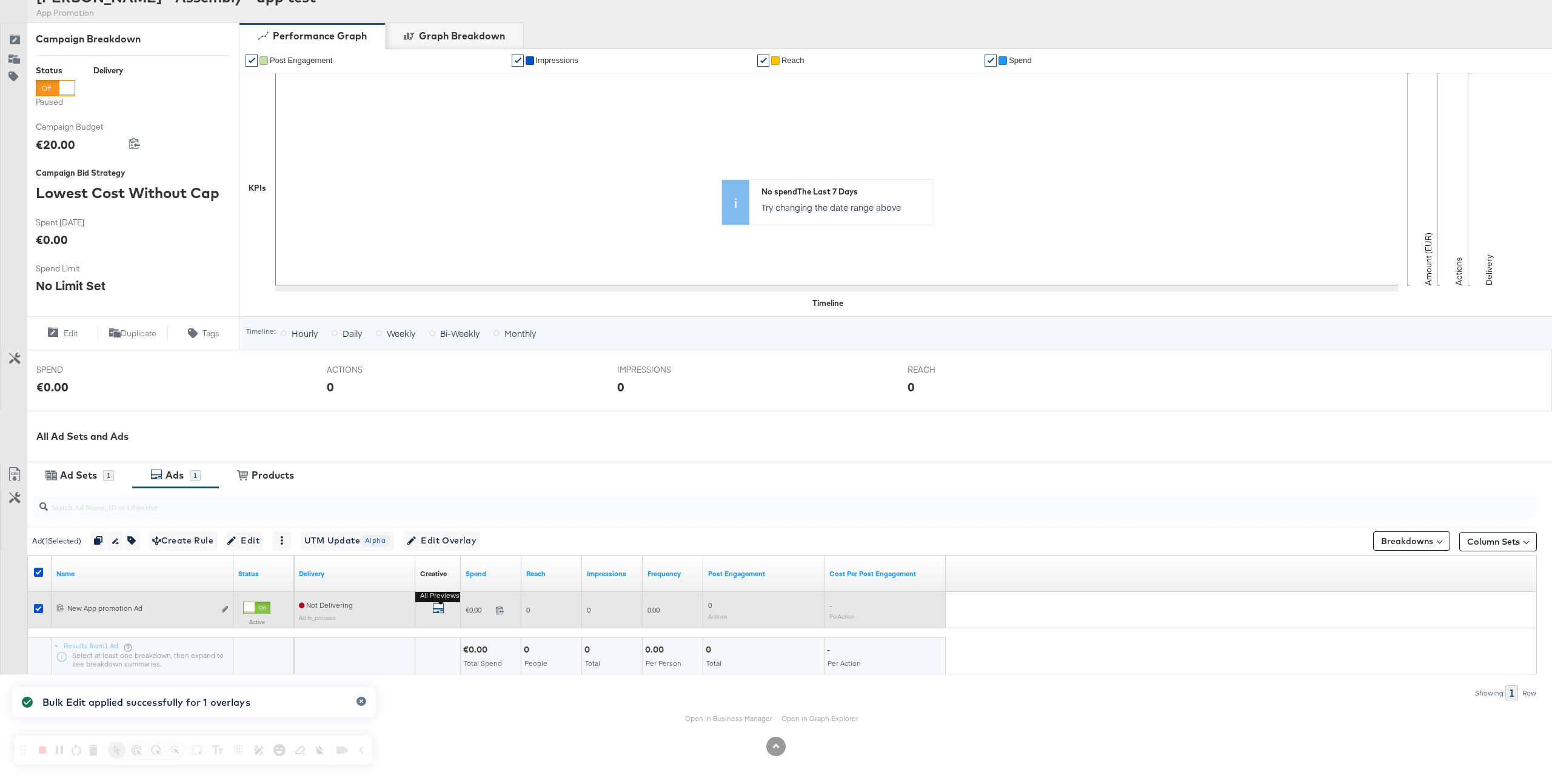
click at [439, 610] on icon "default" at bounding box center [438, 608] width 12 height 12
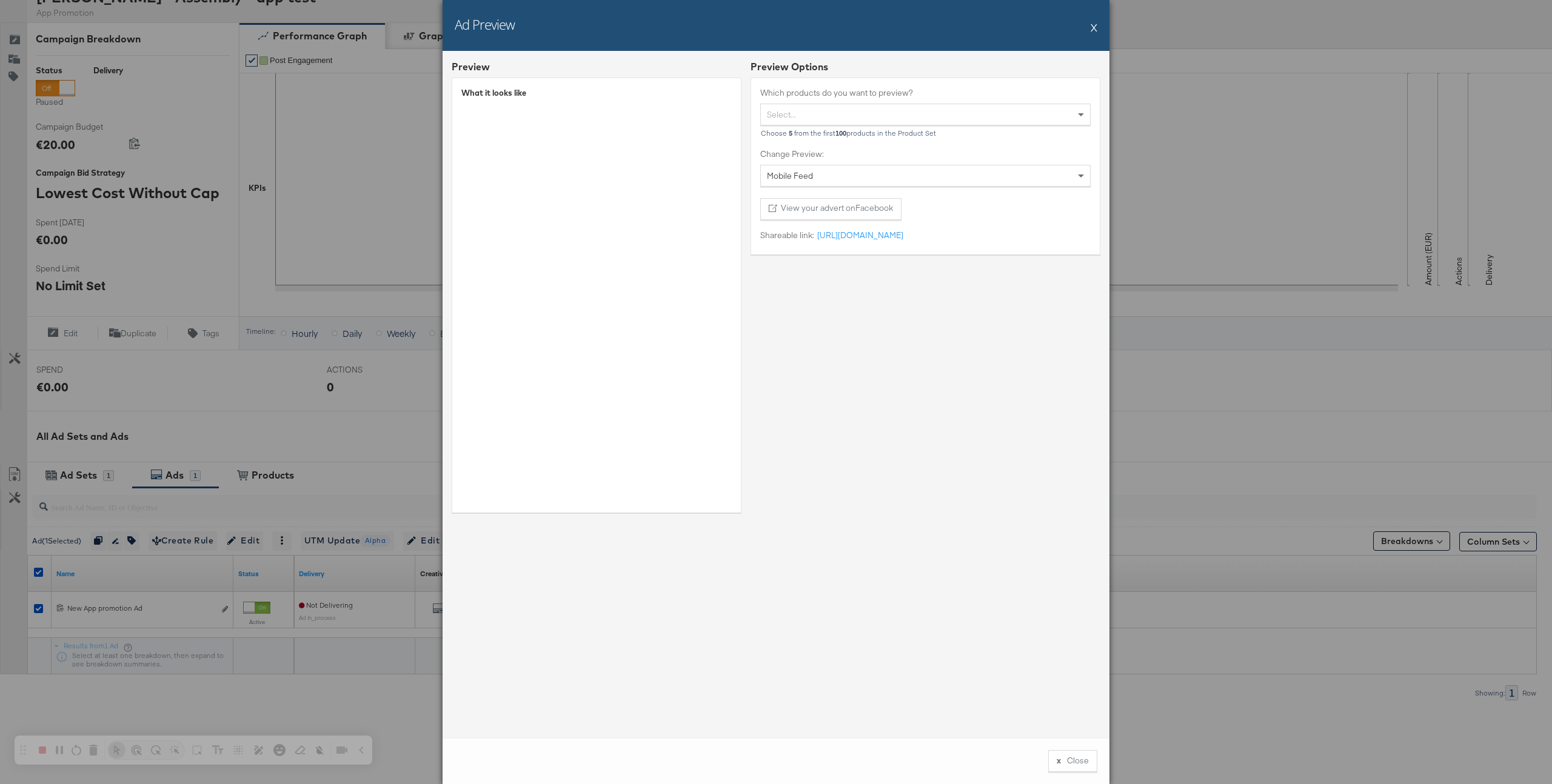
click at [1095, 29] on button "X" at bounding box center [1094, 27] width 7 height 24
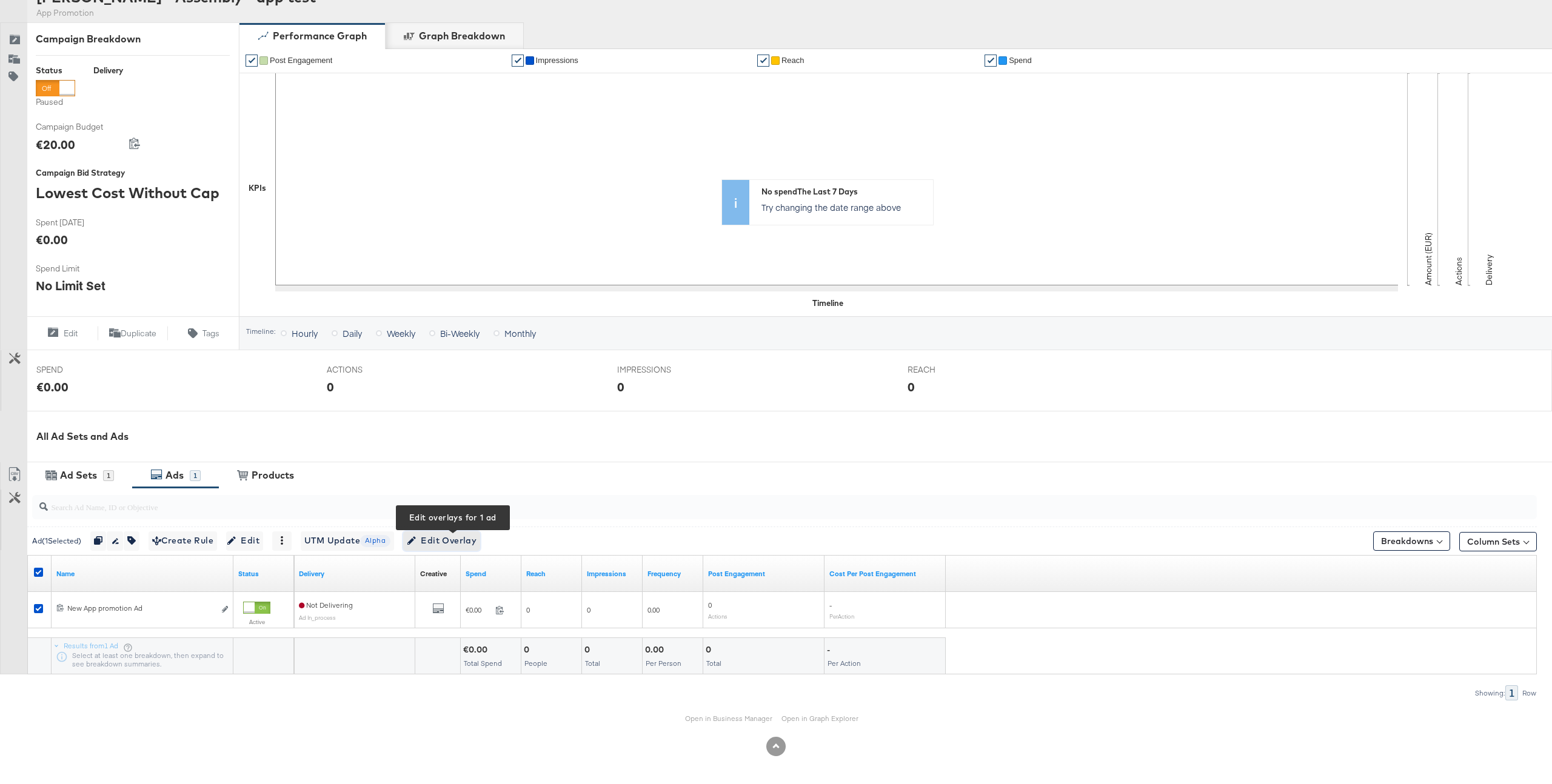
click at [444, 546] on span "Edit Overlay Edit overlays for 1 ad" at bounding box center [442, 541] width 70 height 15
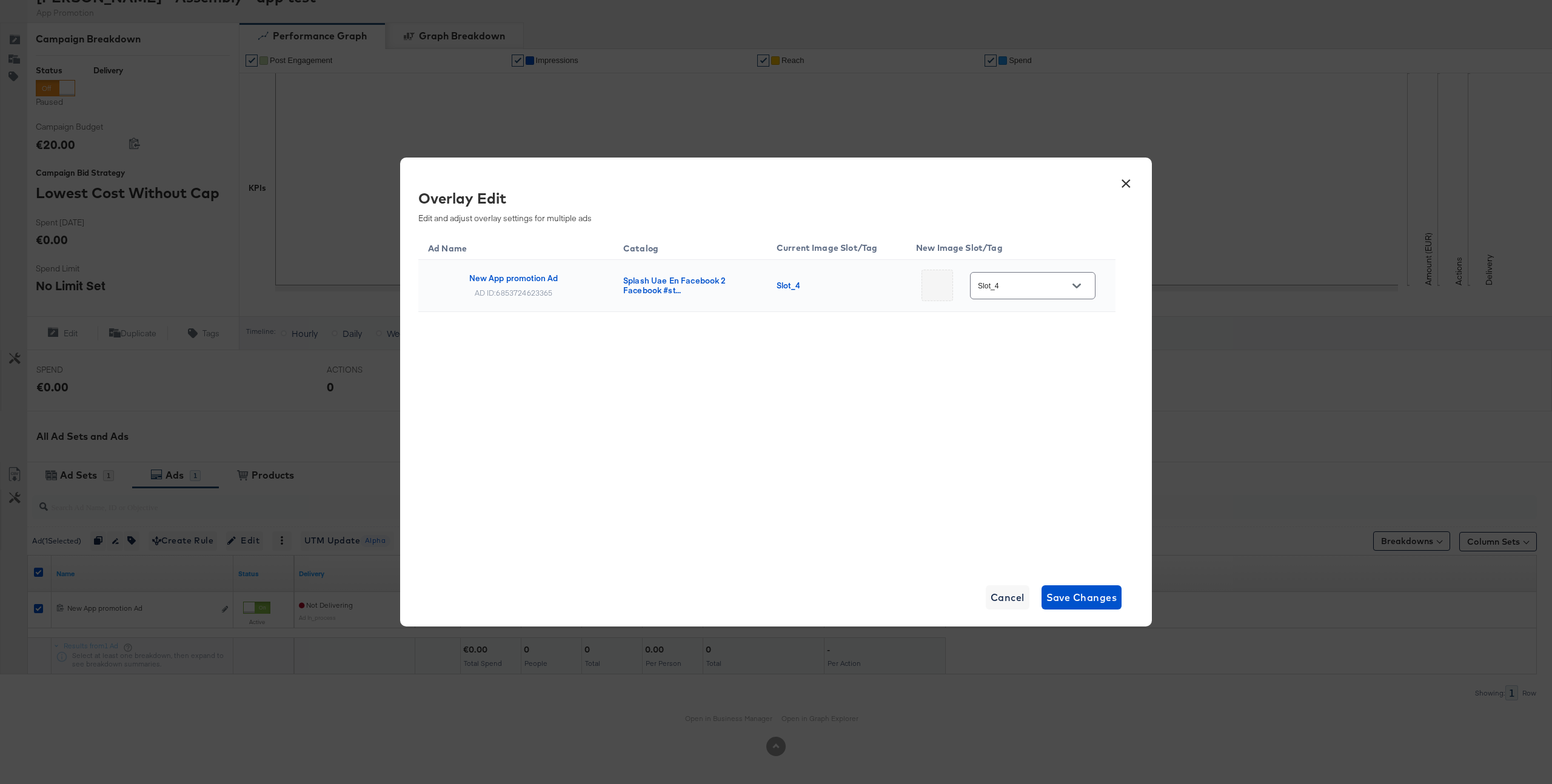
click at [1044, 282] on input "Slot_4" at bounding box center [1023, 286] width 96 height 14
click at [1032, 369] on div "Slot_1" at bounding box center [1037, 361] width 90 height 29
type input "Slot_1"
click at [1084, 604] on span "Save Changes" at bounding box center [1082, 597] width 71 height 17
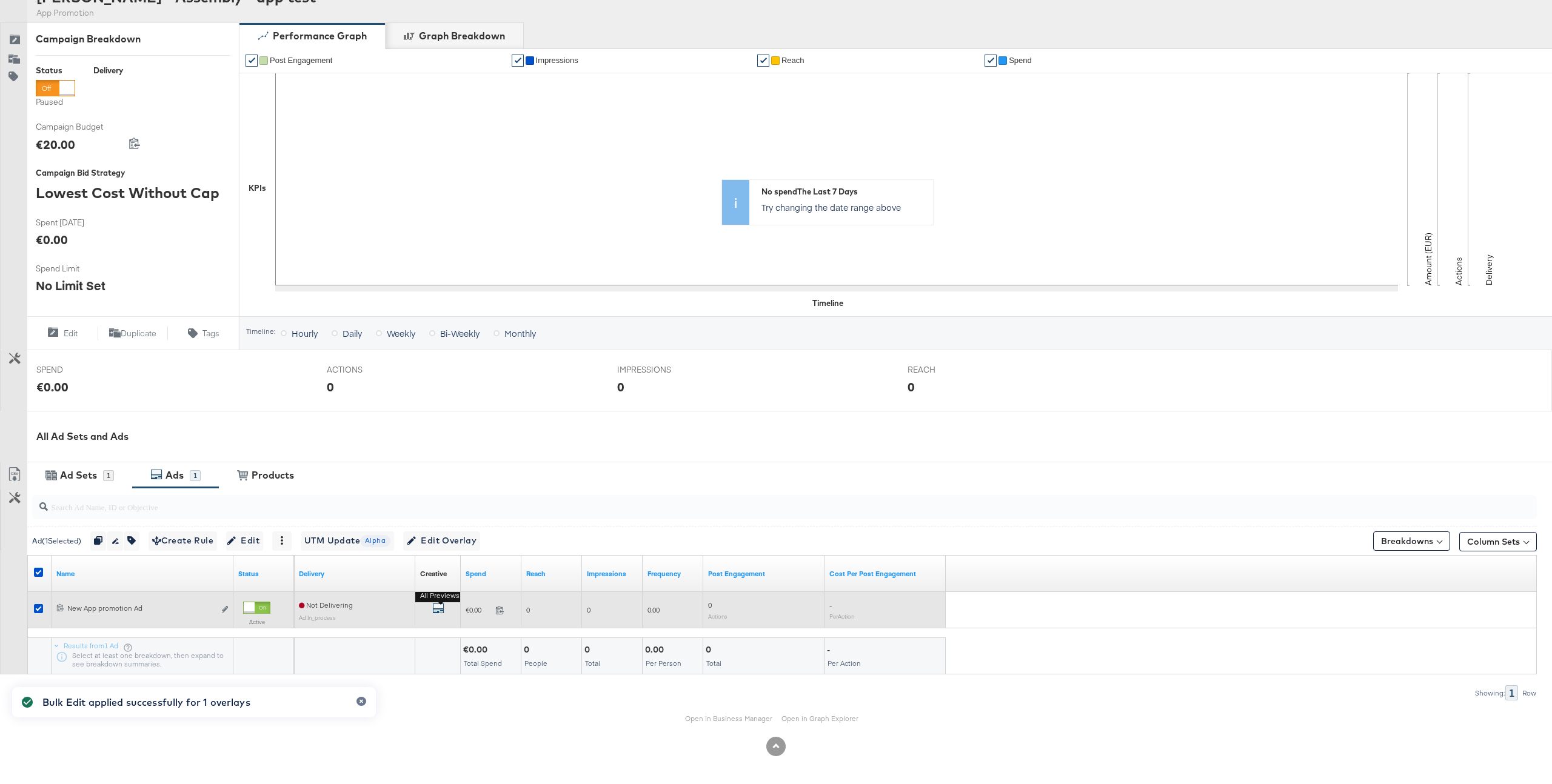
click at [441, 602] on div "All Previews" at bounding box center [437, 610] width 36 height 15
click at [439, 606] on icon "default" at bounding box center [438, 608] width 12 height 12
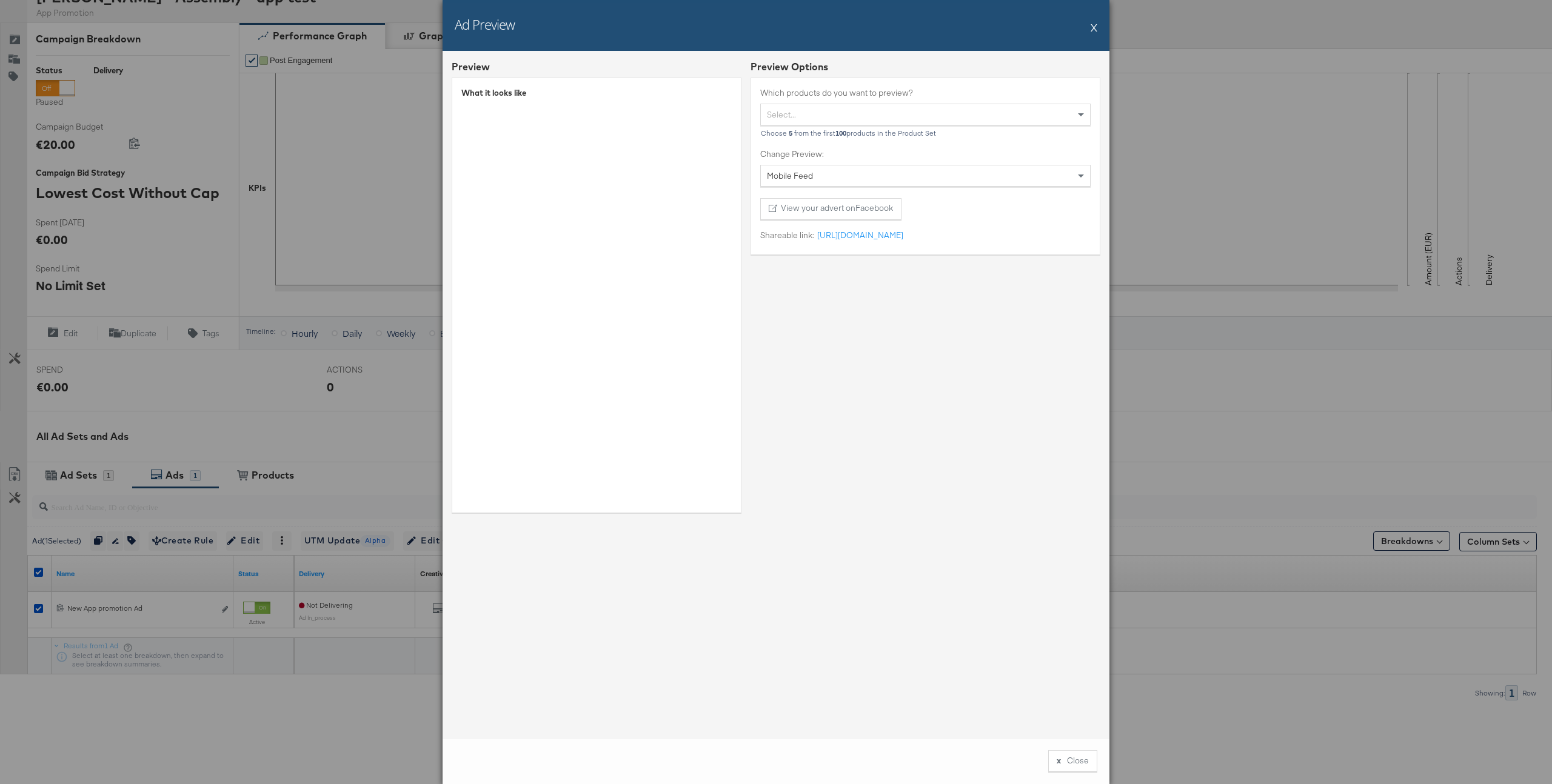
click at [1096, 24] on button "X" at bounding box center [1094, 27] width 7 height 24
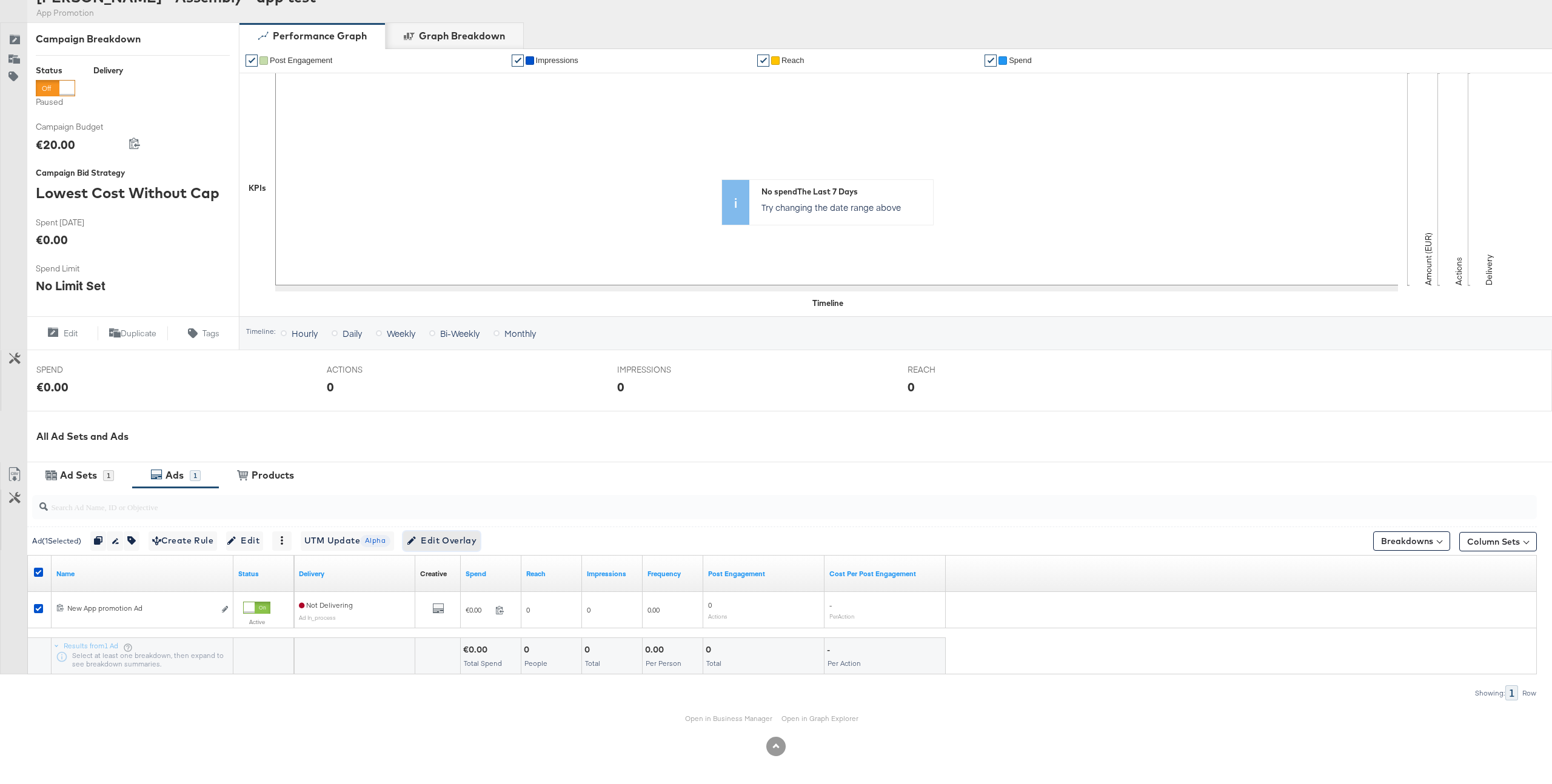
click at [472, 547] on span "Edit Overlay Edit overlays for 1 ad" at bounding box center [442, 541] width 70 height 15
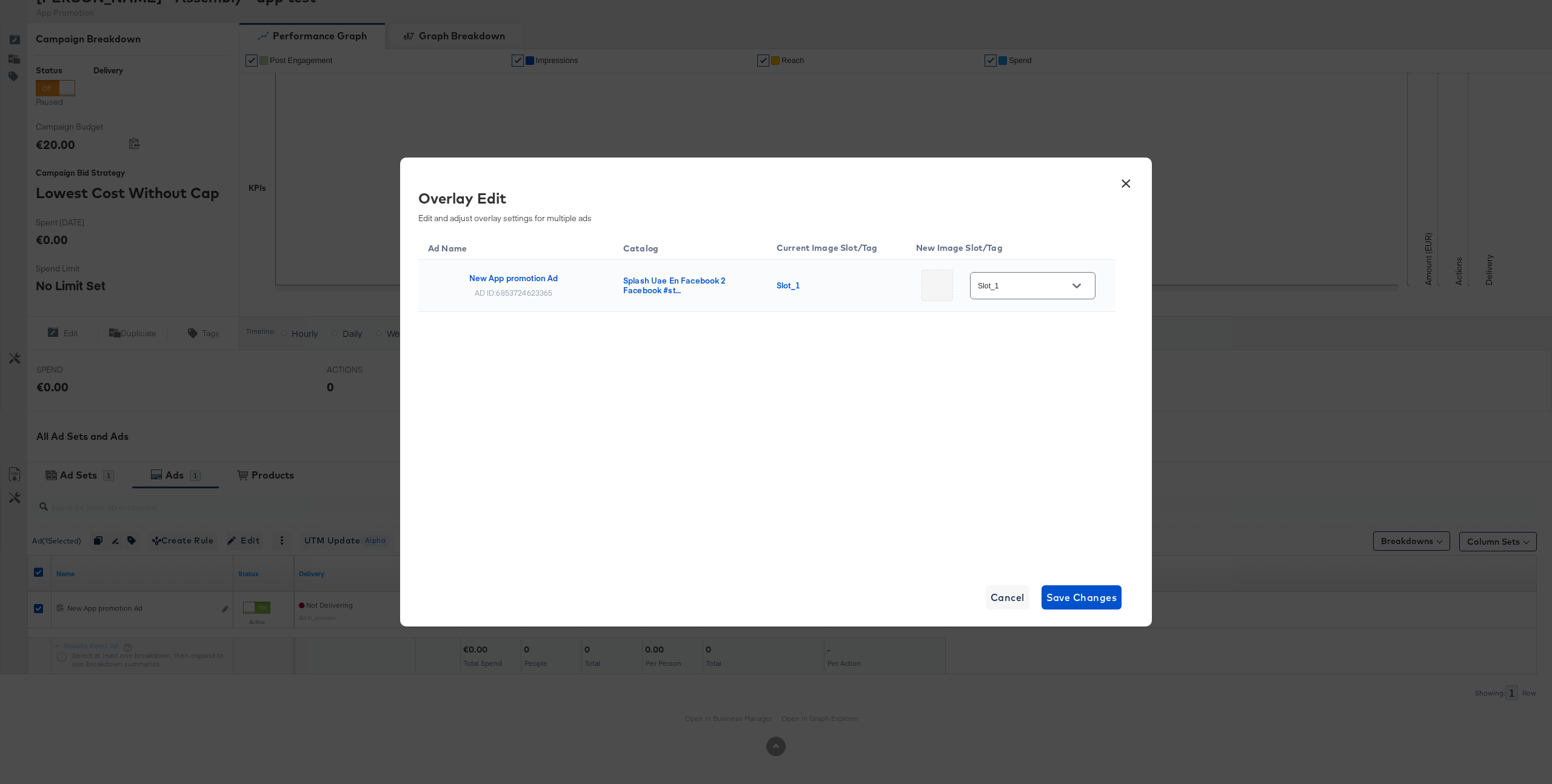
click at [1041, 288] on input "Slot_1" at bounding box center [1023, 286] width 96 height 14
click at [1023, 394] on div "Slot_2" at bounding box center [1025, 398] width 51 height 12
type input "Slot_2"
click at [1067, 596] on span "Save Changes" at bounding box center [1082, 597] width 71 height 17
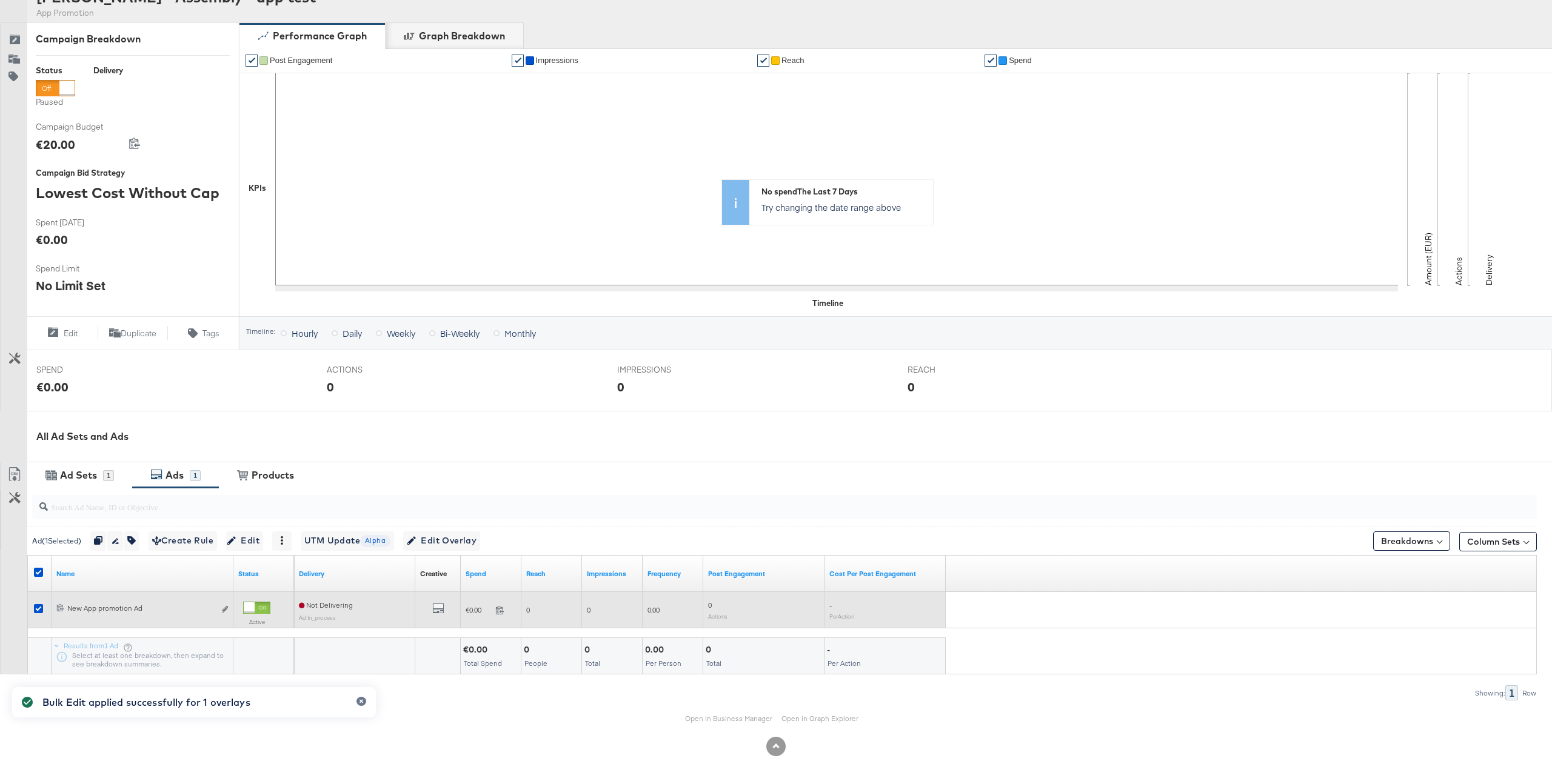
click at [439, 598] on div "All Previews" at bounding box center [438, 610] width 46 height 25
click at [437, 607] on icon "default" at bounding box center [438, 608] width 12 height 12
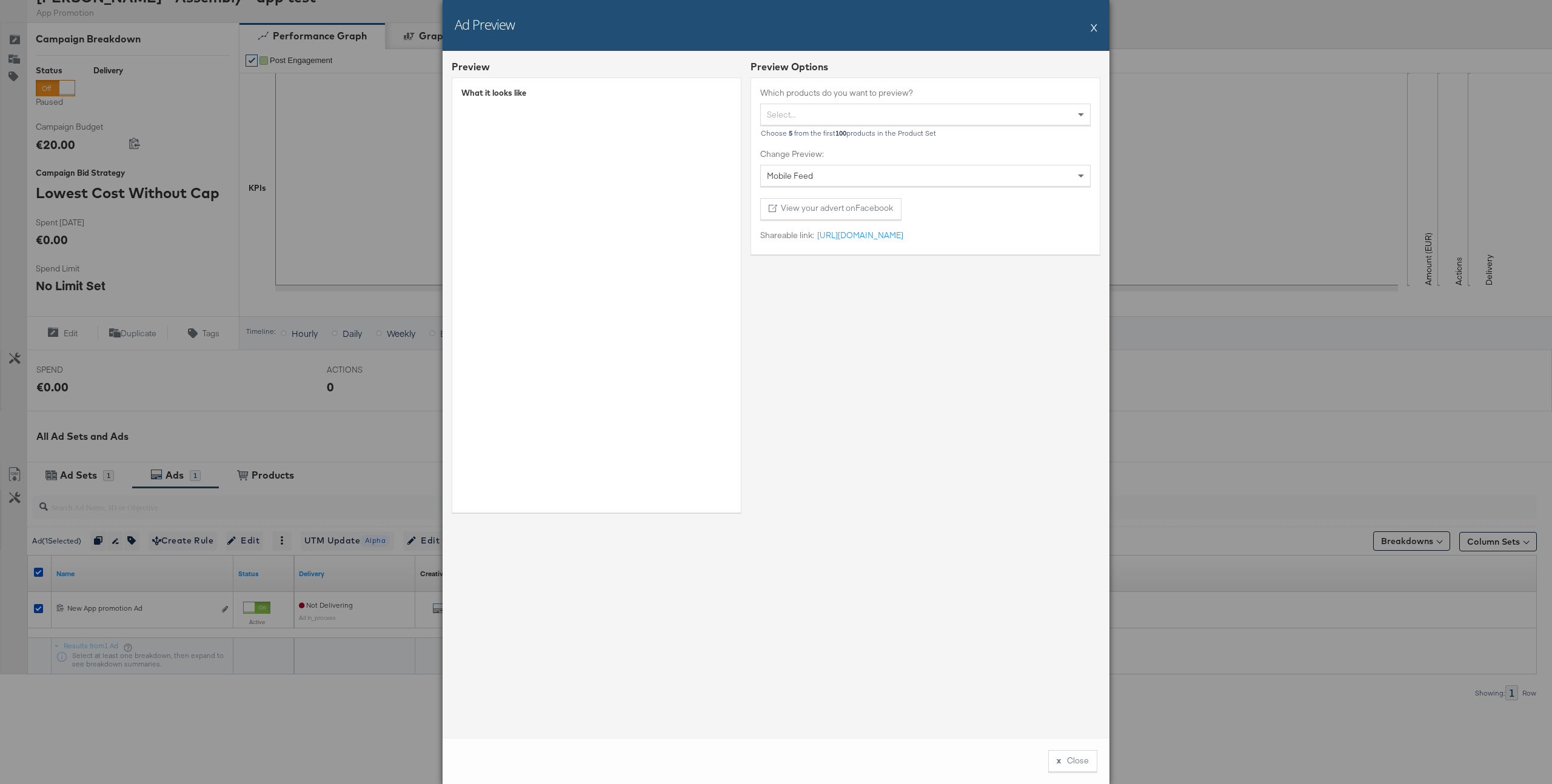
click at [1094, 21] on button "X" at bounding box center [1094, 27] width 7 height 24
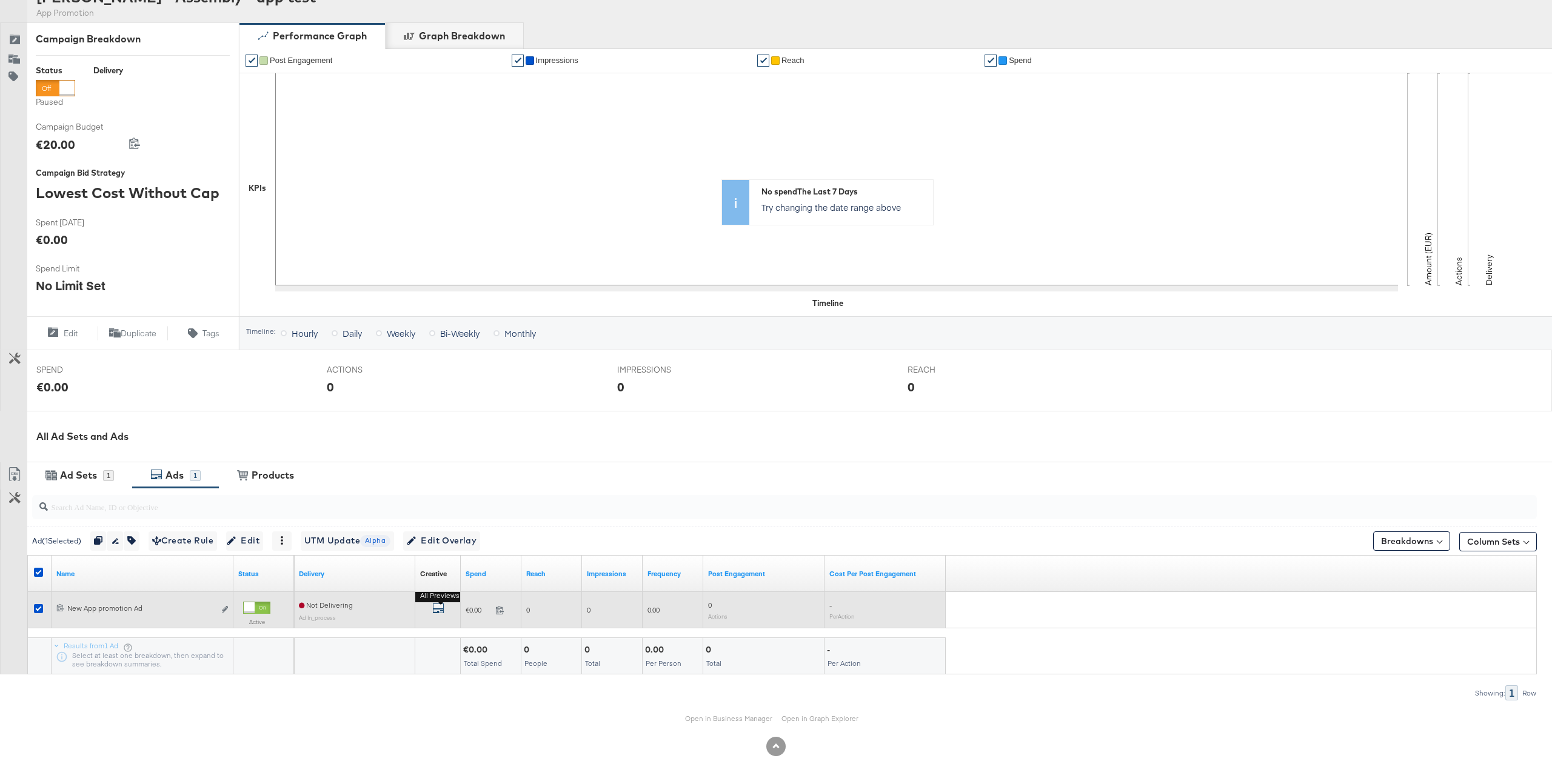
click at [437, 608] on icon "default" at bounding box center [438, 608] width 12 height 12
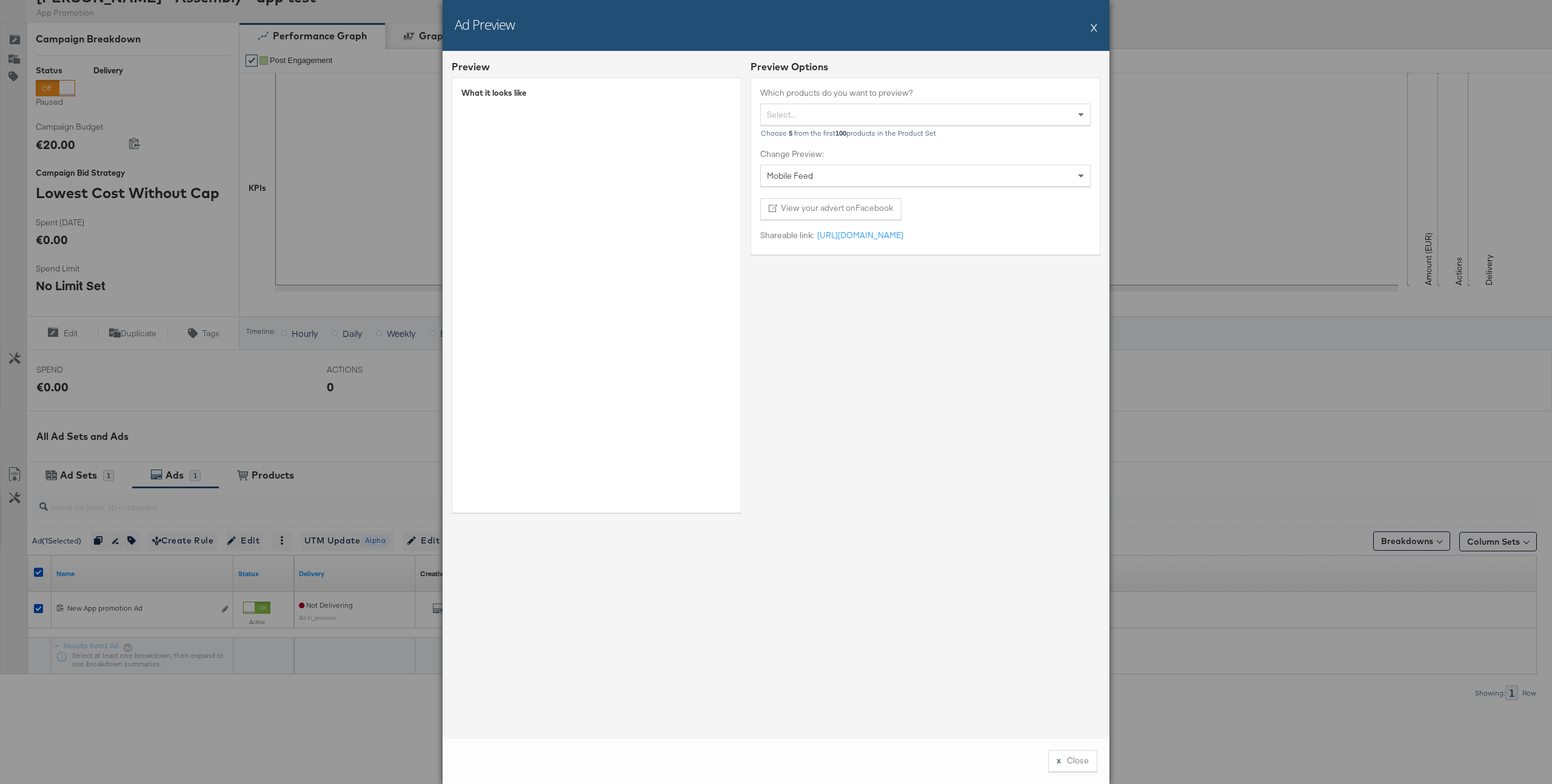
click at [1092, 25] on button "X" at bounding box center [1094, 27] width 7 height 24
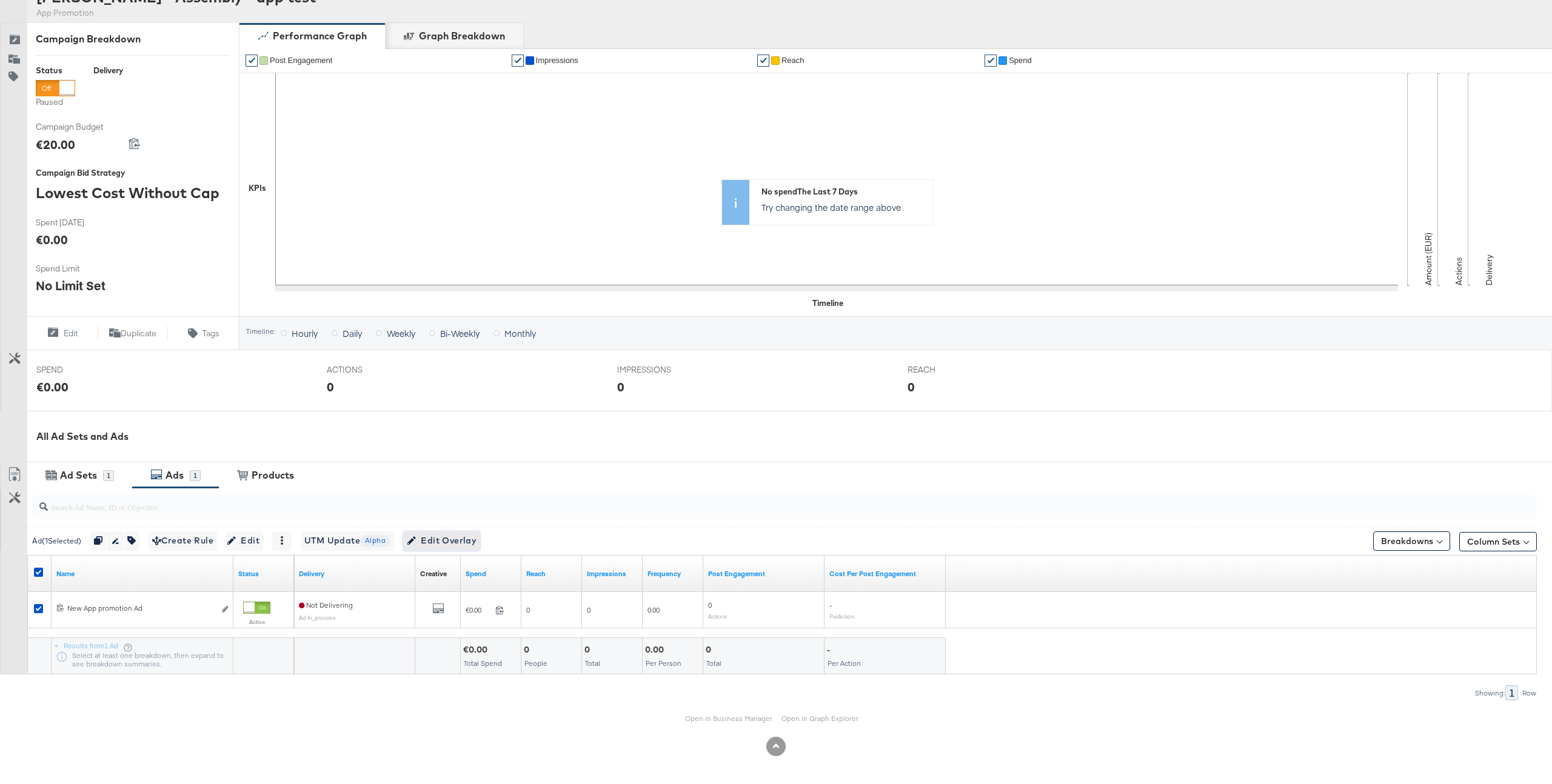
click at [473, 544] on span "Edit Overlay Edit overlays for 1 ad" at bounding box center [442, 541] width 70 height 15
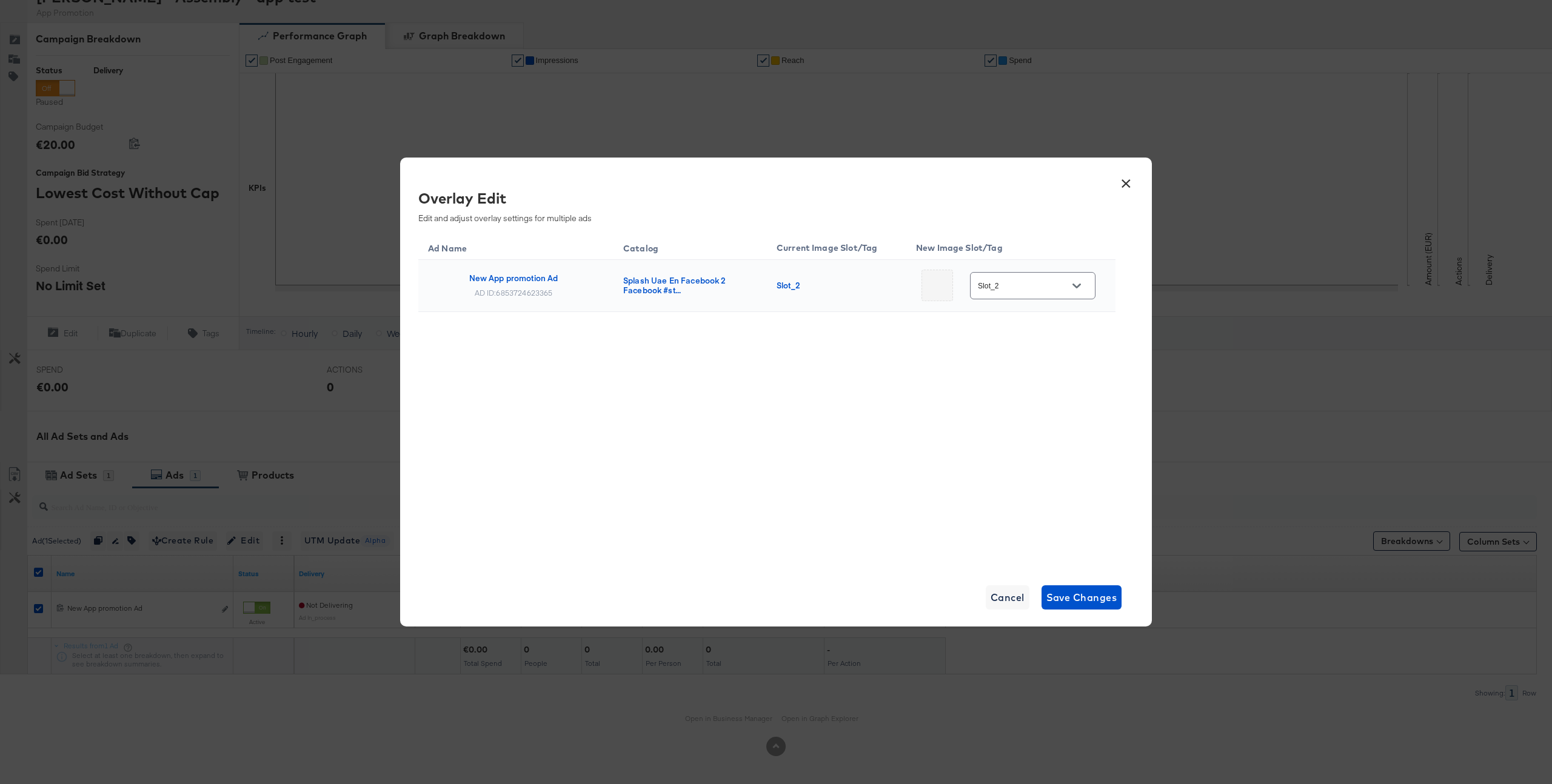
click at [1032, 283] on input "Slot_2" at bounding box center [1023, 286] width 96 height 14
click at [1029, 334] on div "Main image" at bounding box center [1037, 325] width 90 height 29
type input "Main image"
click at [1077, 606] on span "Save Changes" at bounding box center [1082, 597] width 71 height 17
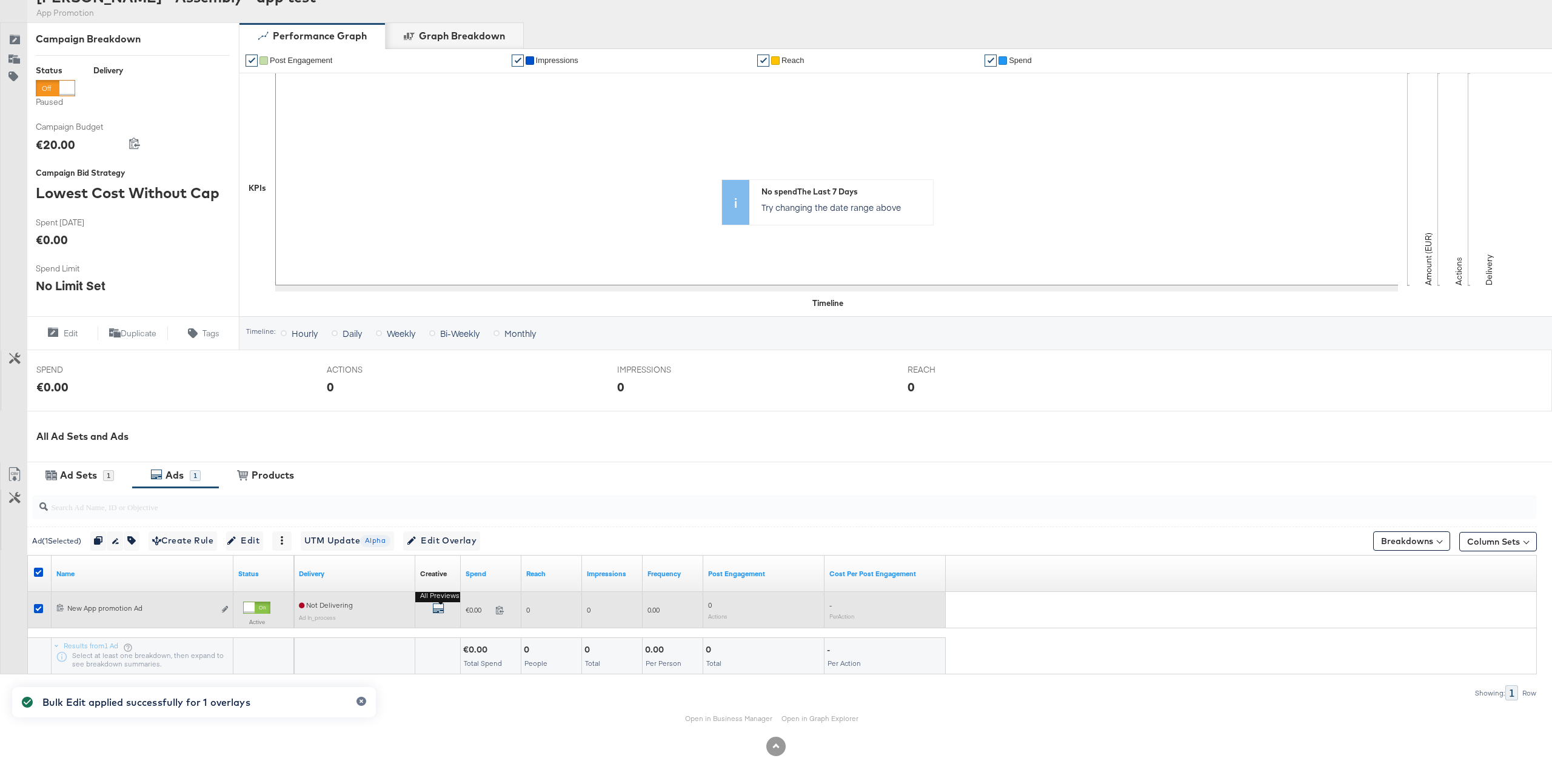
click at [441, 606] on icon "default" at bounding box center [438, 608] width 12 height 12
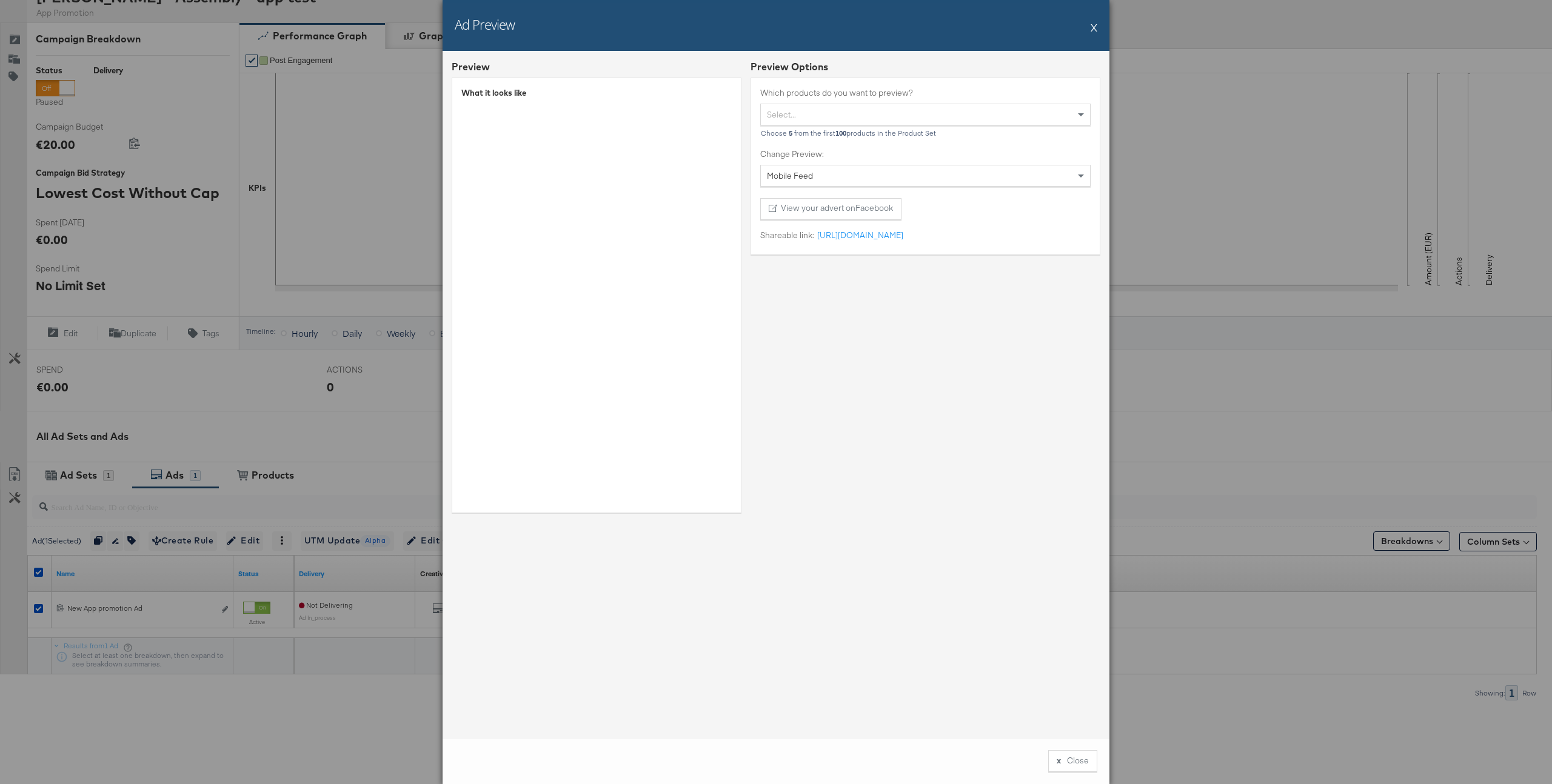
click at [1092, 24] on button "X" at bounding box center [1094, 27] width 7 height 24
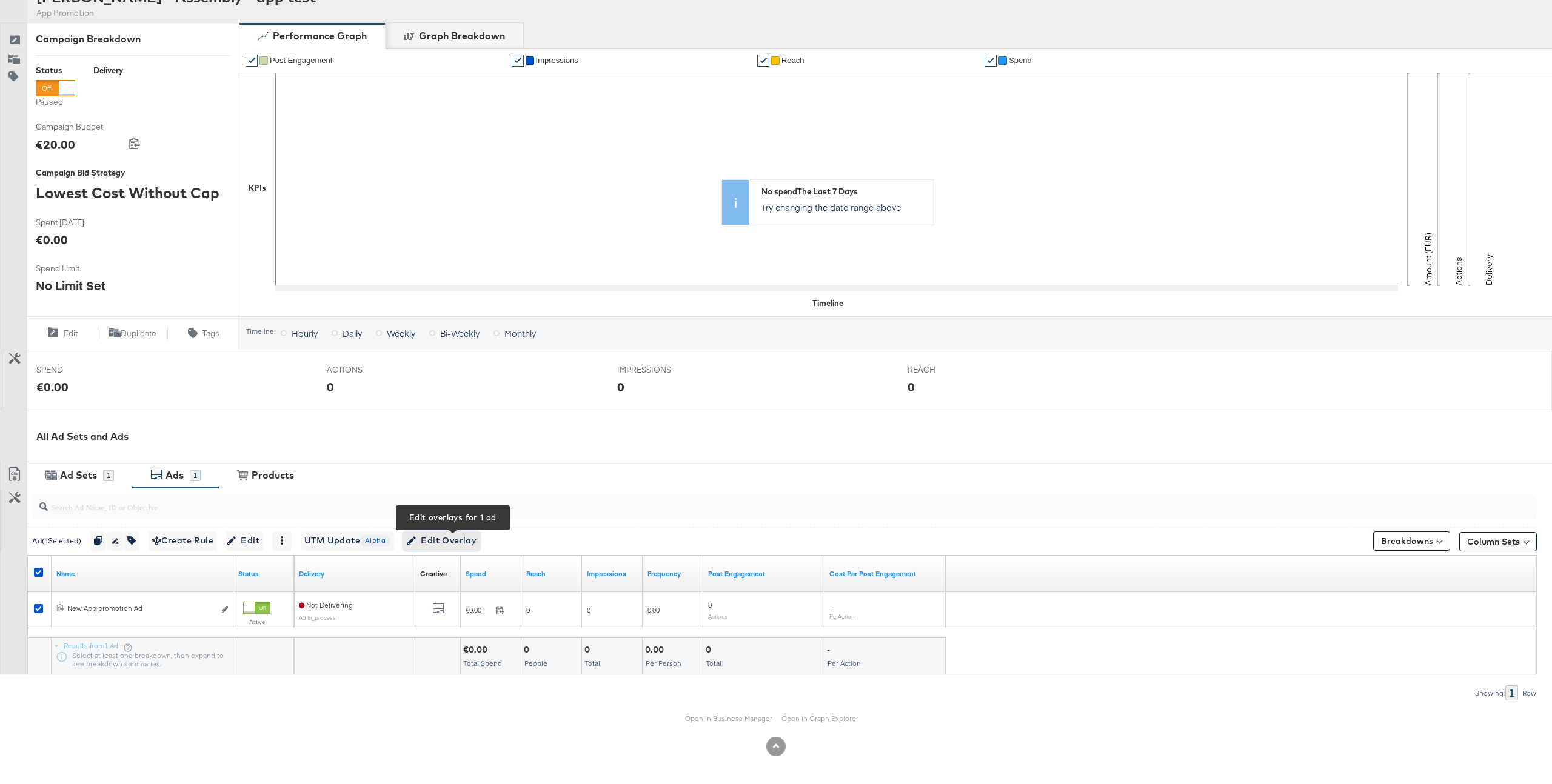
click at [449, 547] on span "Edit Overlay Edit overlays for 1 ad" at bounding box center [442, 541] width 70 height 15
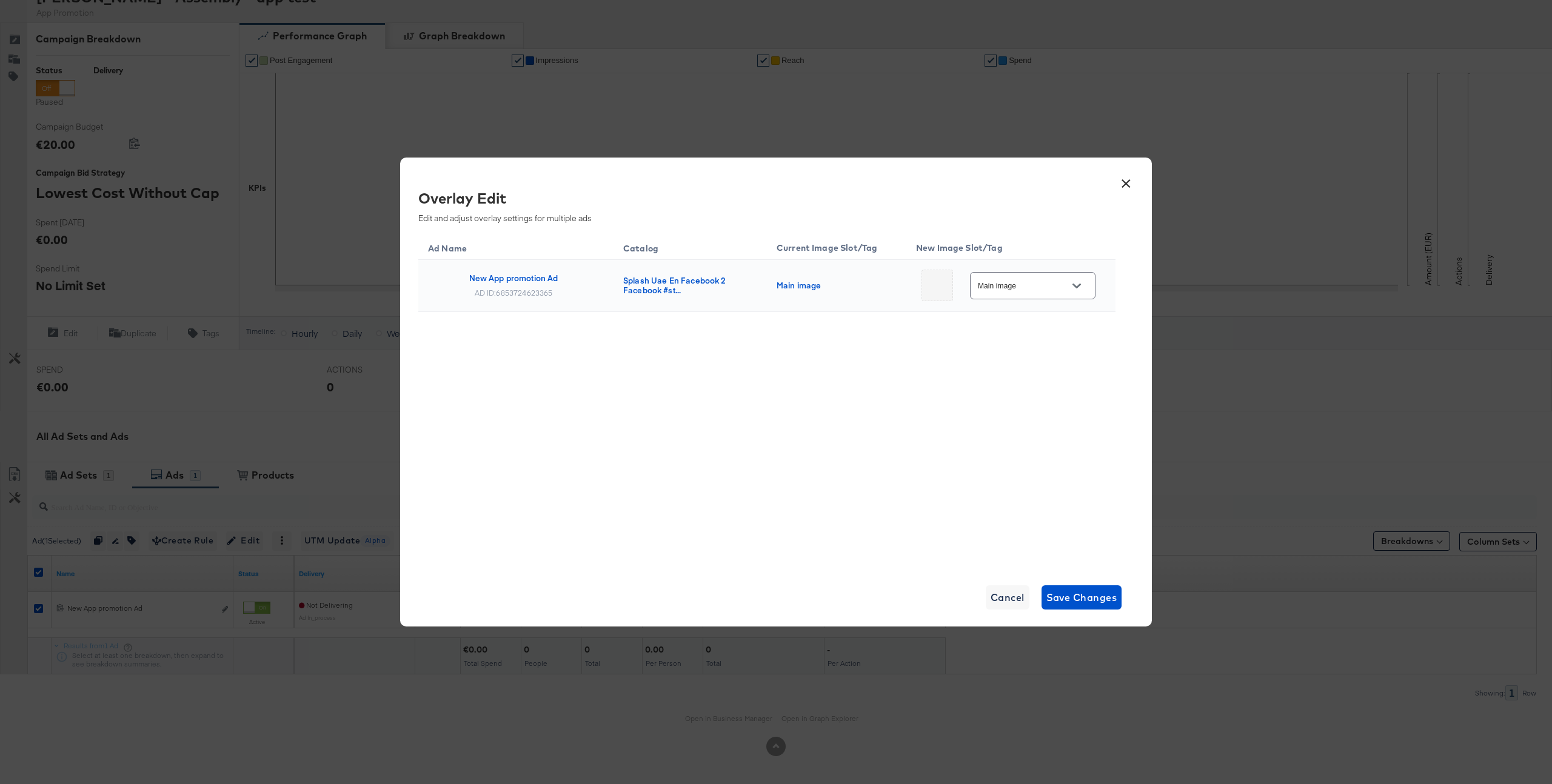
click at [1057, 274] on div "Main image" at bounding box center [1033, 286] width 125 height 27
click at [1068, 287] on button "Open" at bounding box center [1076, 286] width 18 height 18
click at [1035, 437] on div "Slot_3" at bounding box center [1025, 434] width 51 height 12
type input "Slot_3"
click at [1094, 602] on span "Save Changes" at bounding box center [1082, 597] width 71 height 17
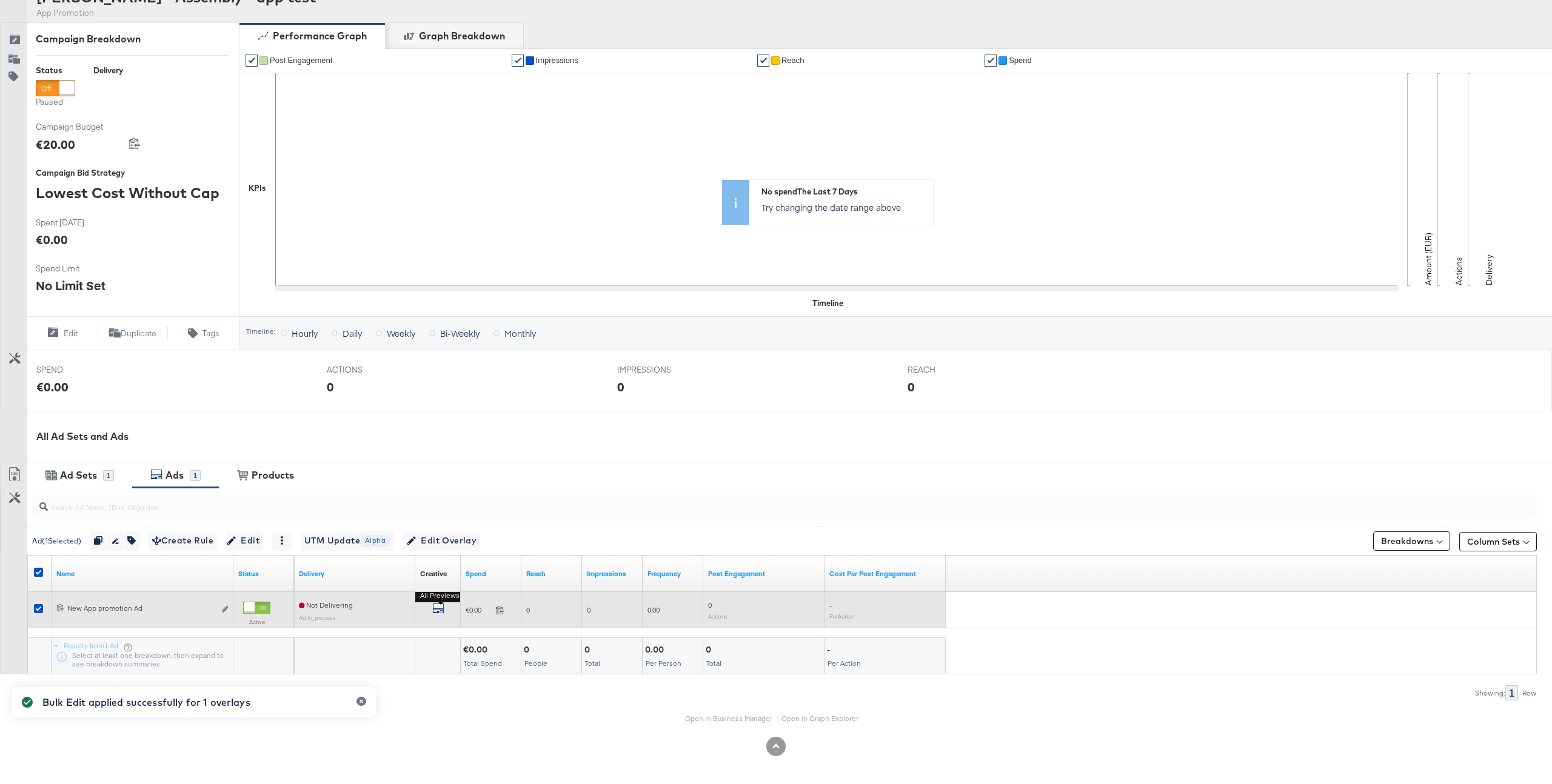
click at [438, 607] on icon "default" at bounding box center [438, 608] width 12 height 12
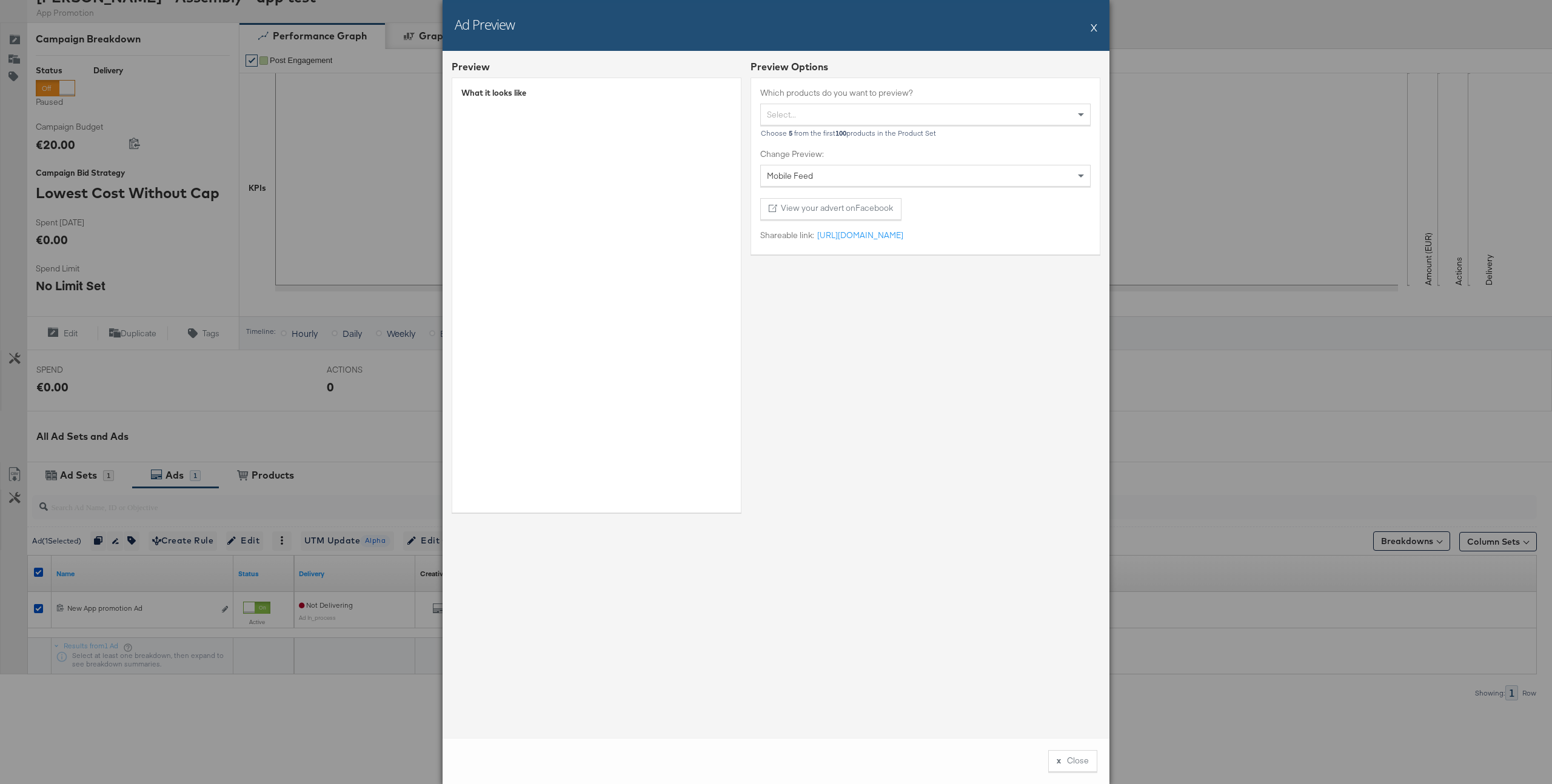
click at [1094, 28] on button "X" at bounding box center [1094, 27] width 7 height 24
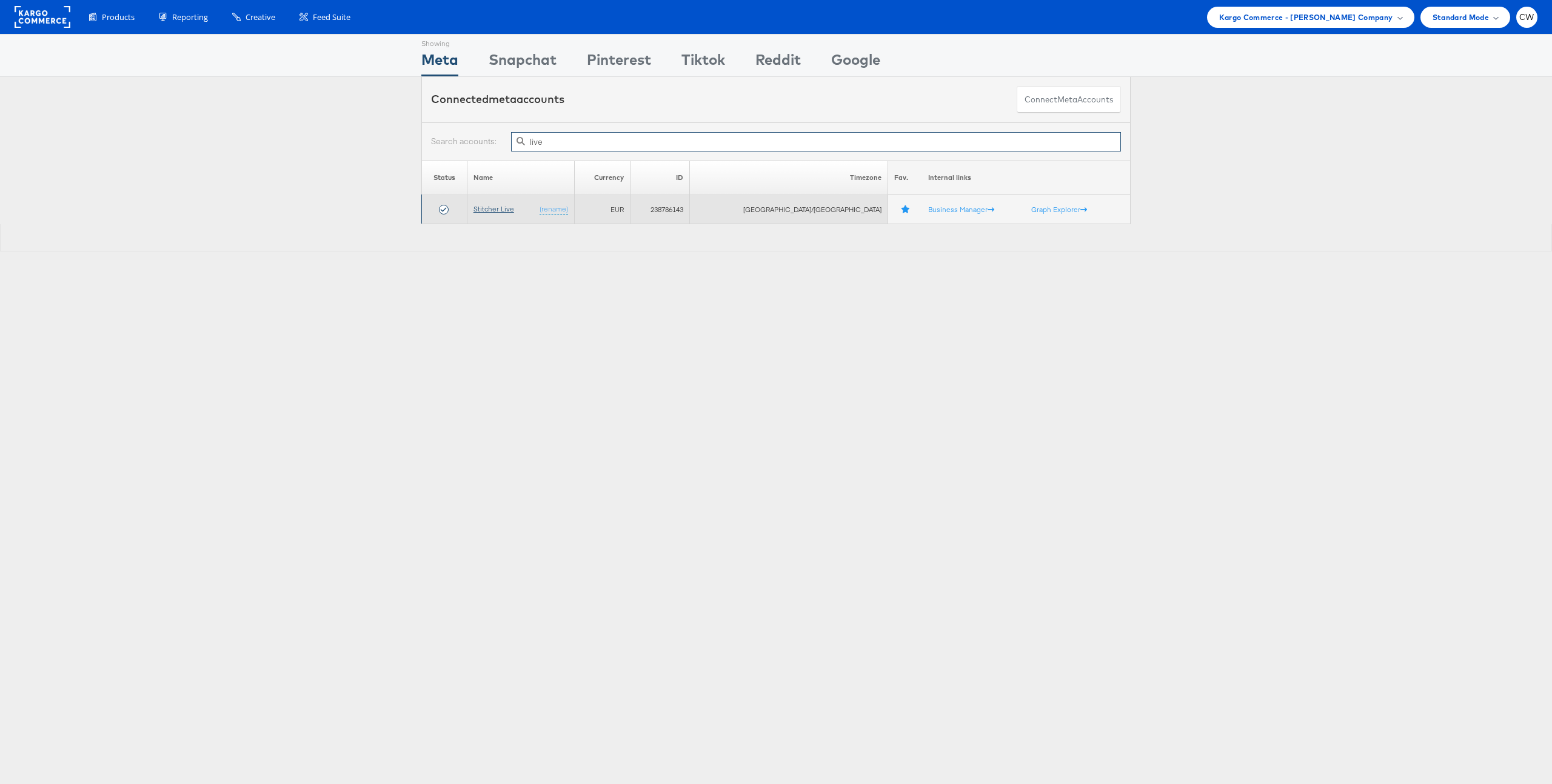
type input "live"
click at [505, 210] on link "Stitcher Live" at bounding box center [494, 209] width 41 height 9
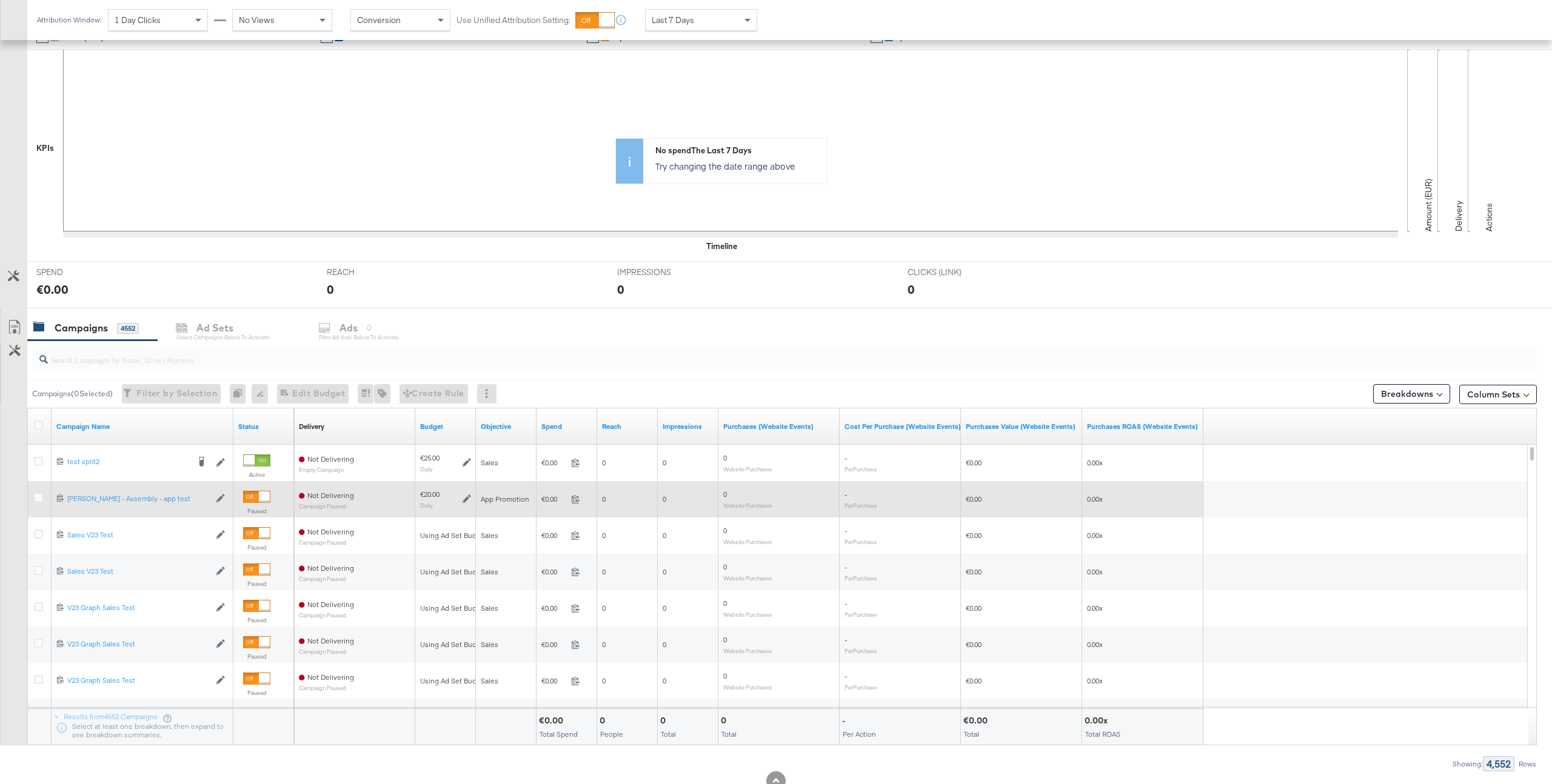
scroll to position [250, 0]
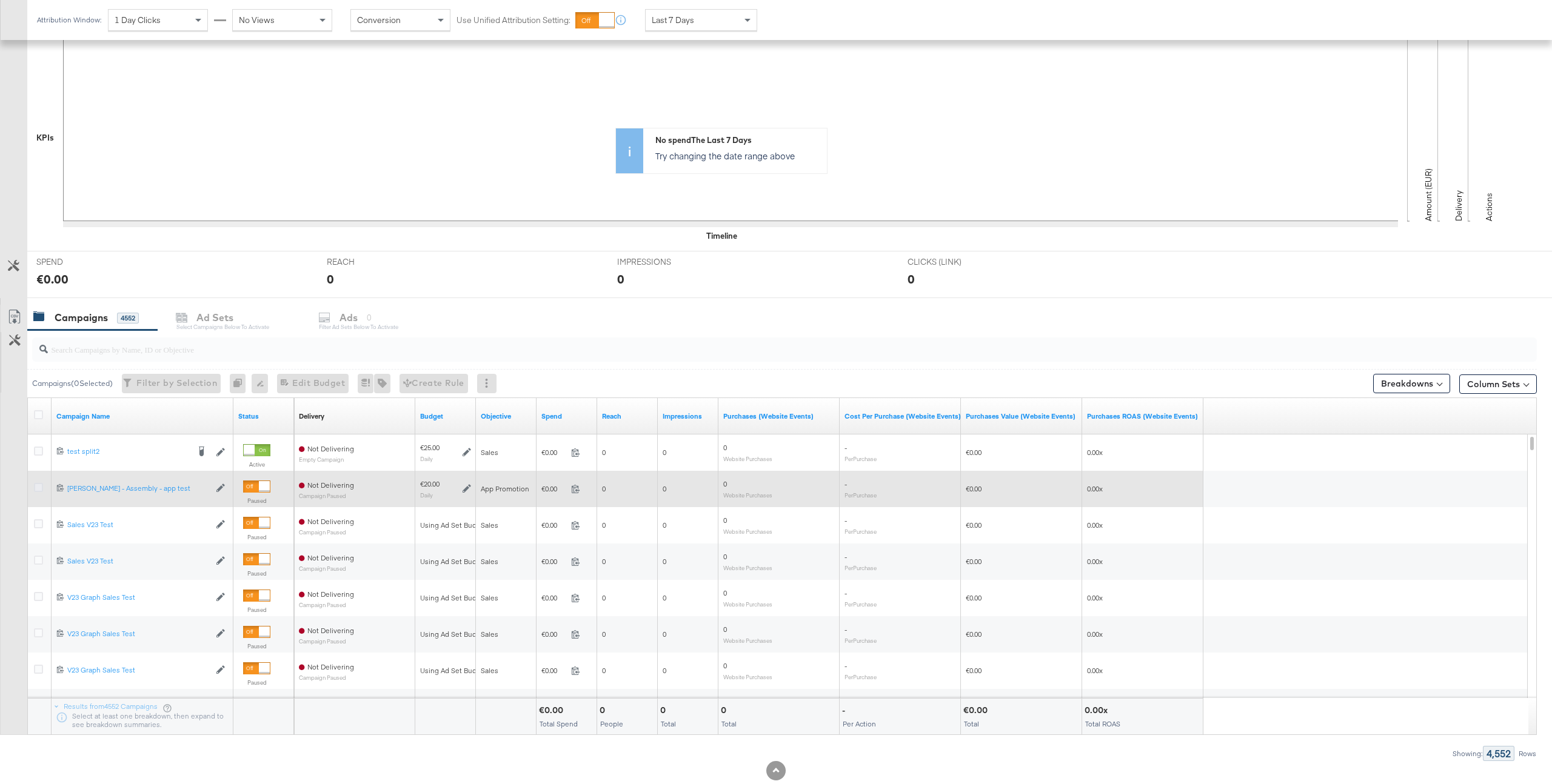
click at [37, 492] on icon at bounding box center [39, 488] width 9 height 9
click at [0, 0] on input "checkbox" at bounding box center [0, 0] width 0 height 0
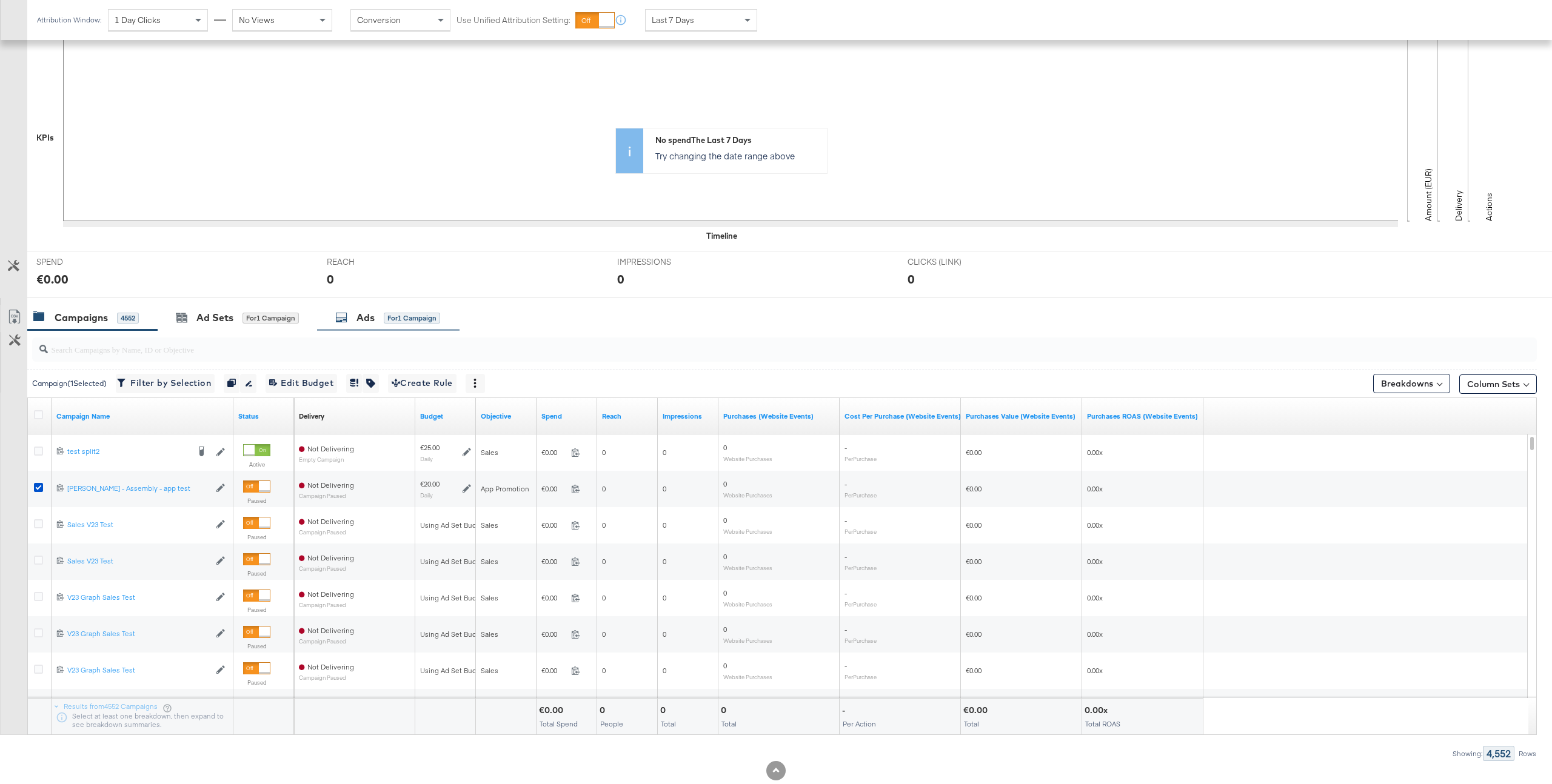
click at [428, 309] on div "Ads for 1 Campaign" at bounding box center [389, 318] width 142 height 26
click at [428, 242] on div "No spend The Last 7 Days Try changing the date range above" at bounding box center [790, 150] width 1525 height 182
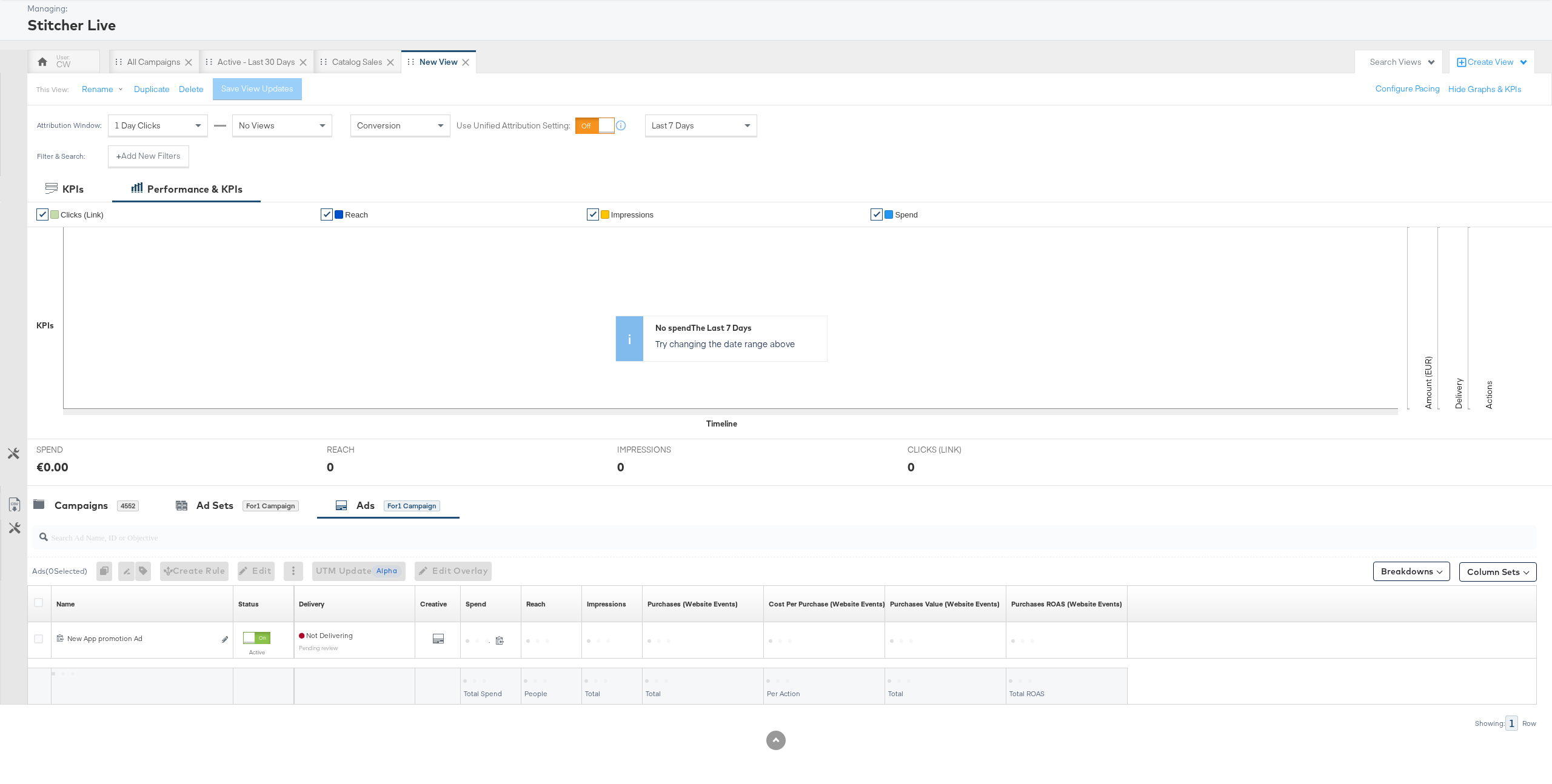
scroll to position [62, 0]
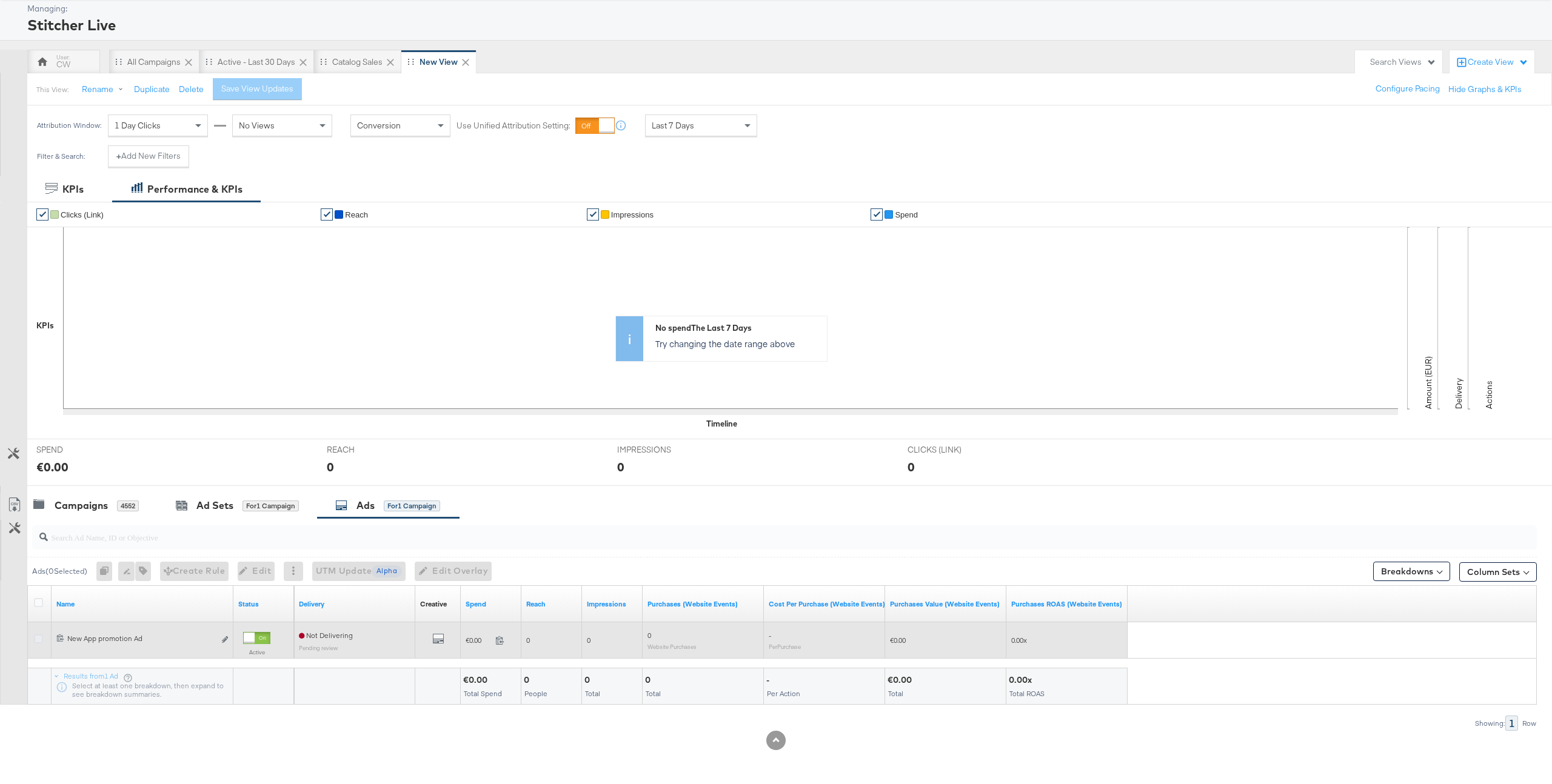
click at [37, 641] on icon at bounding box center [39, 639] width 9 height 9
click at [0, 0] on input "checkbox" at bounding box center [0, 0] width 0 height 0
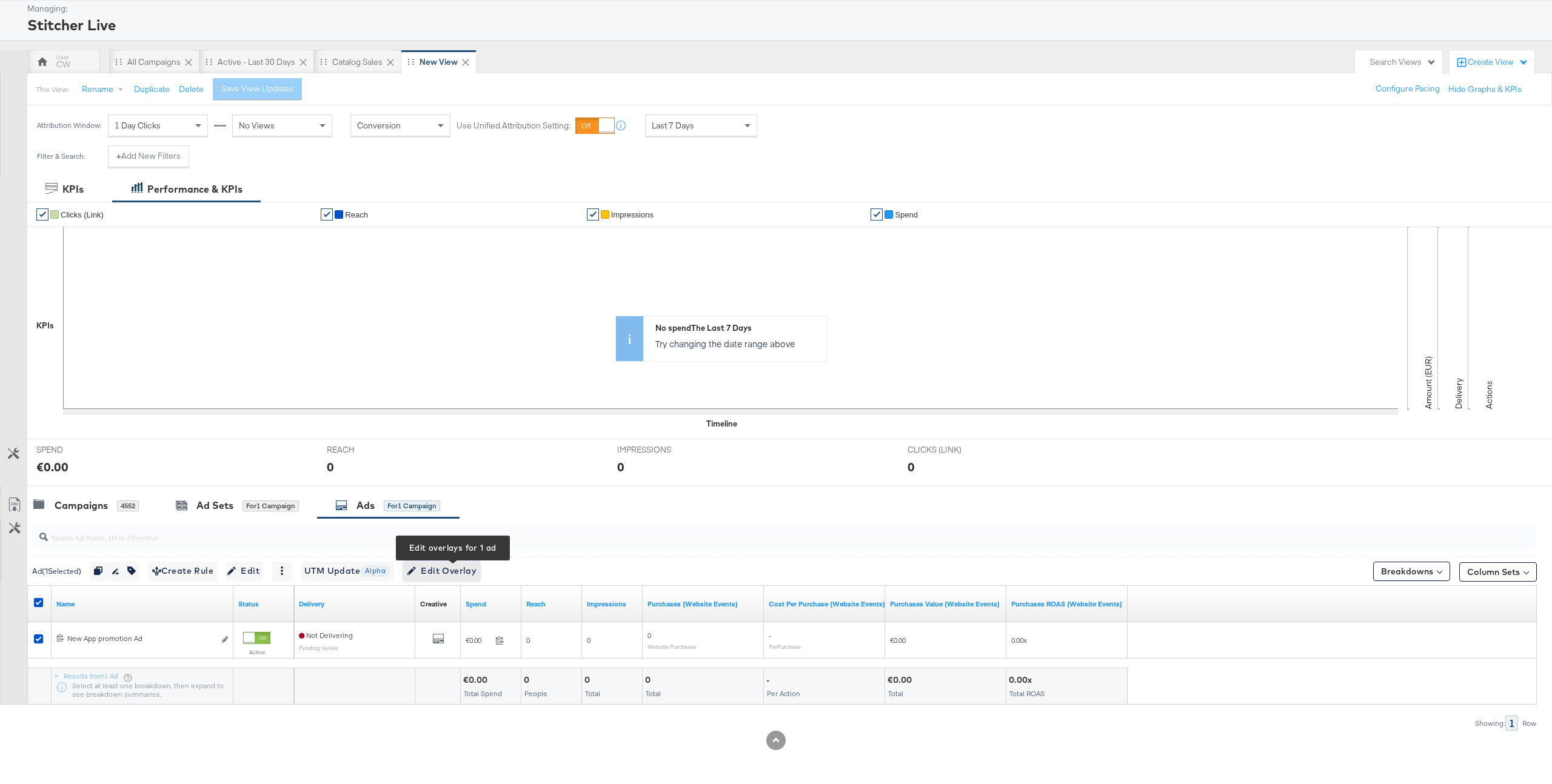
click at [462, 575] on span "Edit Overlay Edit overlays for 1 ad" at bounding box center [442, 571] width 70 height 15
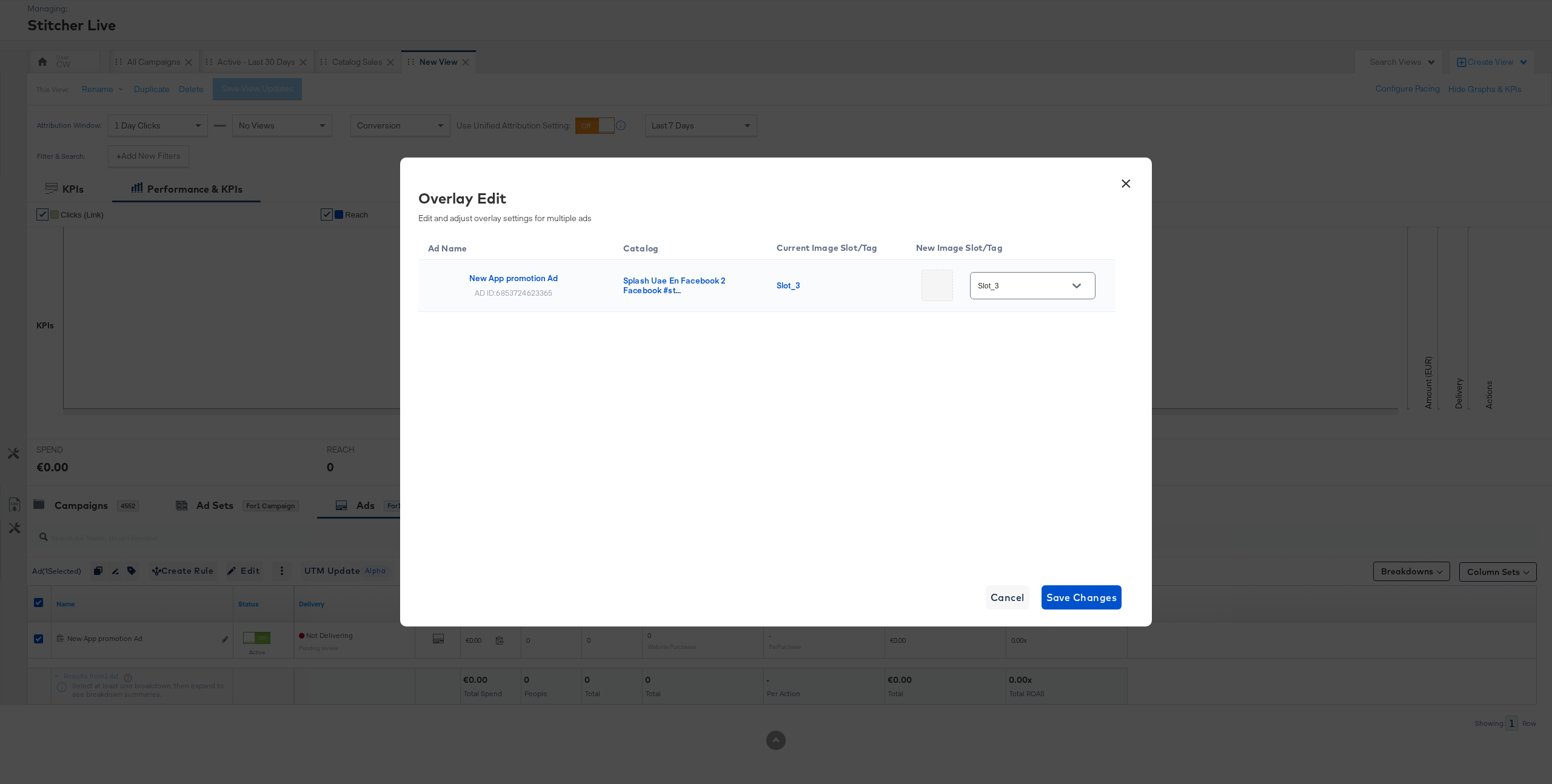
click at [939, 290] on div at bounding box center [937, 285] width 32 height 32
click at [998, 284] on input "Slot_3" at bounding box center [1023, 286] width 96 height 14
click at [1019, 359] on div "Slot_1" at bounding box center [1025, 361] width 51 height 12
type input "Slot_1"
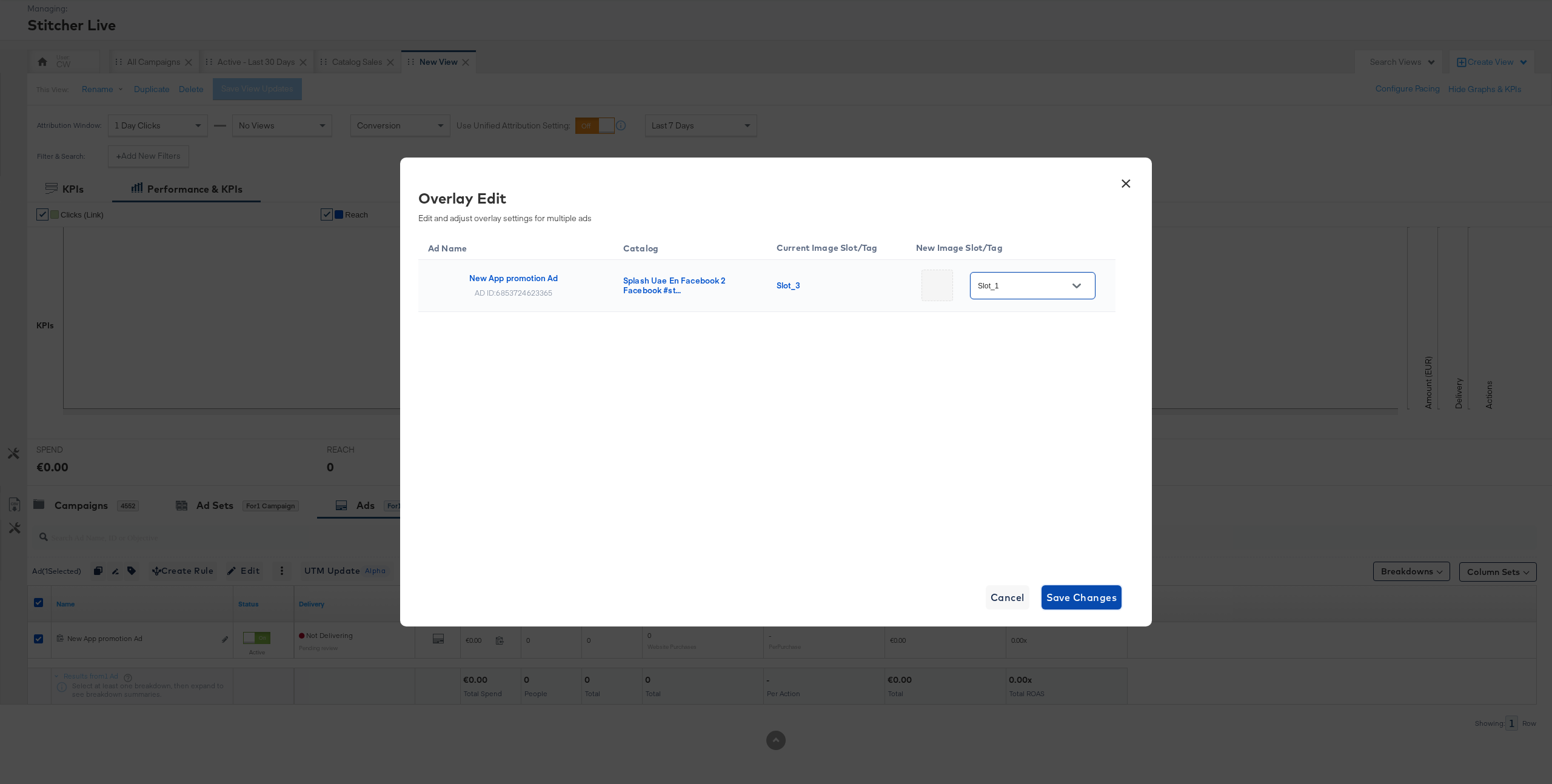
click at [1081, 598] on span "Save Changes" at bounding box center [1082, 597] width 71 height 17
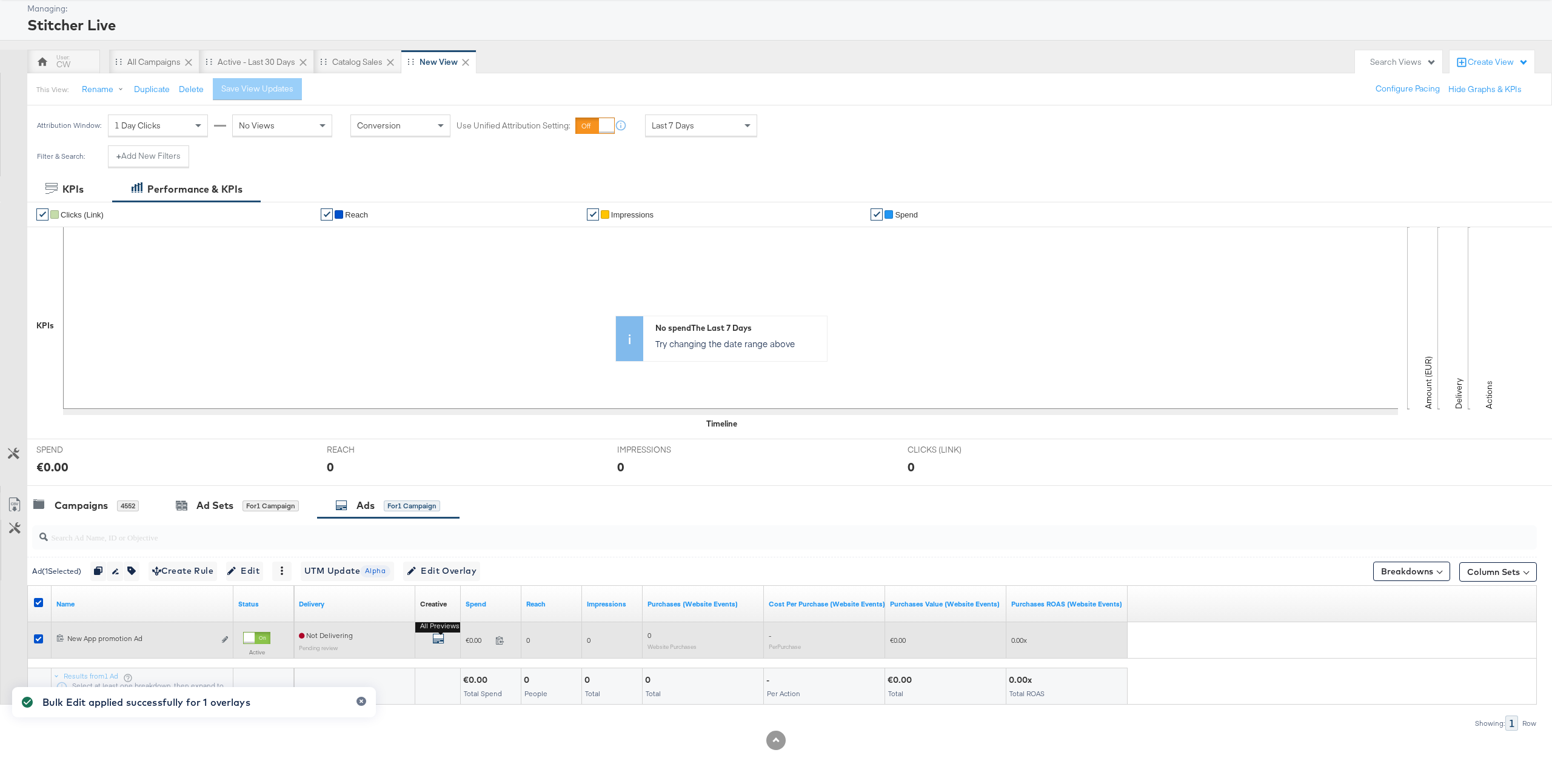
click at [440, 642] on icon "default" at bounding box center [438, 638] width 12 height 12
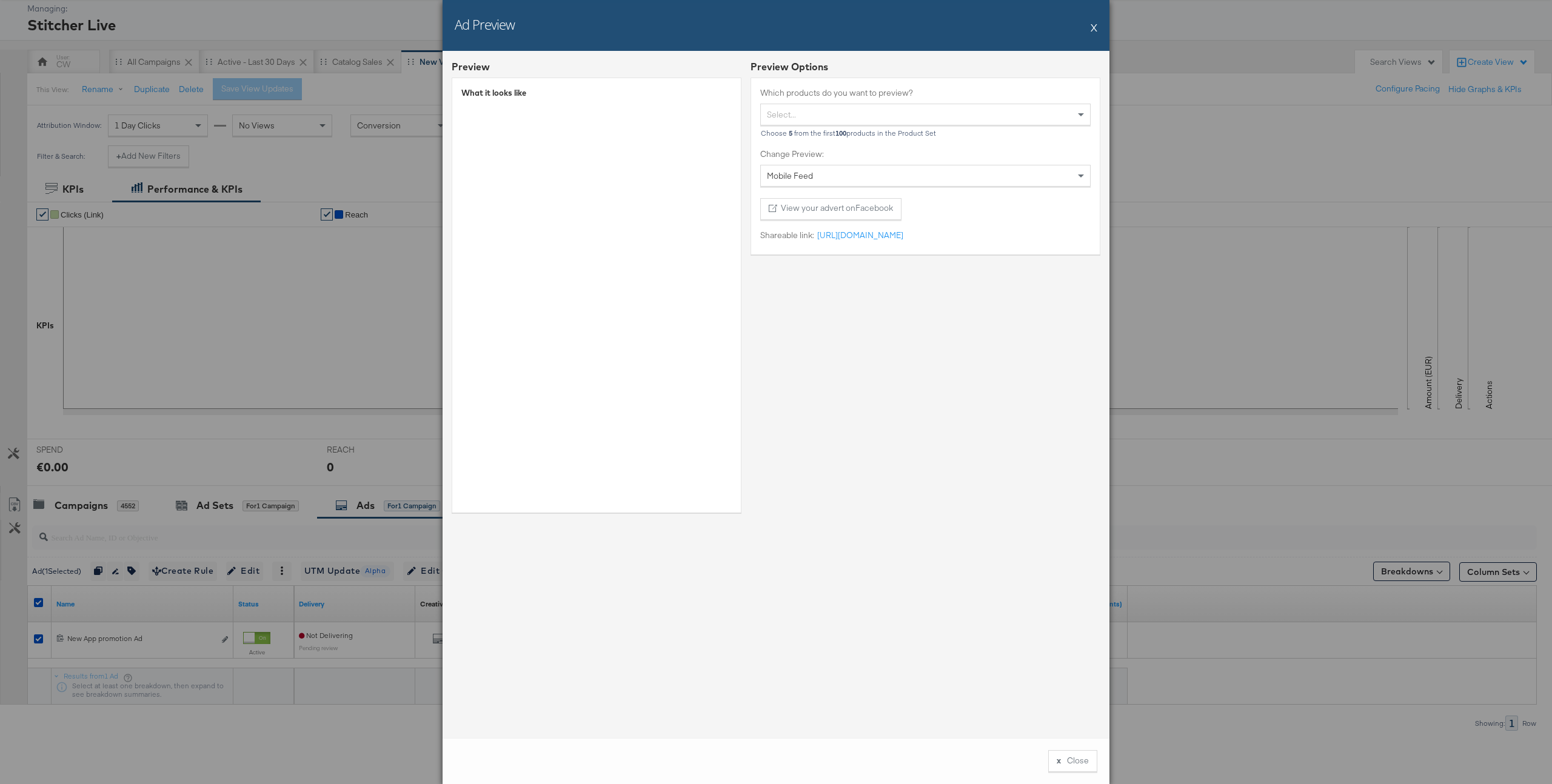
click at [1092, 28] on button "X" at bounding box center [1094, 27] width 7 height 24
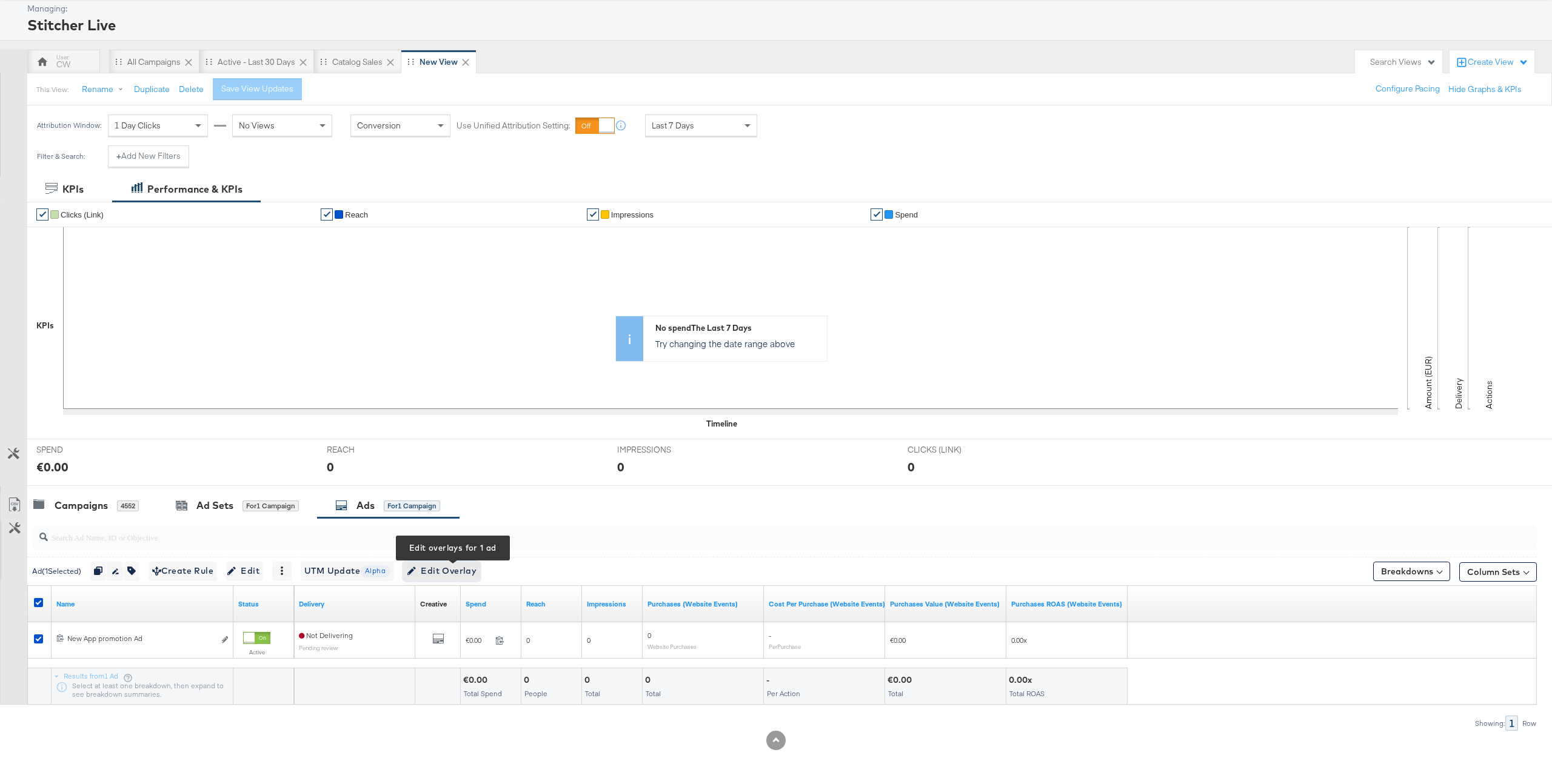
click at [463, 577] on span "Edit Overlay Edit overlays for 1 ad" at bounding box center [442, 571] width 70 height 15
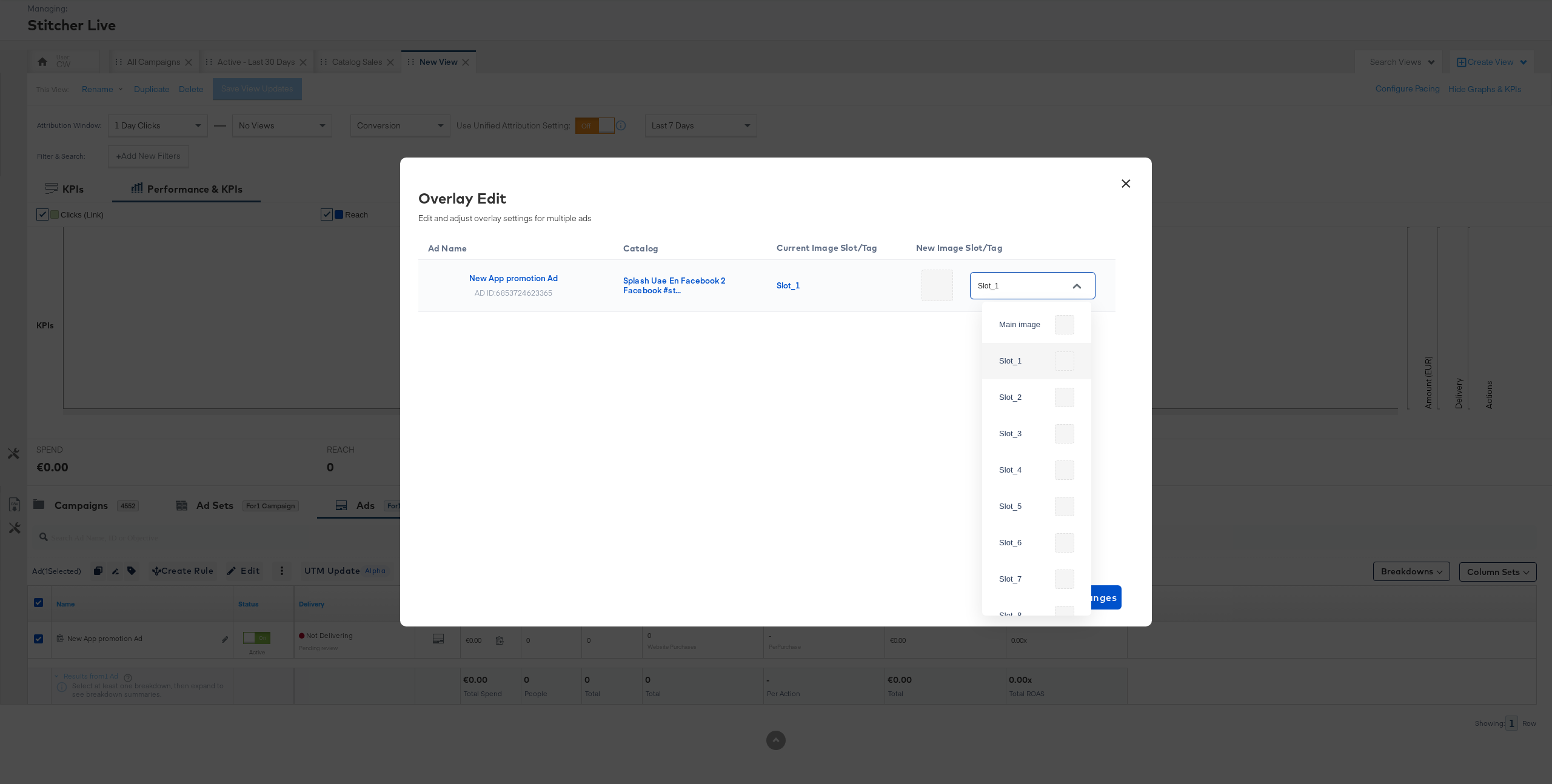
click at [1048, 281] on input "Slot_1" at bounding box center [1023, 286] width 96 height 14
click at [1021, 396] on div "Slot_2" at bounding box center [1025, 398] width 51 height 12
type input "Slot_2"
click at [1072, 602] on span "Save Changes" at bounding box center [1082, 597] width 71 height 17
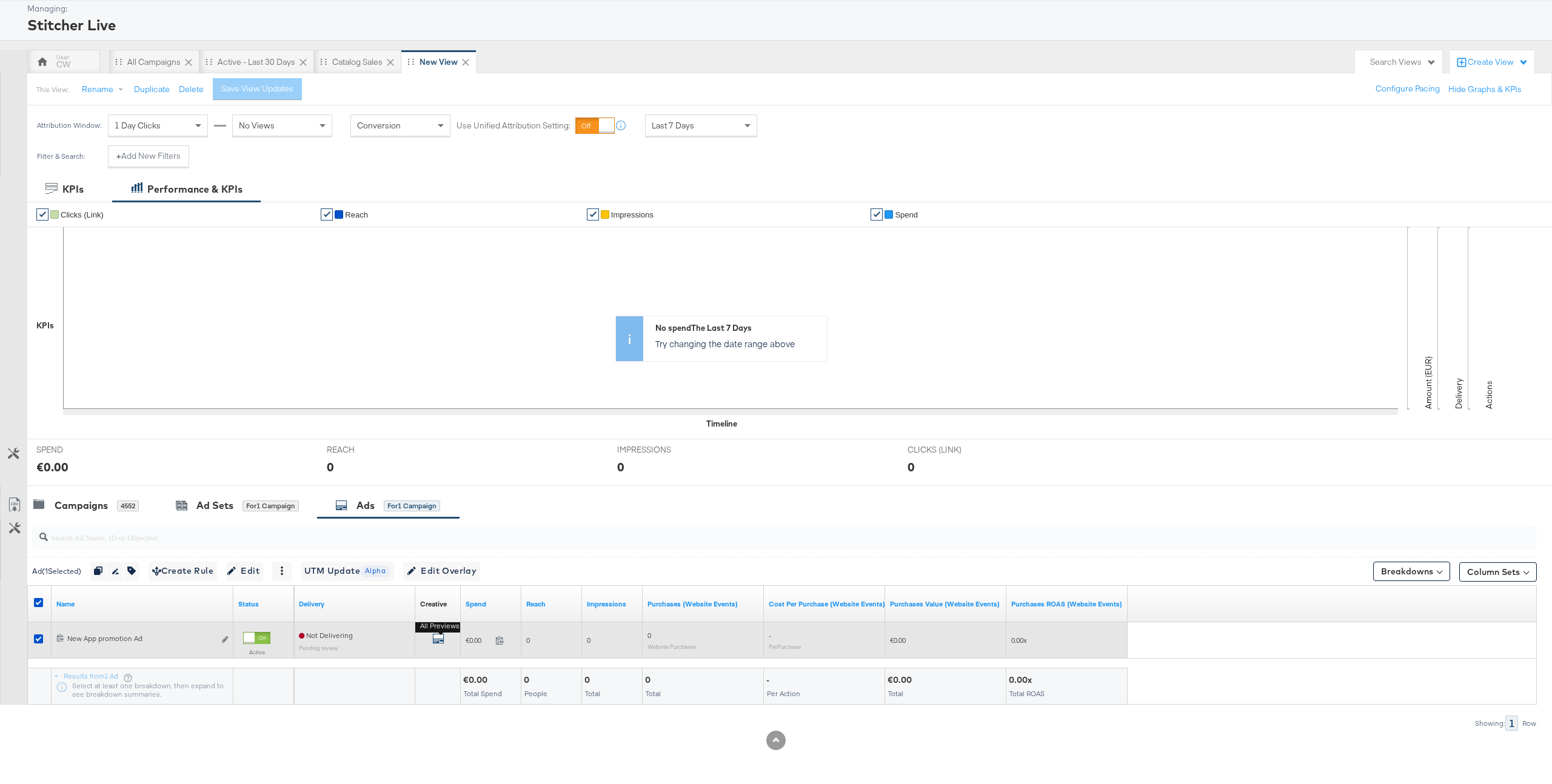
click at [437, 637] on icon "default" at bounding box center [438, 638] width 12 height 12
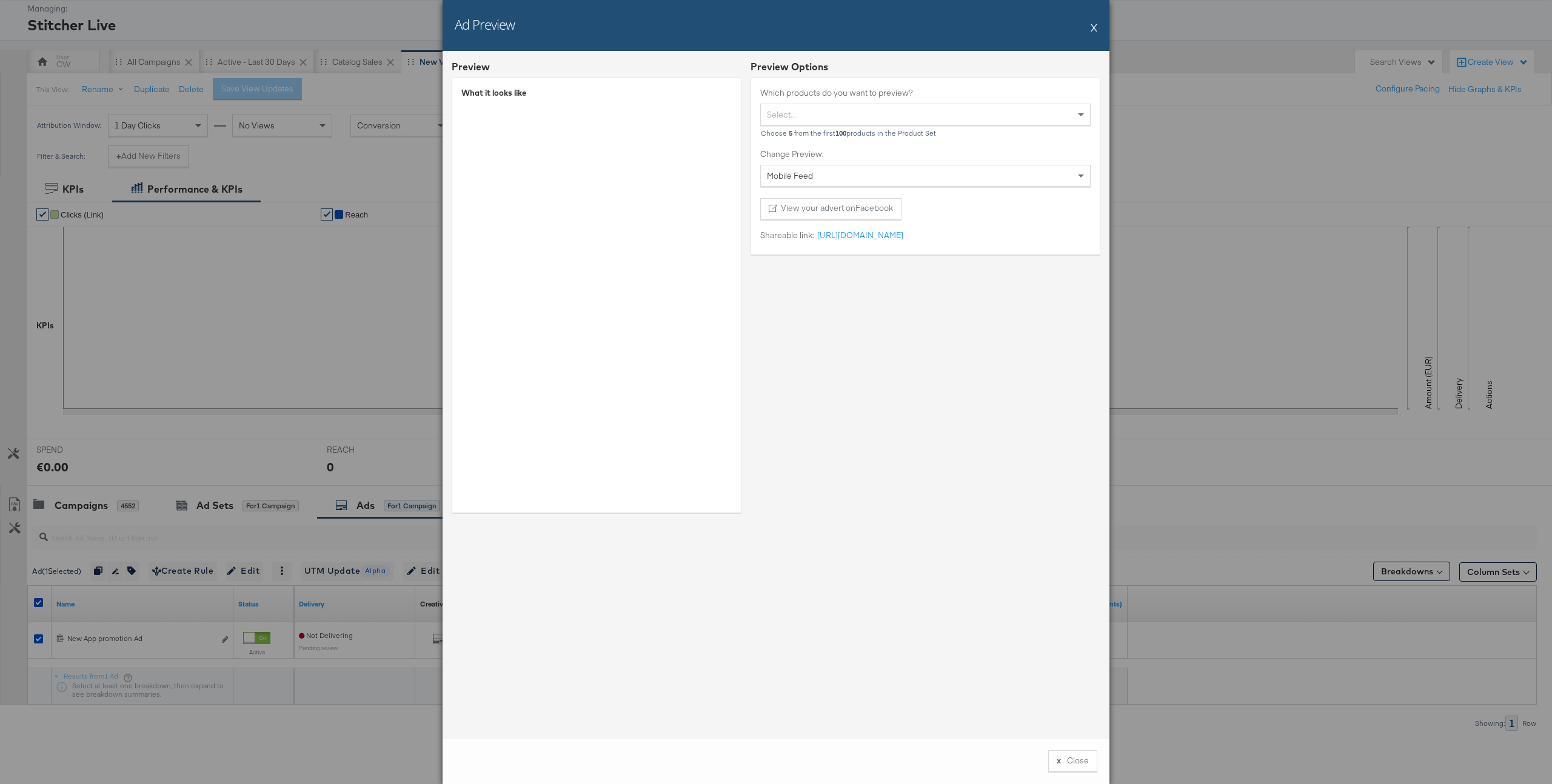
click at [1094, 28] on button "X" at bounding box center [1094, 27] width 7 height 24
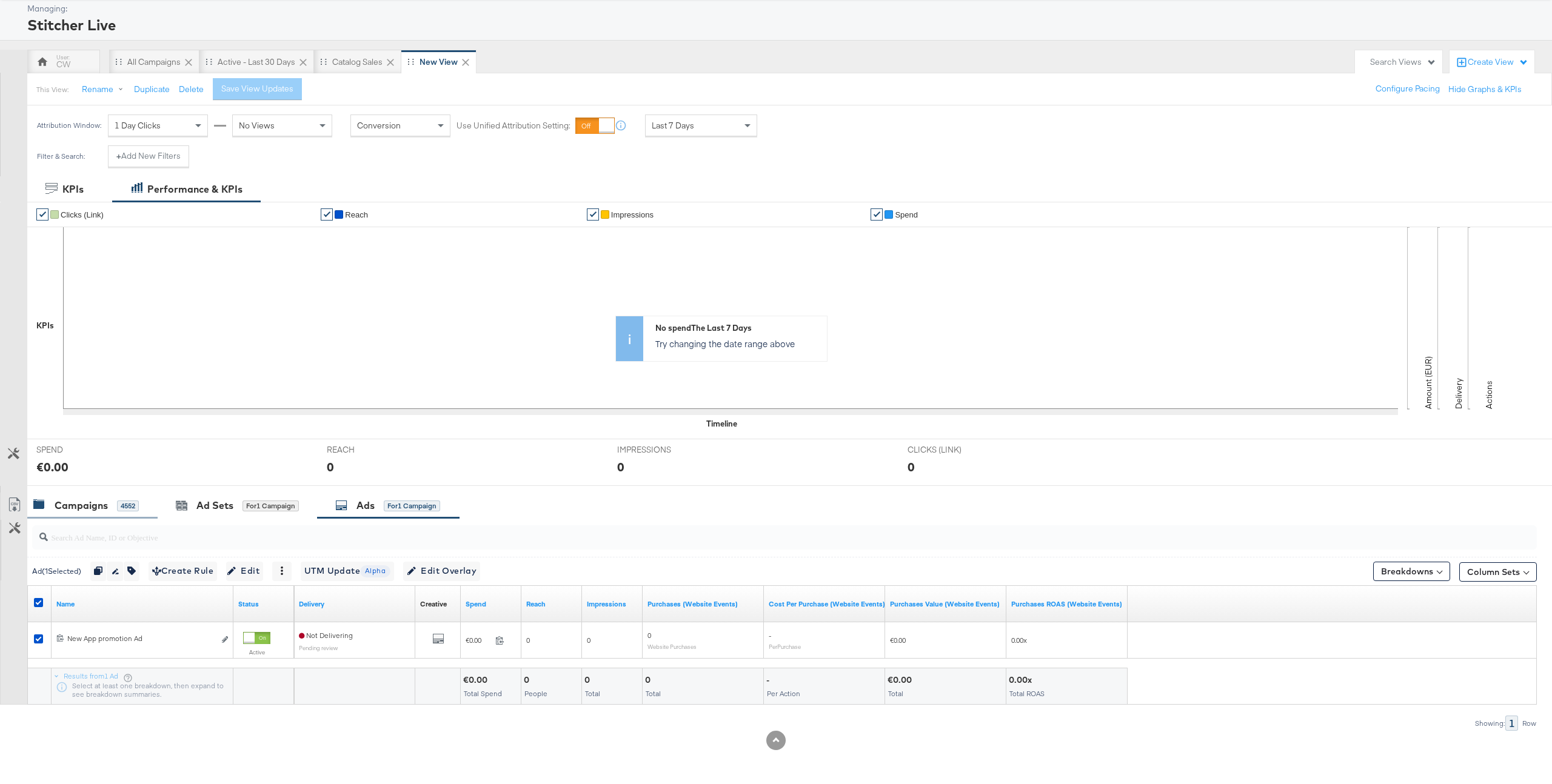
click at [121, 497] on div "Campaigns 4552" at bounding box center [93, 506] width 130 height 26
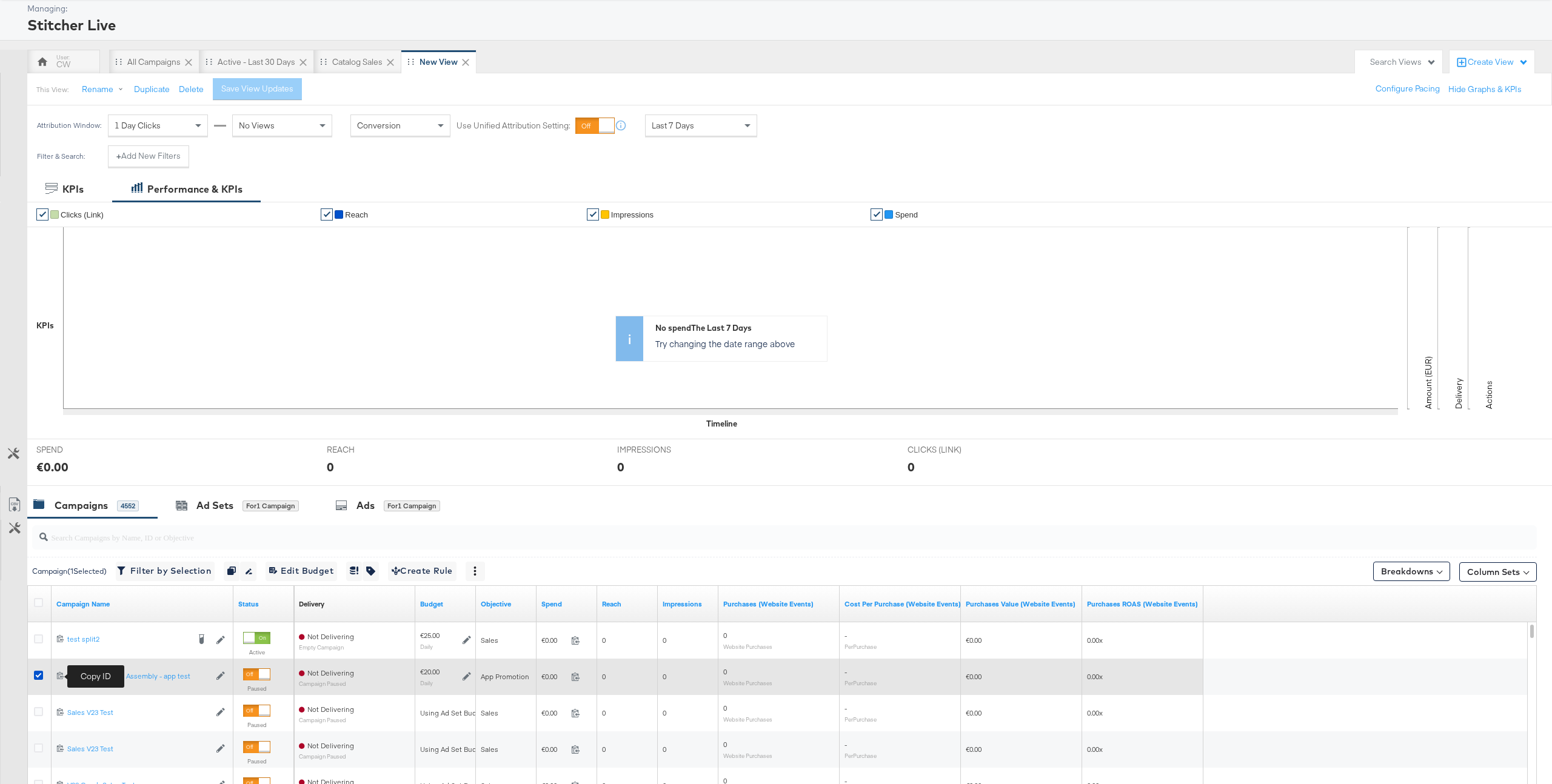
click at [61, 676] on icon at bounding box center [60, 675] width 8 height 8
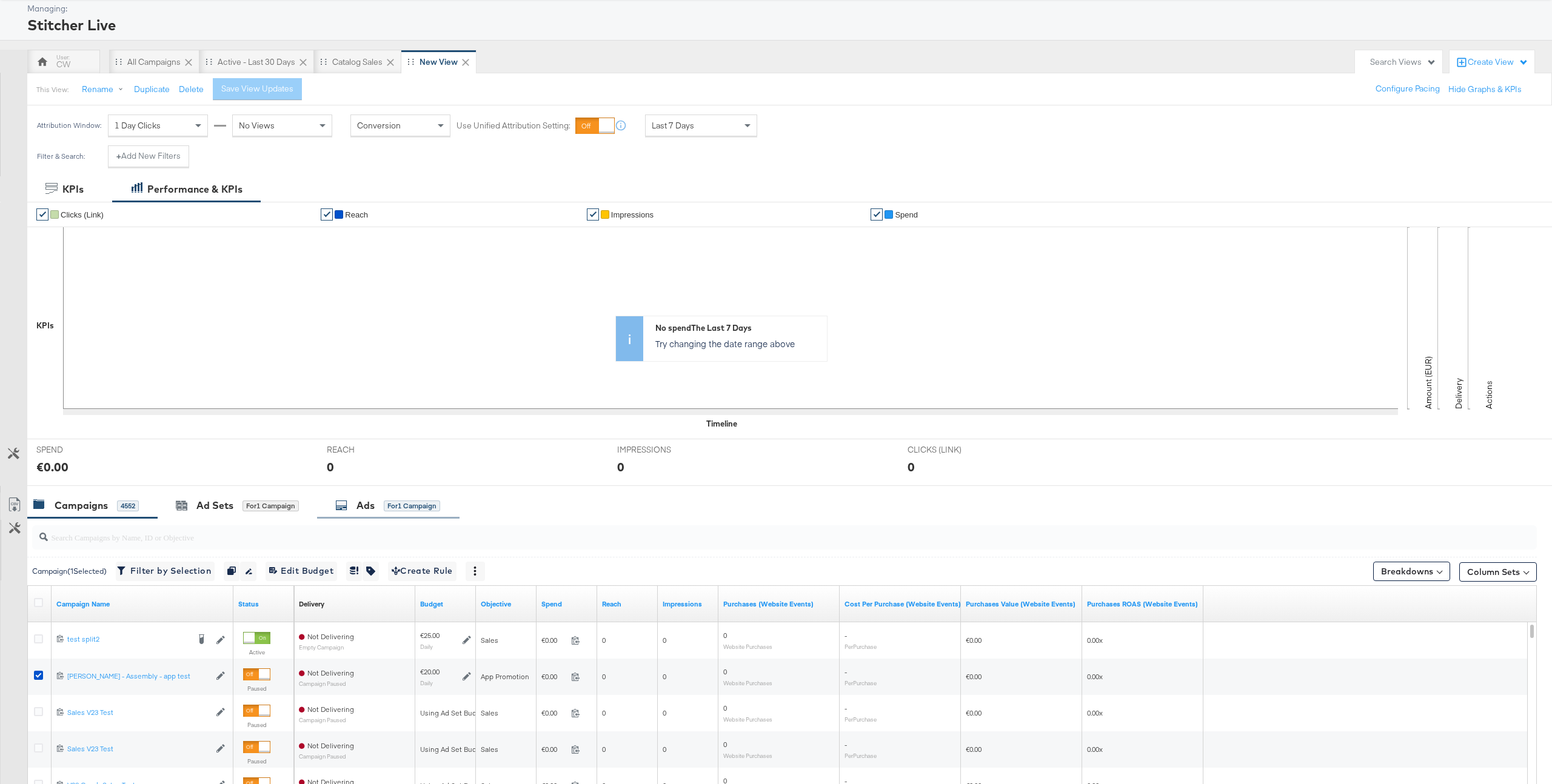
click at [414, 505] on div "for 1 Campaign" at bounding box center [412, 506] width 56 height 11
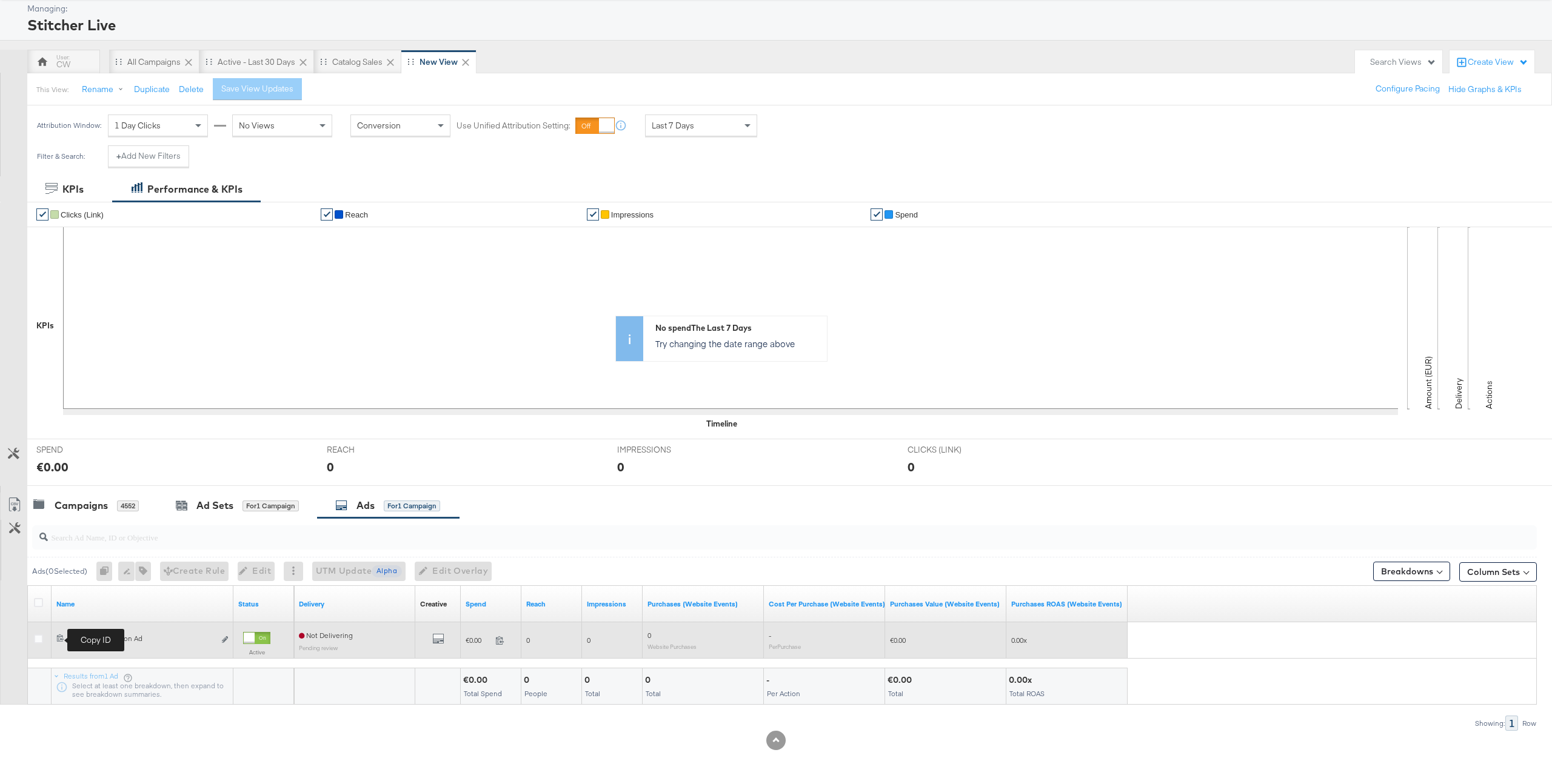
click at [62, 638] on icon at bounding box center [60, 638] width 8 height 8
click at [225, 638] on icon "link" at bounding box center [225, 640] width 6 height 7
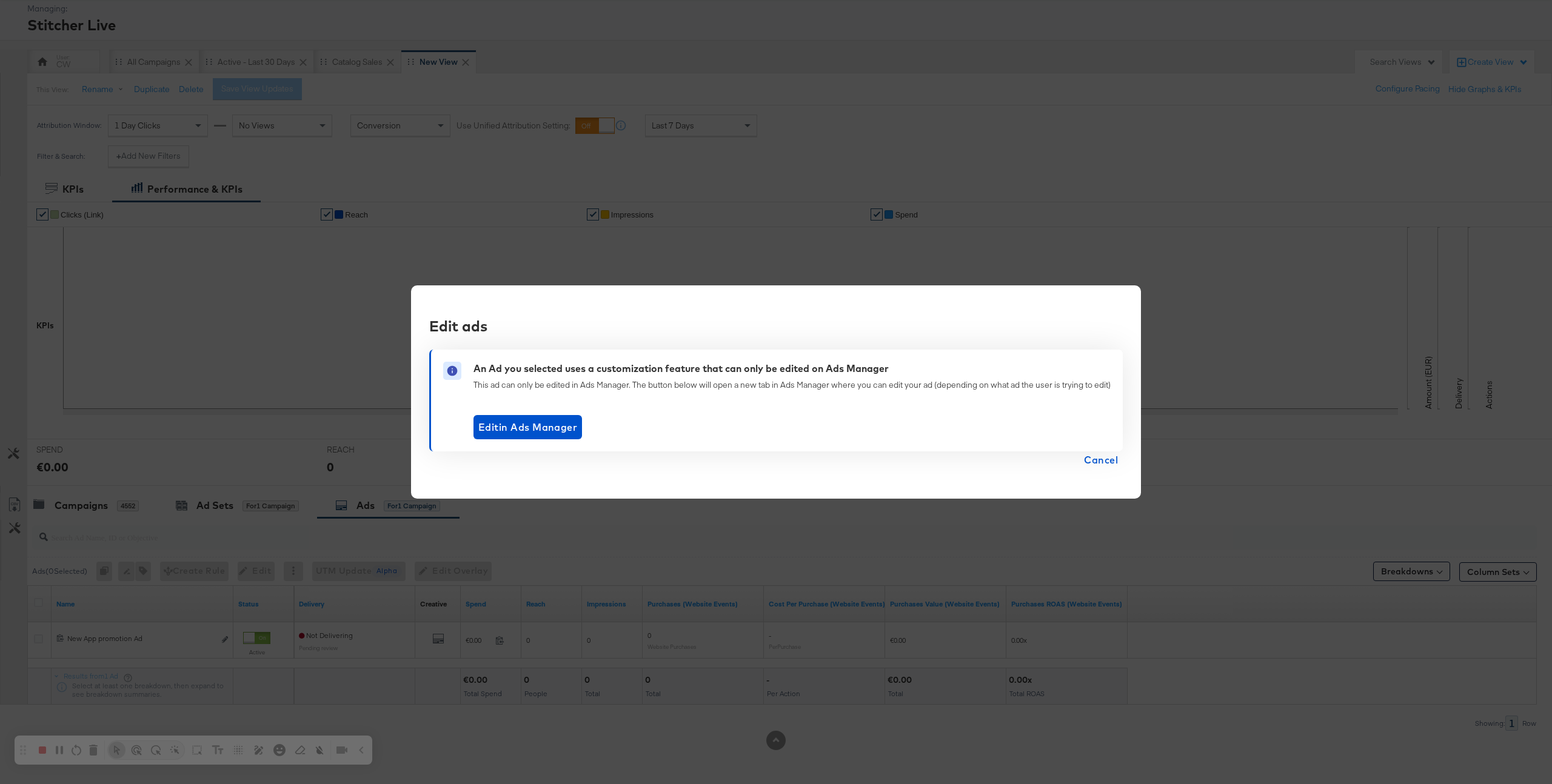
click at [1110, 464] on span "Cancel" at bounding box center [1101, 459] width 34 height 17
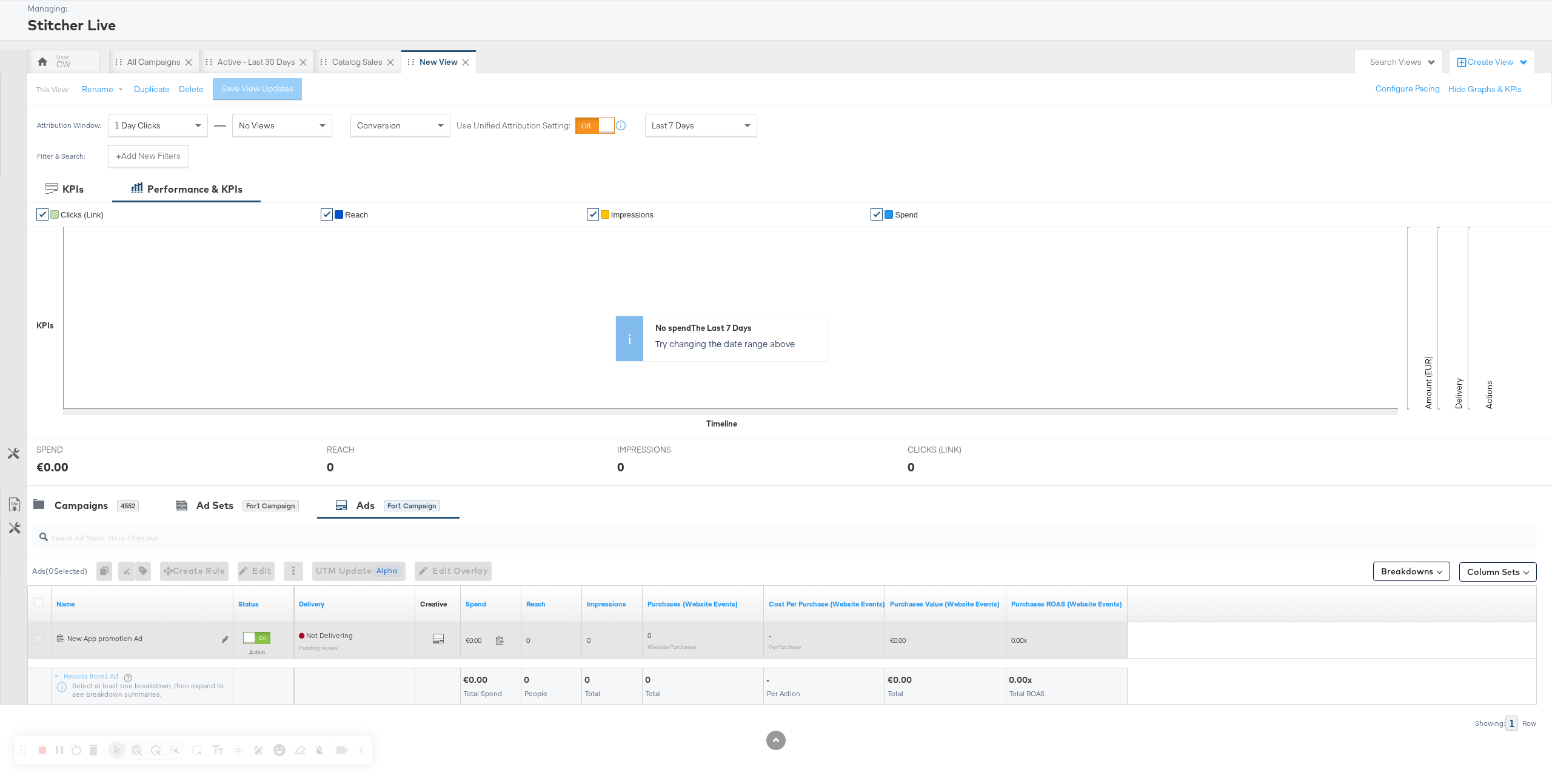
click at [42, 639] on icon at bounding box center [39, 639] width 9 height 9
click at [0, 0] on input "checkbox" at bounding box center [0, 0] width 0 height 0
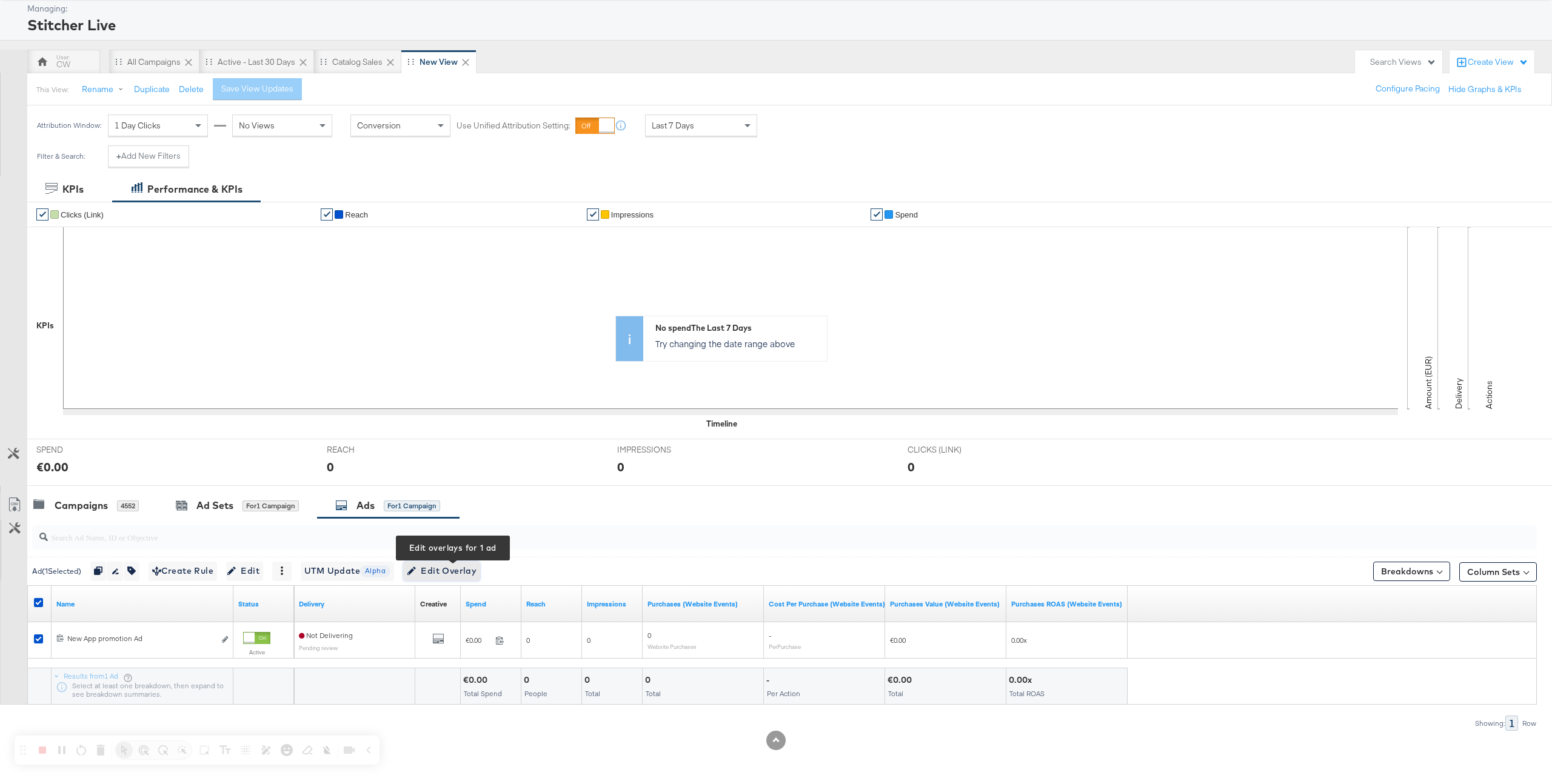
click at [465, 578] on span "Edit Overlay Edit overlays for 1 ad" at bounding box center [442, 571] width 70 height 15
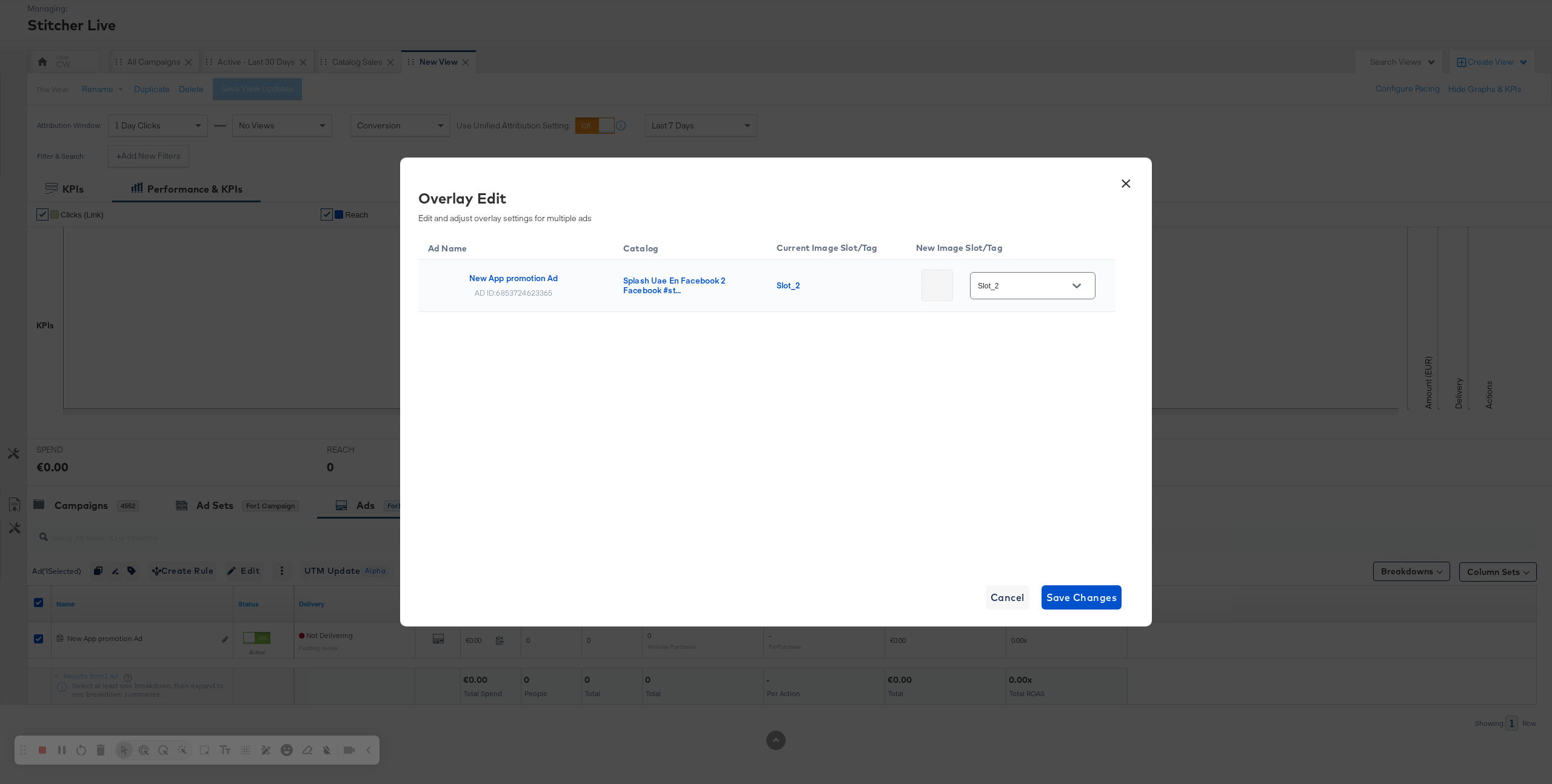
click at [1038, 294] on div "Slot_2" at bounding box center [1033, 286] width 125 height 27
click at [1078, 286] on button "Open" at bounding box center [1076, 286] width 18 height 18
click at [1013, 364] on div "Slot_1" at bounding box center [1025, 361] width 51 height 12
type input "Slot_1"
click at [1106, 589] on span "Save Changes" at bounding box center [1082, 597] width 71 height 17
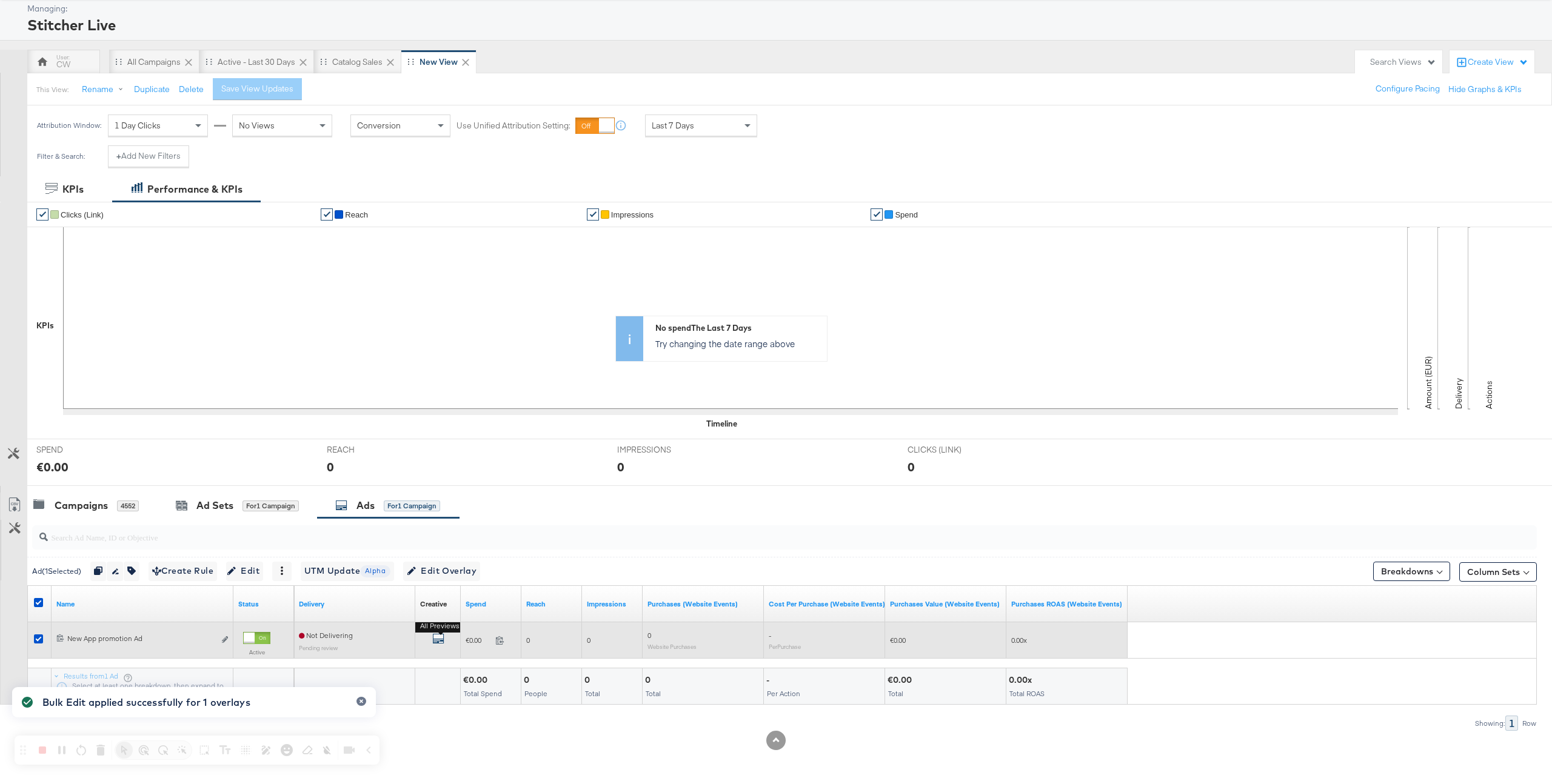
click at [438, 634] on button "All Previews" at bounding box center [438, 640] width 12 height 15
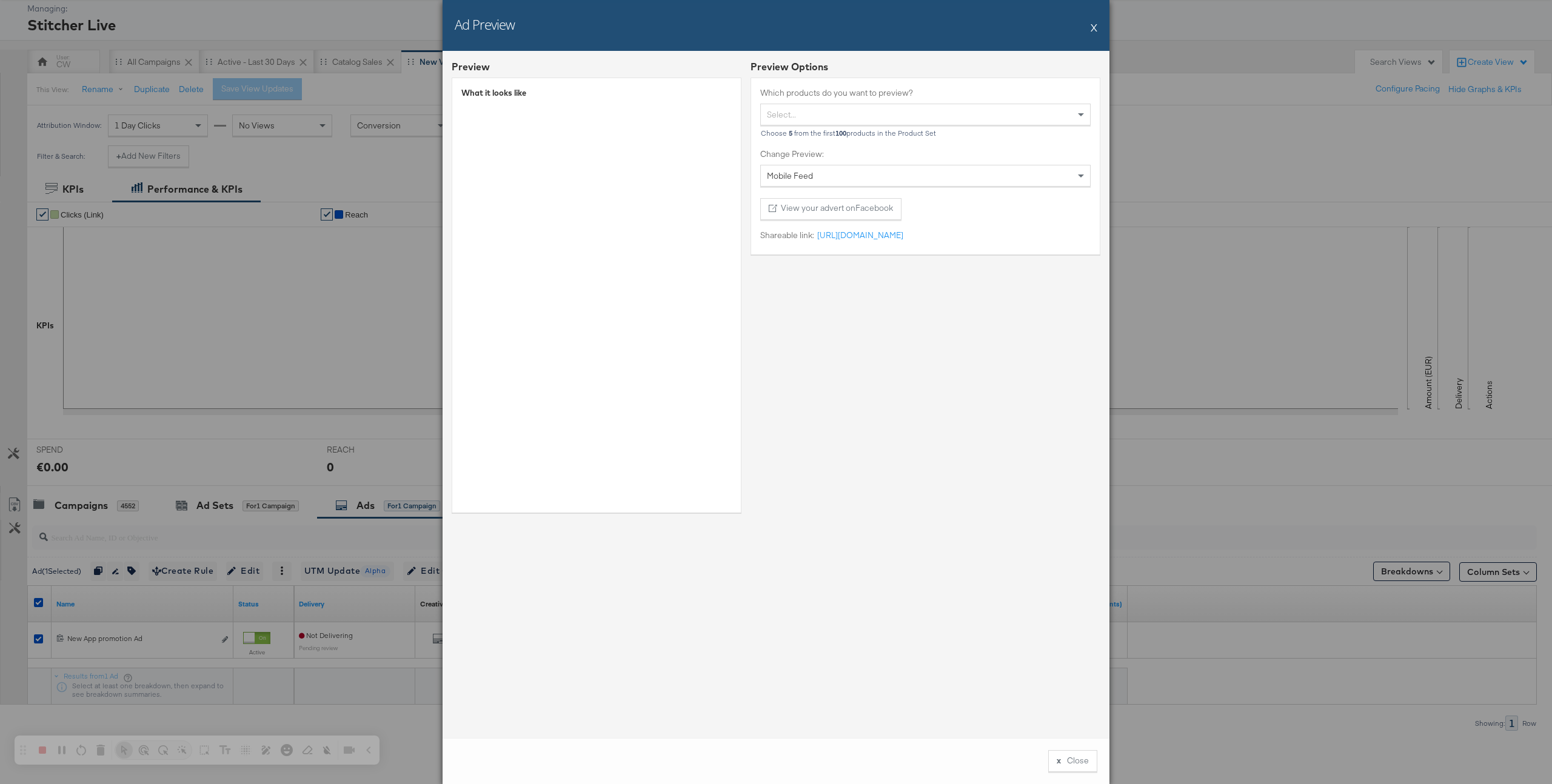
click at [1092, 24] on button "X" at bounding box center [1094, 27] width 7 height 24
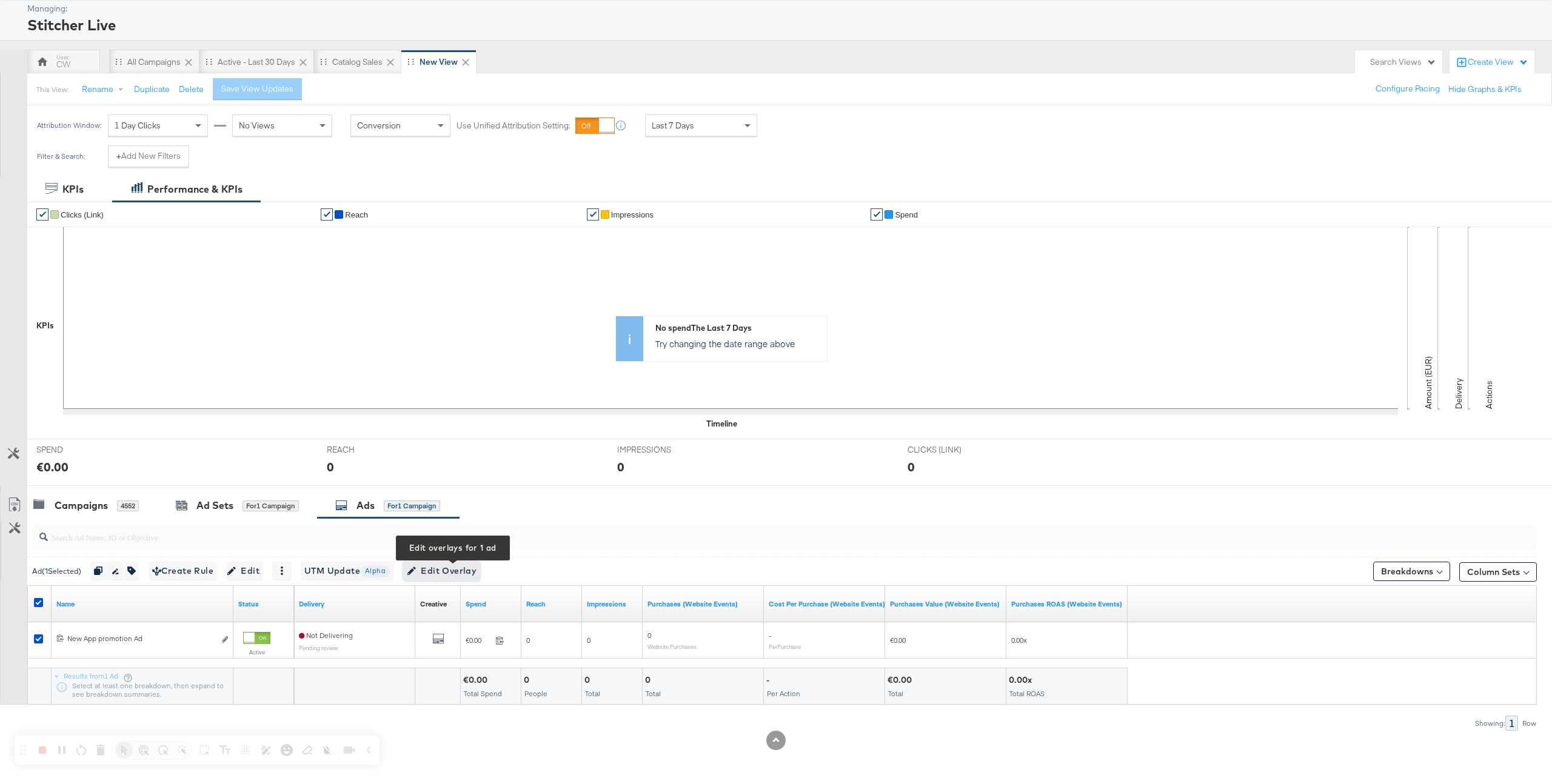
click at [457, 569] on span "Edit Overlay Edit overlays for 1 ad" at bounding box center [442, 571] width 70 height 15
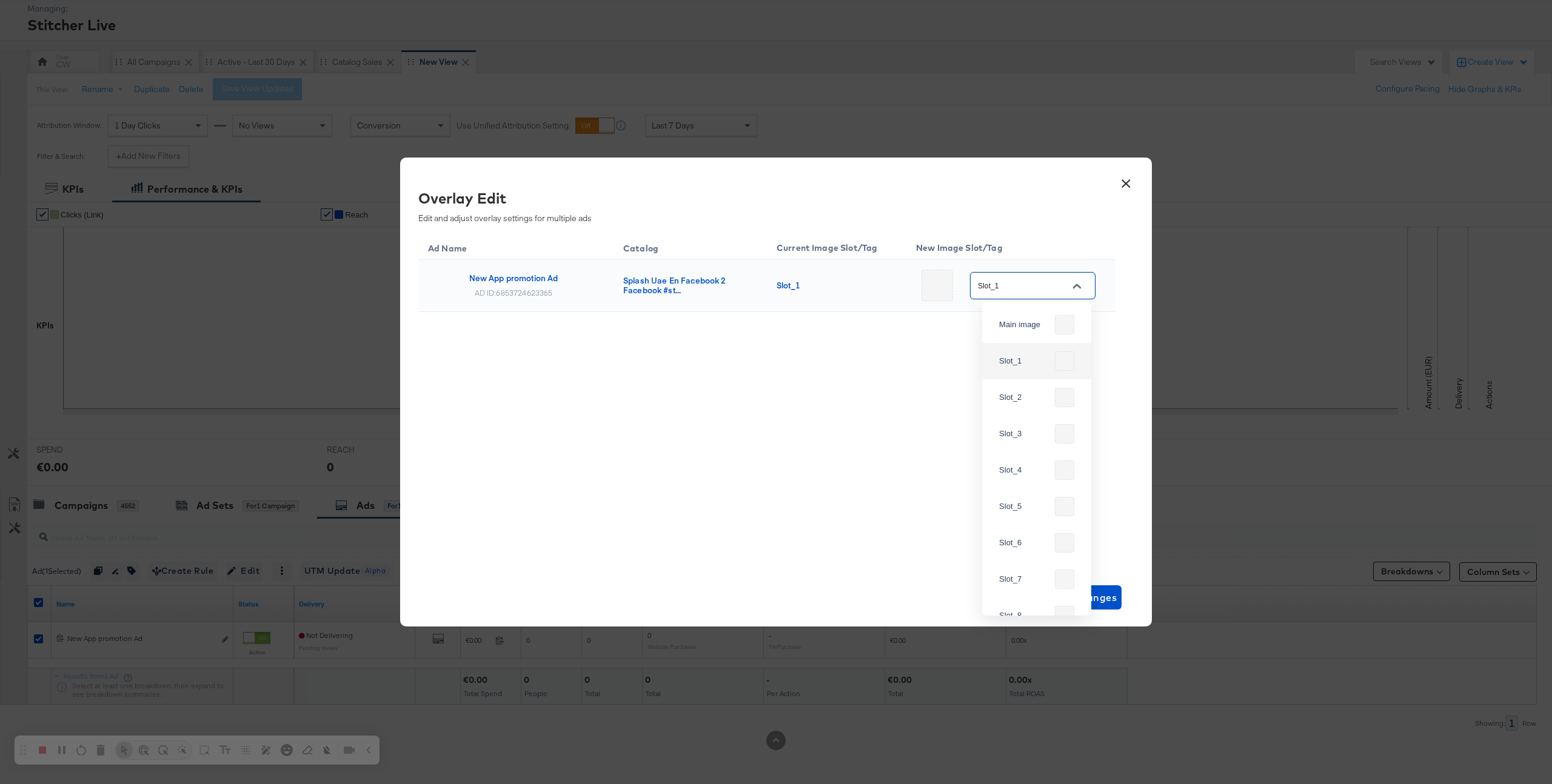
click at [1035, 283] on input "Slot_1" at bounding box center [1023, 286] width 96 height 14
click at [787, 442] on div "Ad Name Catalog Current Image Slot/Tag New Image Slot/Tag New App promotion Ad …" at bounding box center [767, 399] width 697 height 333
click at [1123, 187] on button "×" at bounding box center [1126, 180] width 22 height 22
